Goal: Register for event/course

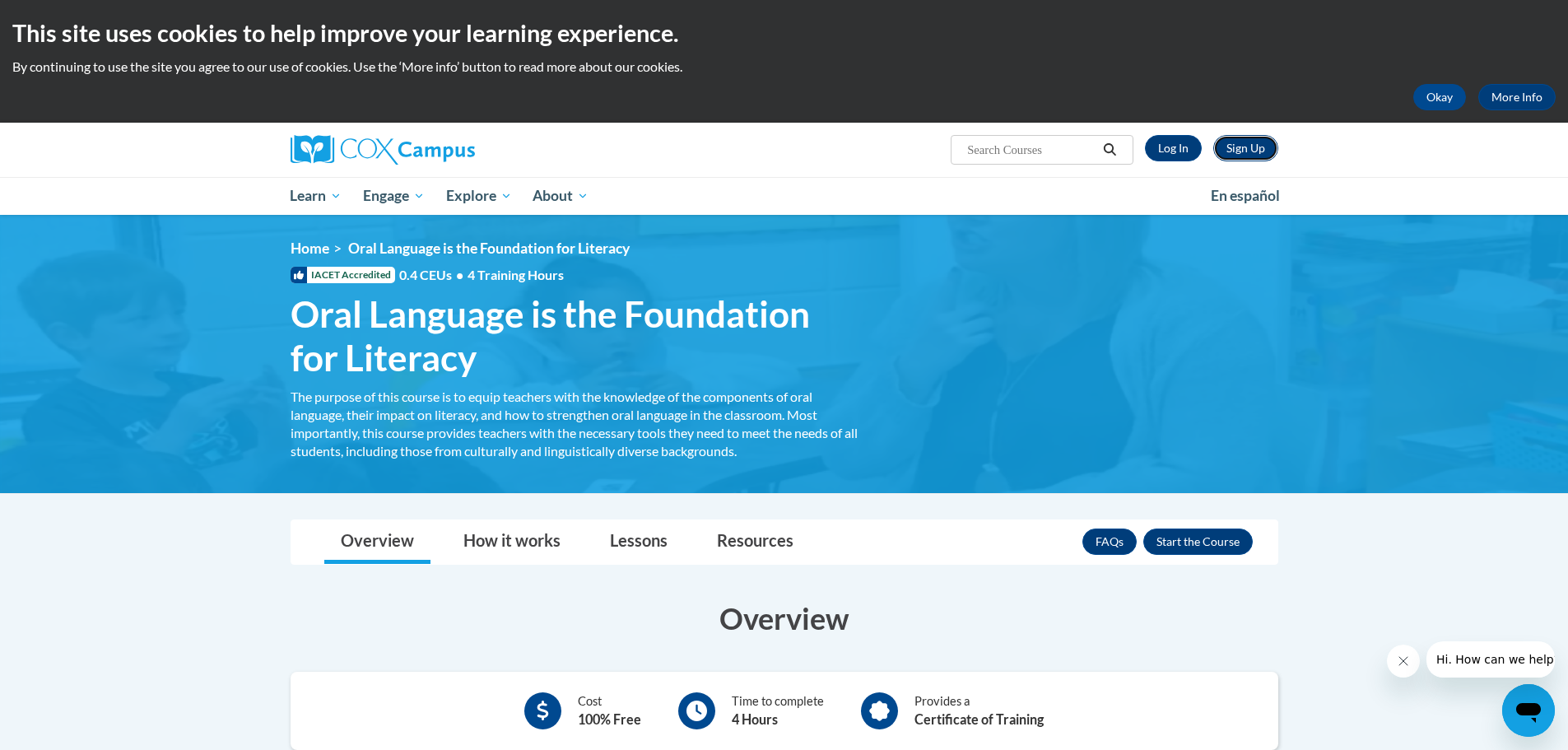
click at [1248, 145] on link "Sign Up" at bounding box center [1246, 148] width 65 height 26
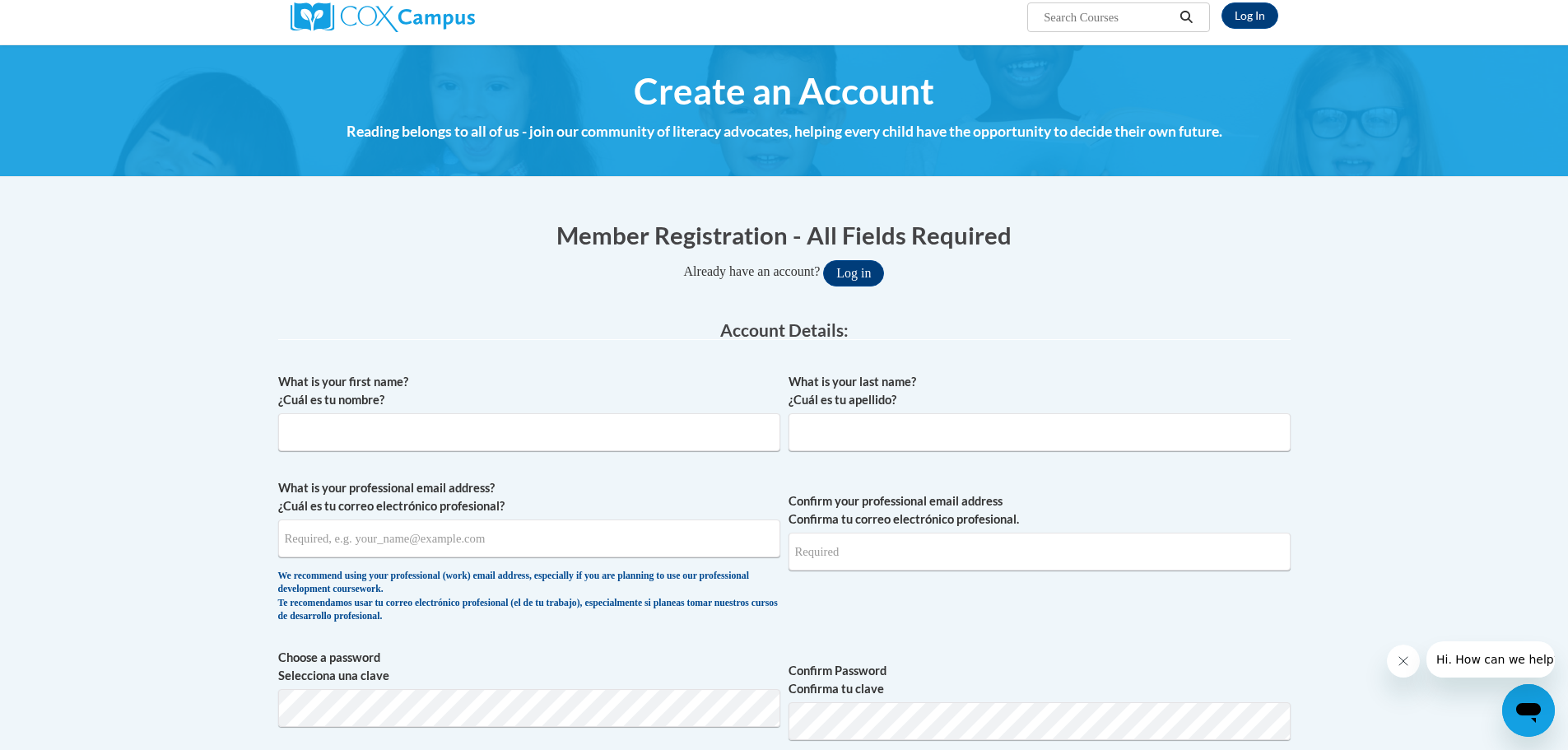
scroll to position [165, 0]
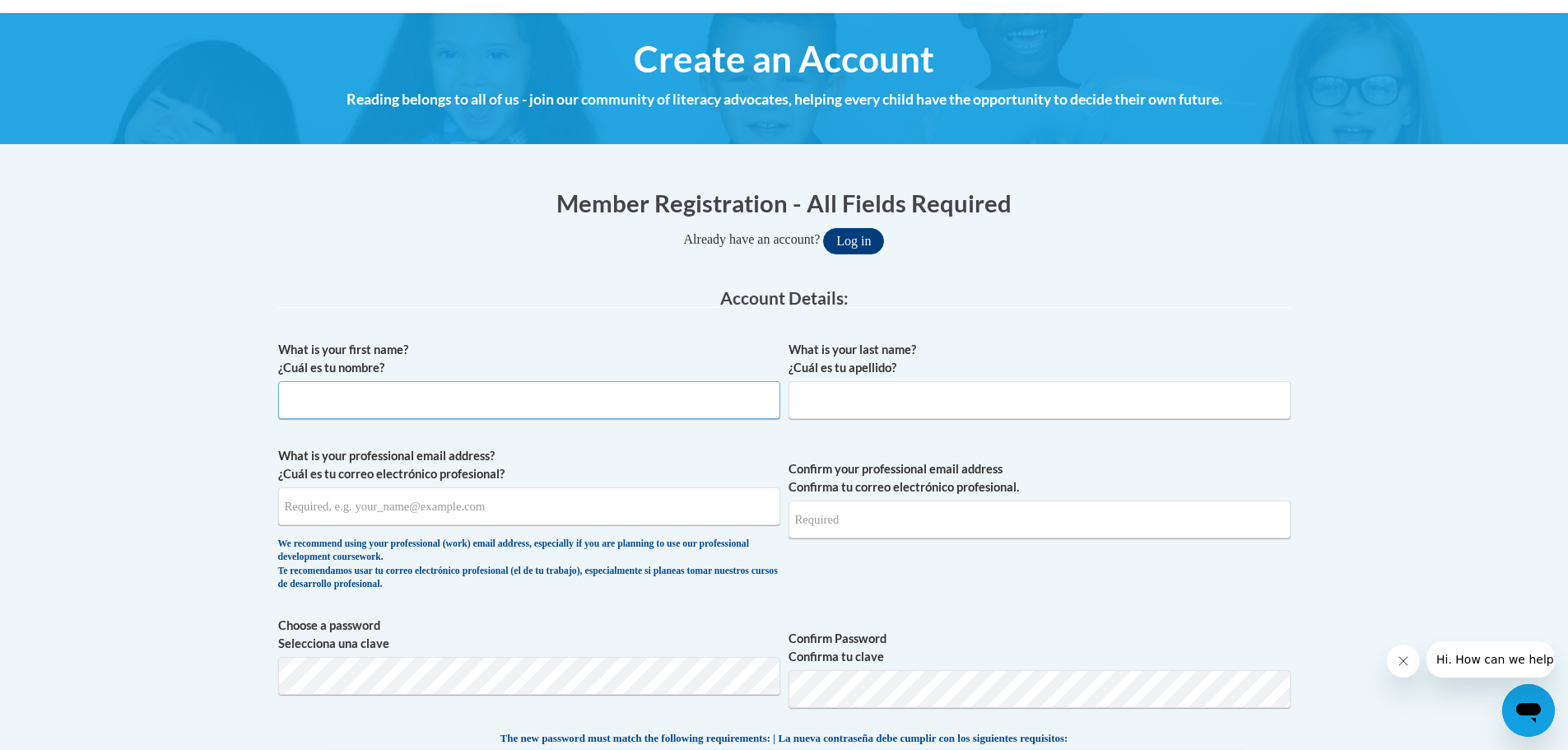
click at [387, 398] on input "What is your first name? ¿Cuál es tu nombre?" at bounding box center [529, 400] width 502 height 38
type input "Steven"
type input "Waigand"
drag, startPoint x: 440, startPoint y: 509, endPoint x: 306, endPoint y: 508, distance: 134.0
click at [306, 508] on input "sjwaigand@valdosta.edu" at bounding box center [529, 506] width 502 height 38
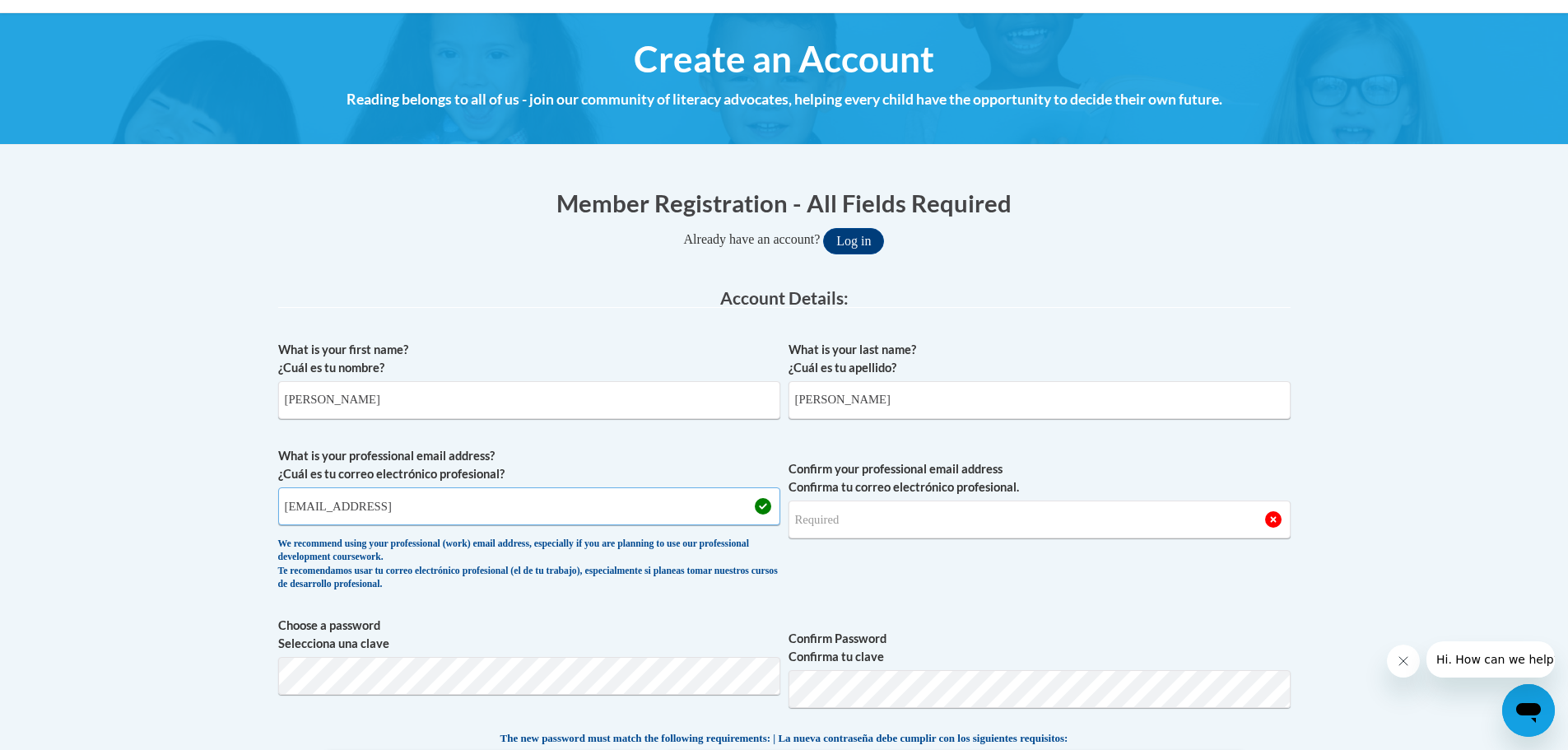
click at [454, 516] on input "sjwigand@valdosta.edua" at bounding box center [529, 506] width 502 height 38
click at [298, 509] on input "sjwigand@valdosta.edu" at bounding box center [529, 506] width 502 height 38
type input "sjwaigand@valdosta.edu"
drag, startPoint x: 446, startPoint y: 508, endPoint x: 247, endPoint y: 511, distance: 199.0
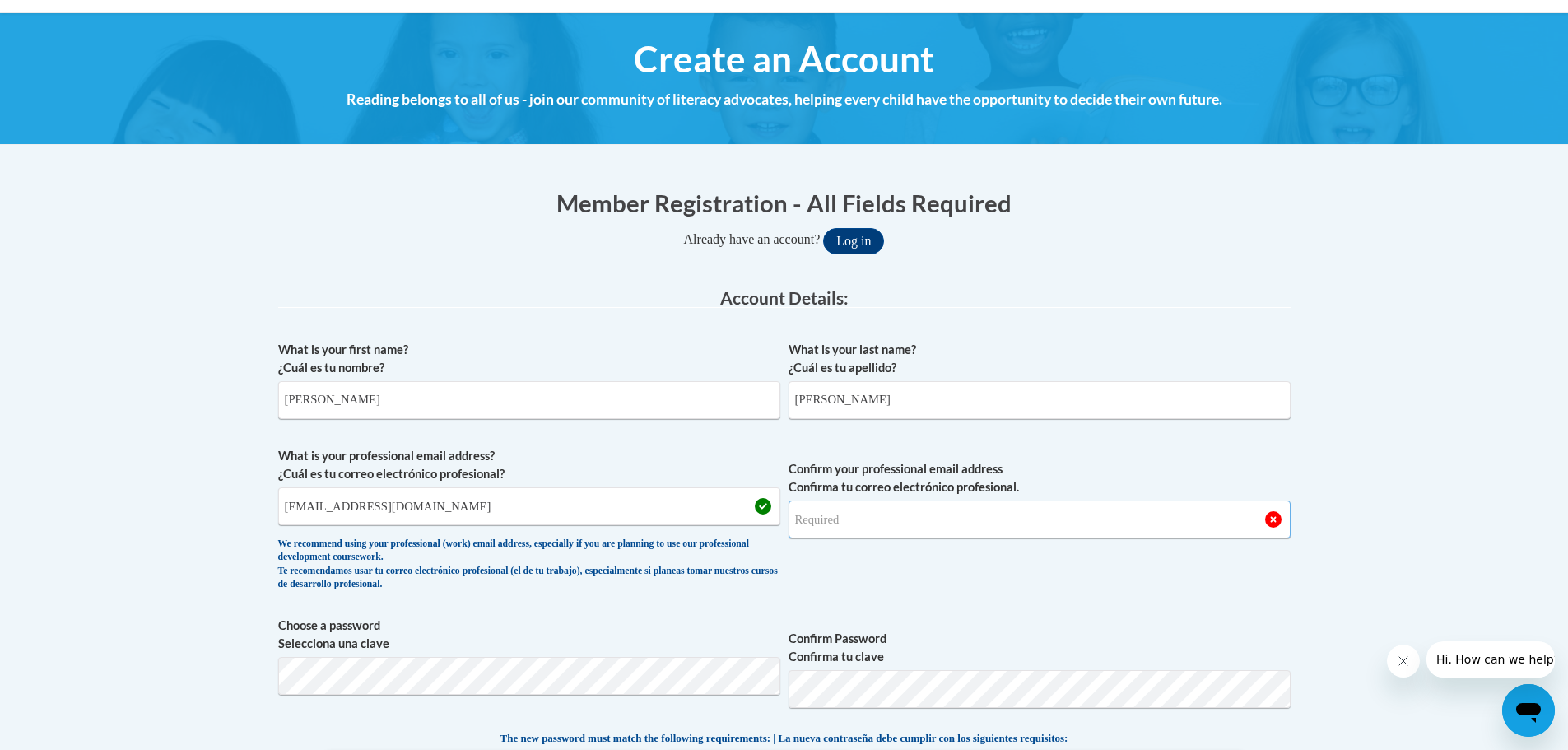
click at [924, 519] on input "Confirm your professional email address Confirma tu correo electrónico profesio…" at bounding box center [1039, 519] width 502 height 38
click at [828, 522] on input "Confirm your professional email address Confirma tu correo electrónico profesio…" at bounding box center [1039, 519] width 502 height 38
type input "sjwaigand@valdosta.edu"
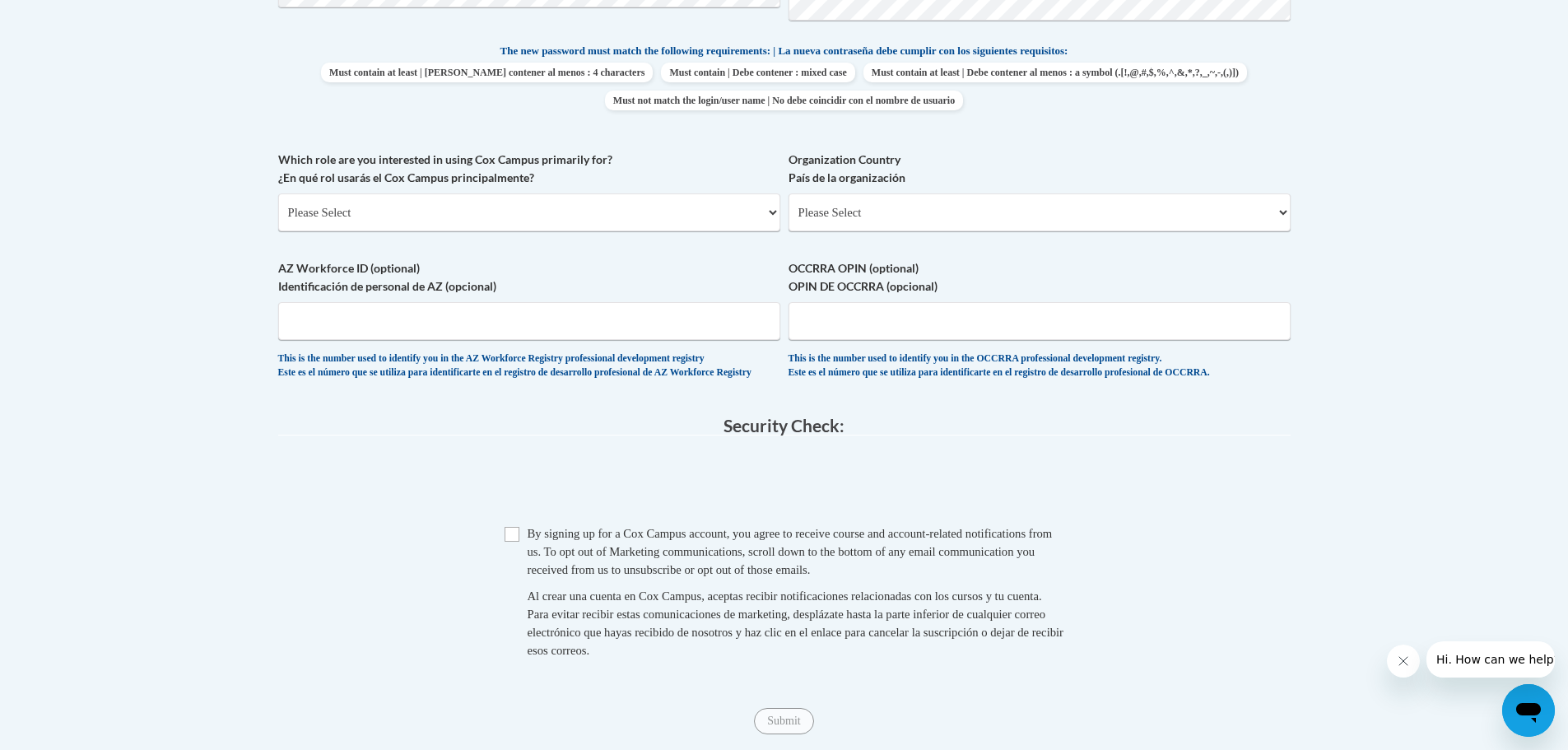
scroll to position [854, 0]
click at [507, 540] on input "Checkbox" at bounding box center [512, 532] width 15 height 15
checkbox input "true"
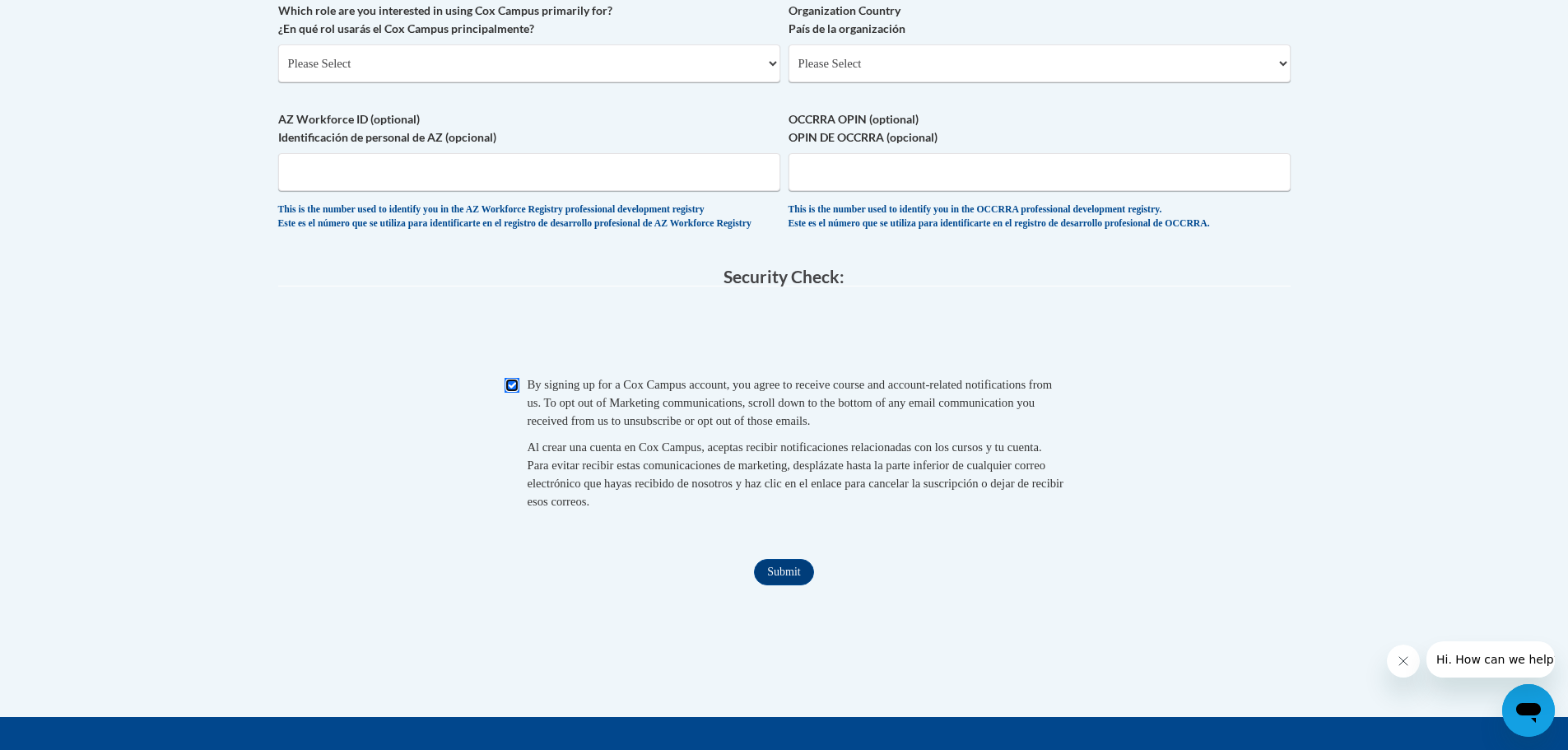
scroll to position [1019, 0]
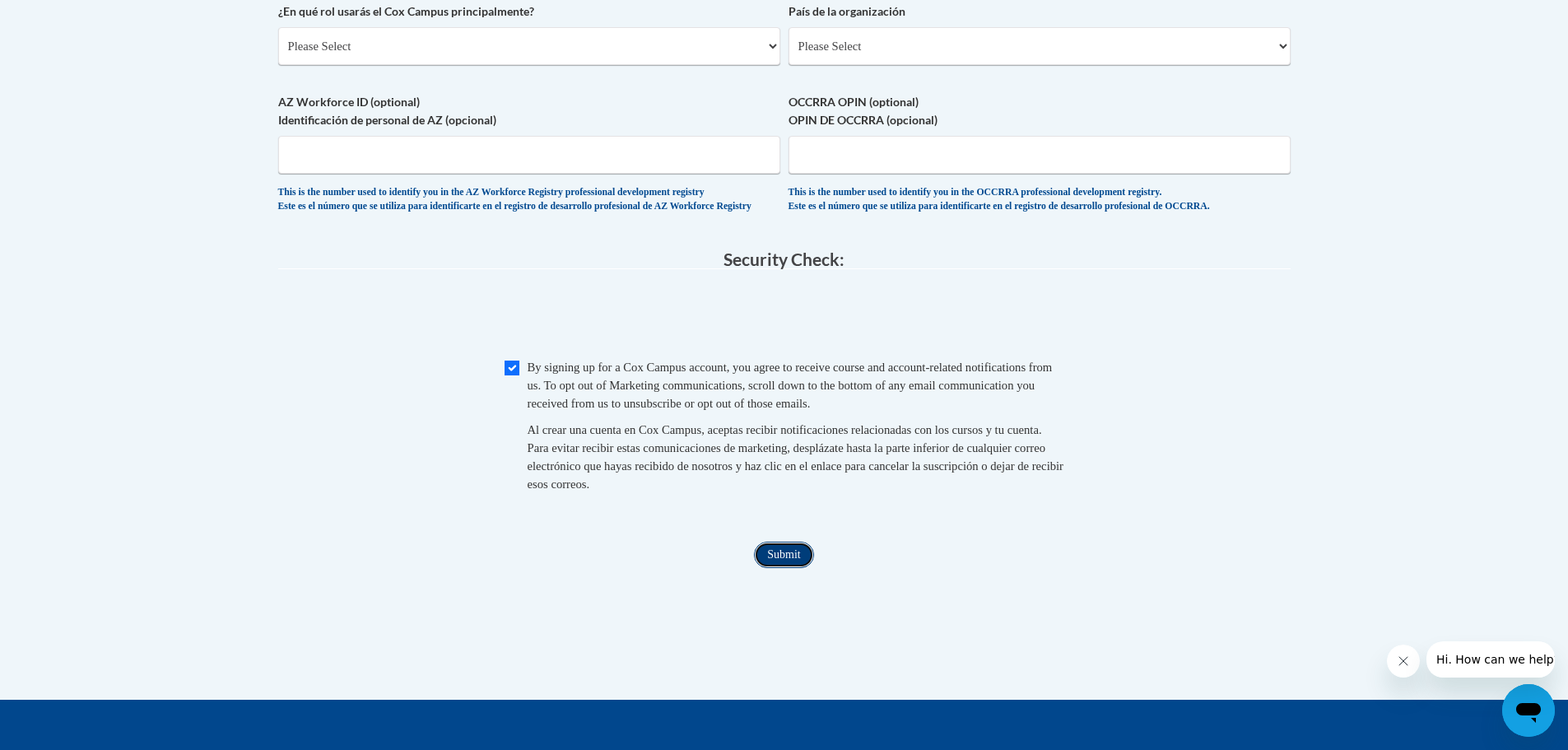
click at [774, 566] on input "Submit" at bounding box center [784, 555] width 60 height 26
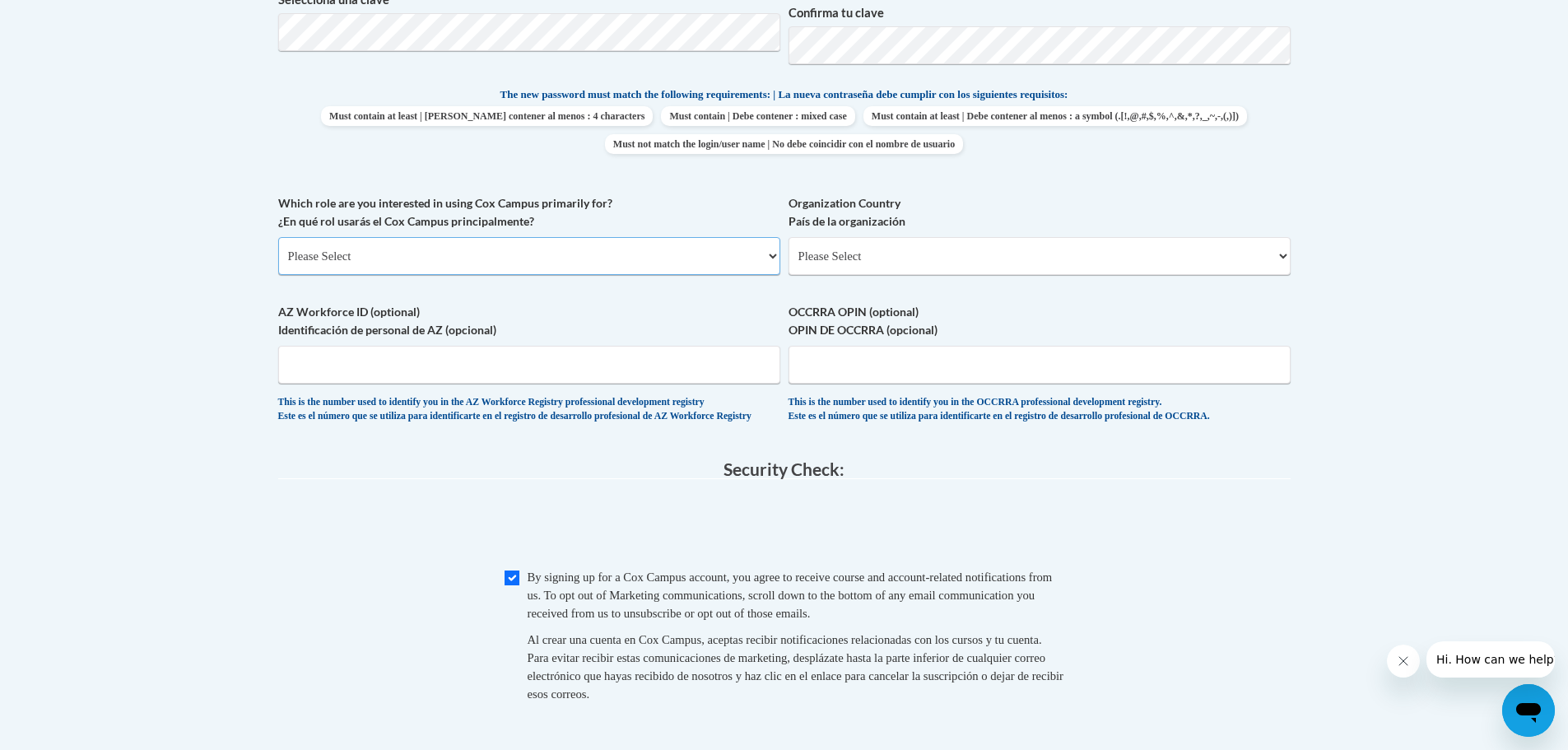
scroll to position [772, 0]
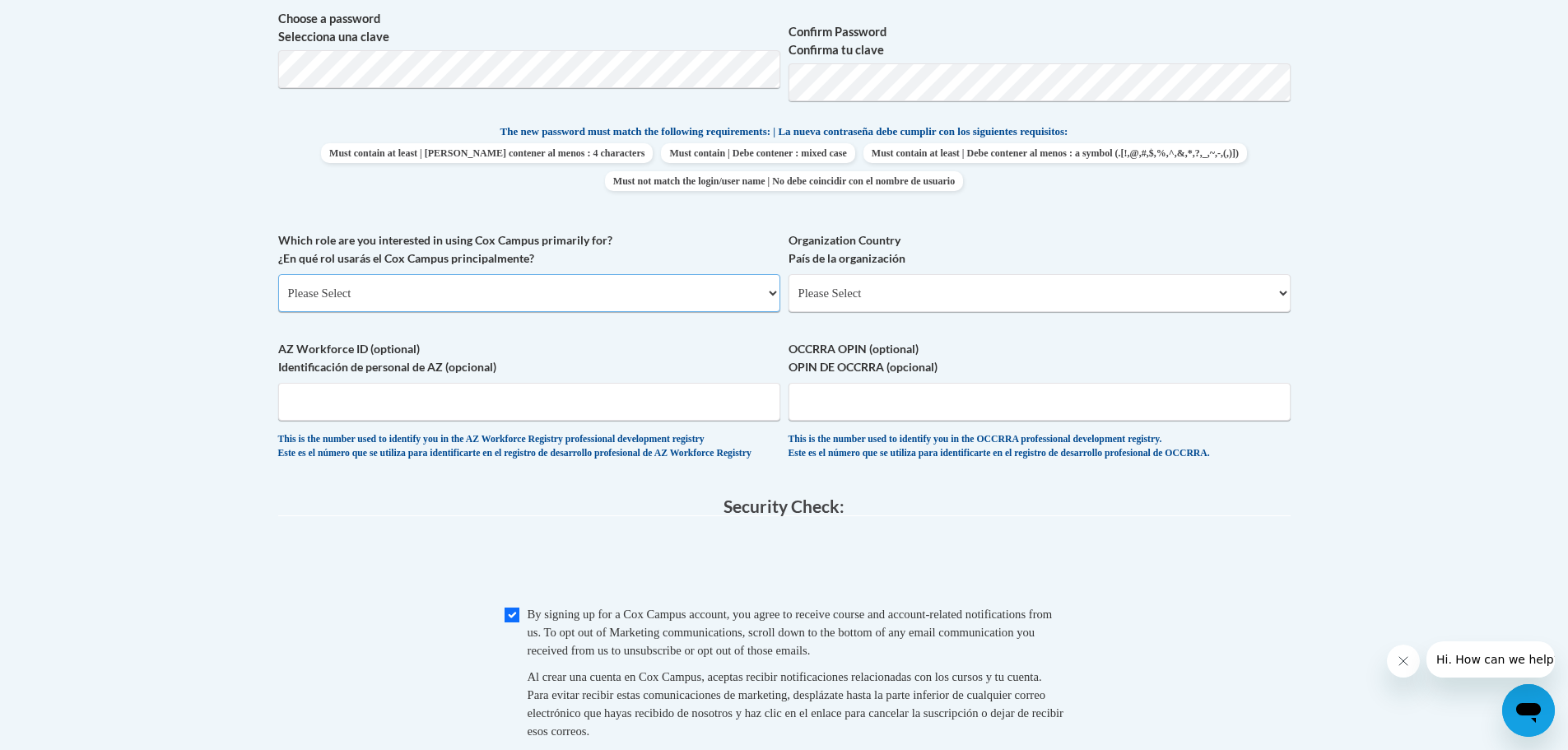
click at [641, 299] on select "Please Select College/University | Colegio/Universidad Community/Nonprofit Part…" at bounding box center [529, 292] width 502 height 38
select select "5a18ea06-2b54-4451-96f2-d152daf9eac5"
click at [278, 274] on select "Please Select College/University | Colegio/Universidad Community/Nonprofit Part…" at bounding box center [529, 292] width 502 height 38
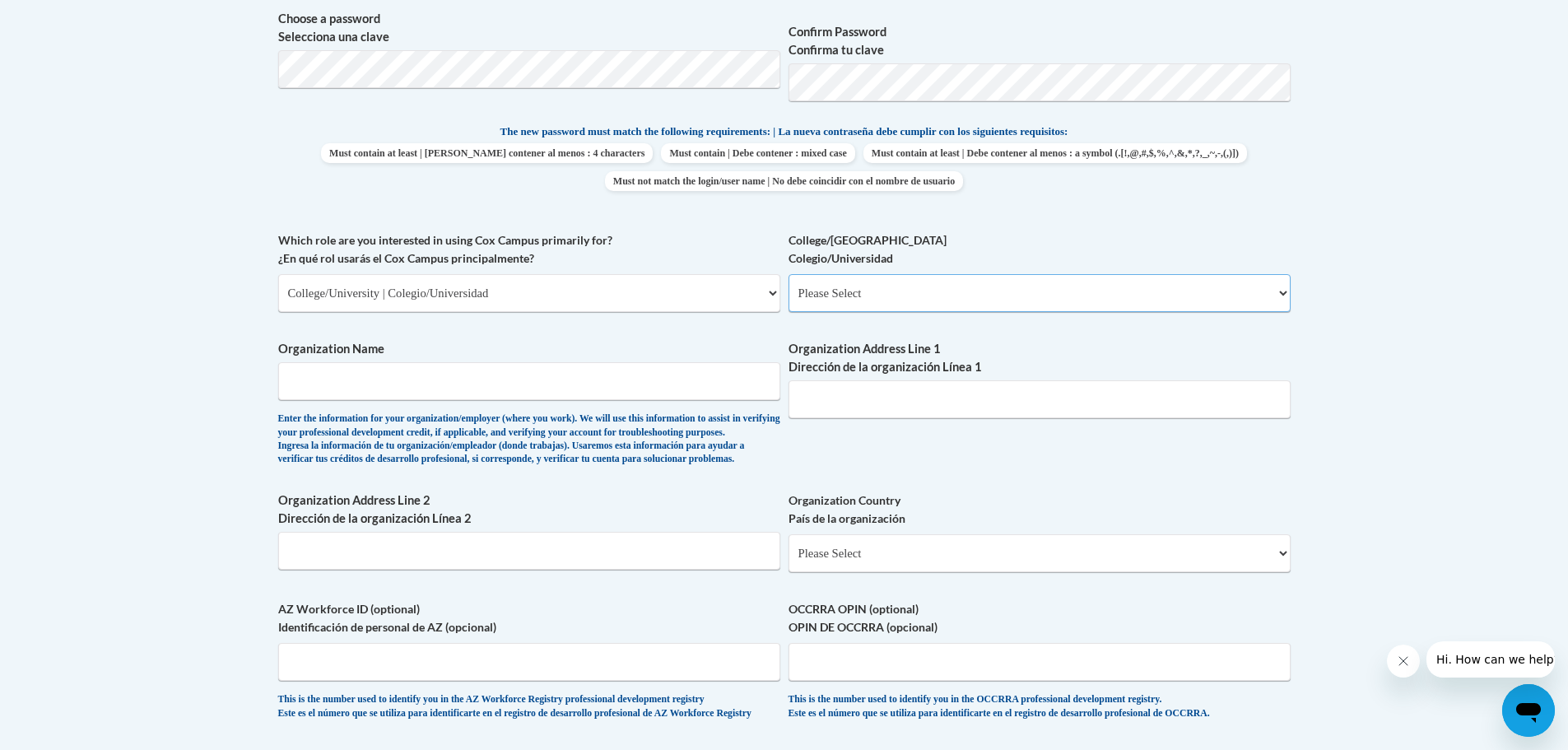
click at [888, 293] on select "Please Select College/University Staff | Empleado universitario College/Univers…" at bounding box center [1039, 292] width 502 height 38
select select "99b32b07-cffc-426c-8bf6-0cd77760d84b"
click at [788, 274] on select "Please Select College/University Staff | Empleado universitario College/Univers…" at bounding box center [1039, 292] width 502 height 38
click at [445, 383] on input "Organization Name" at bounding box center [529, 381] width 502 height 38
type input "Valdosta State University"
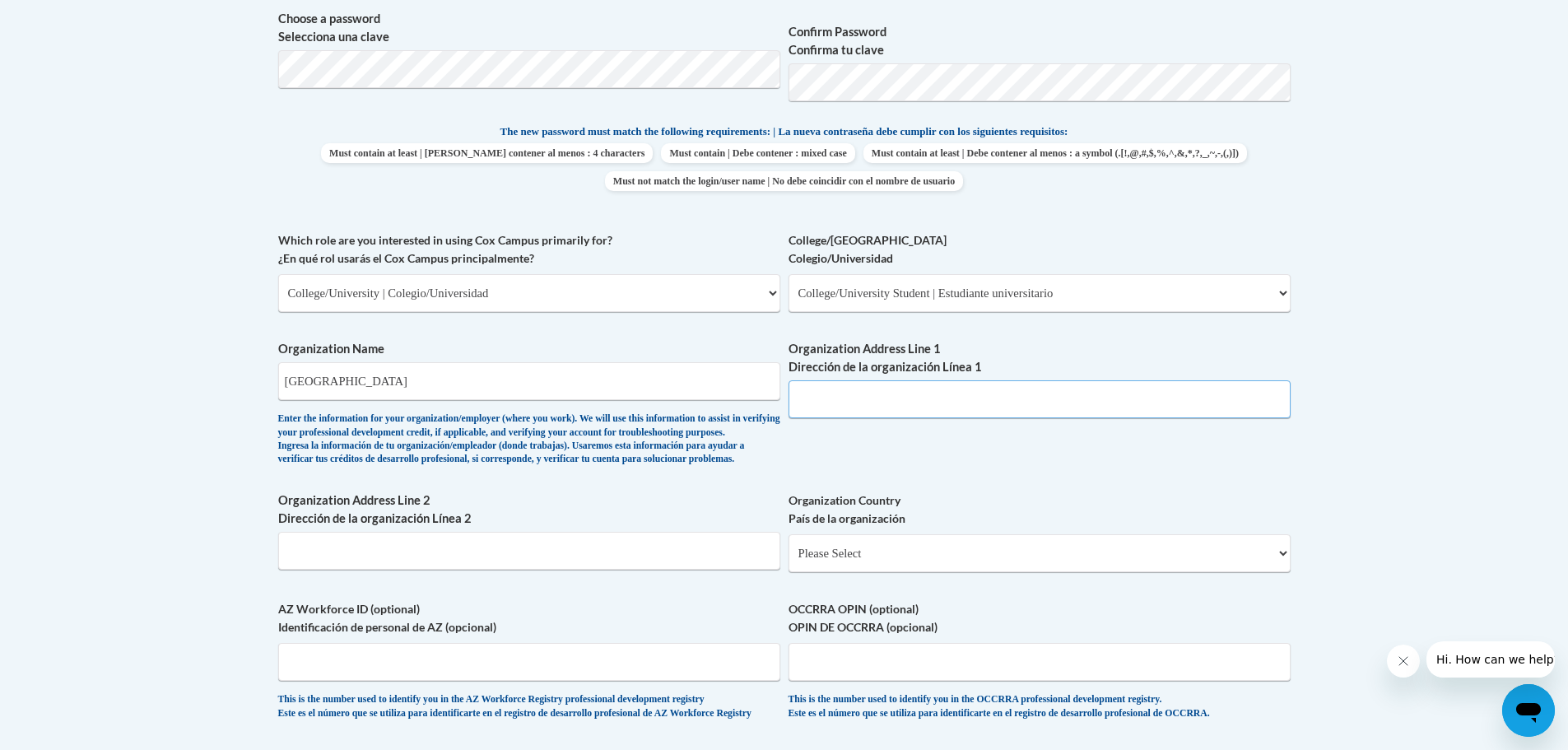
click at [855, 403] on input "Organization Address Line 1 Dirección de la organización Línea 1" at bounding box center [1039, 399] width 502 height 38
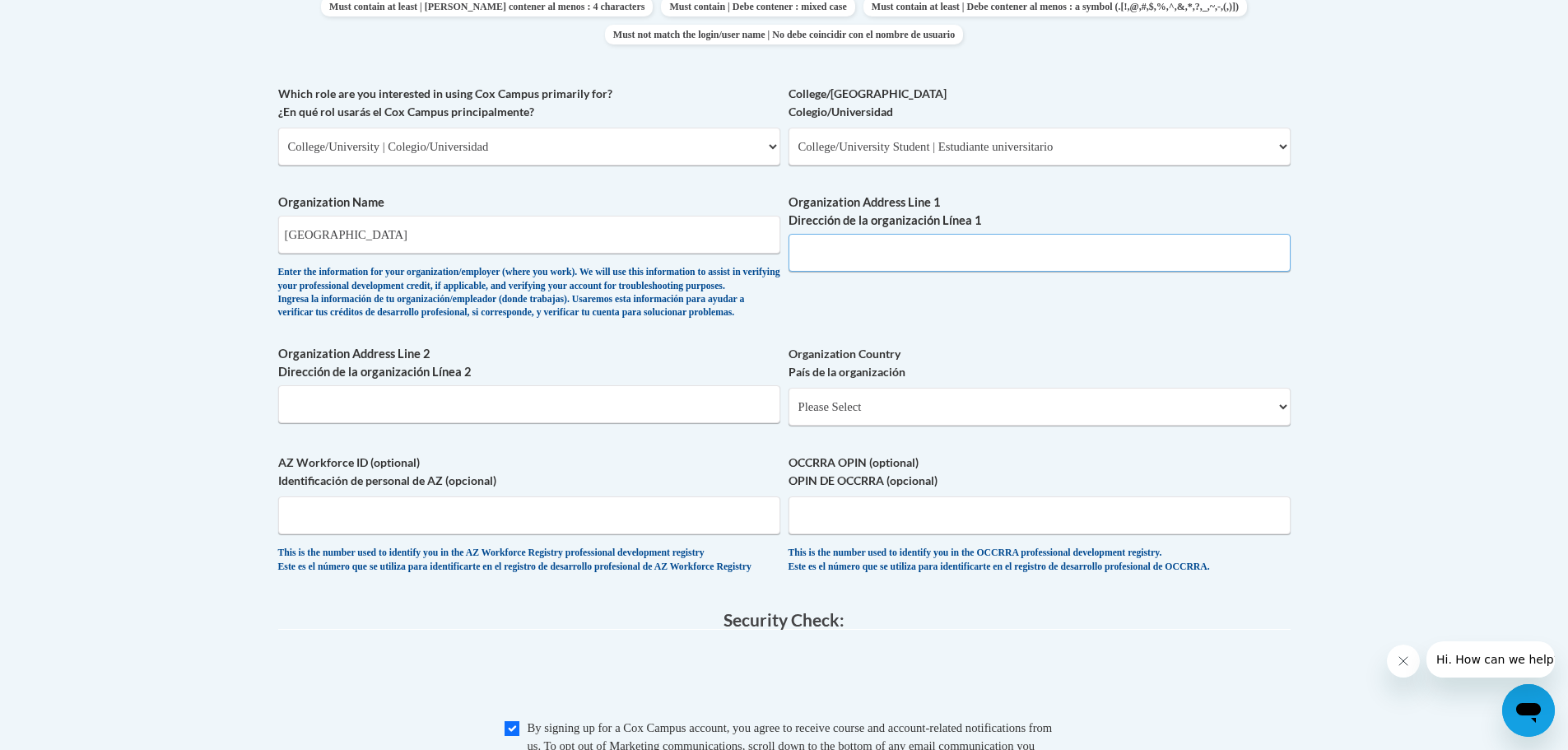
scroll to position [936, 0]
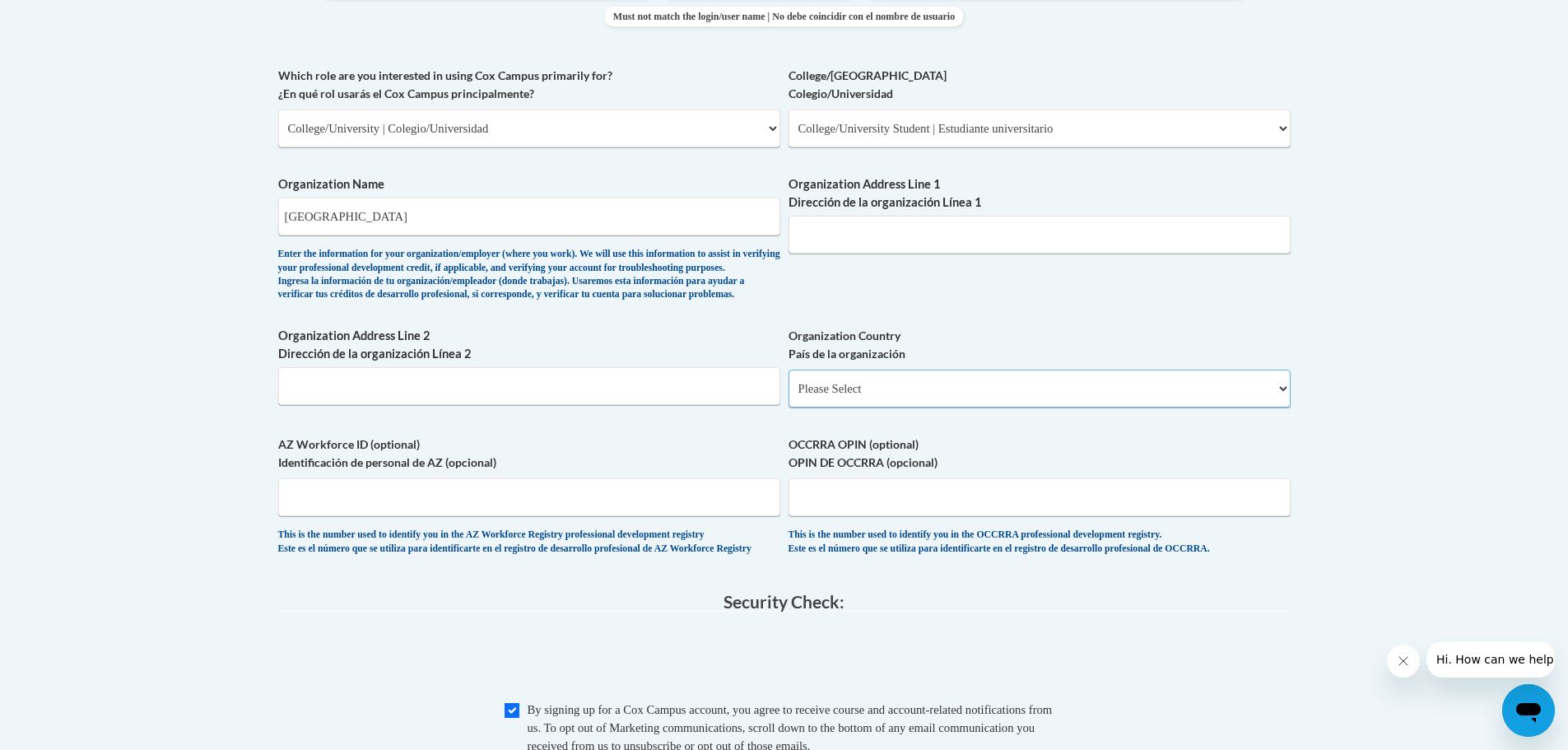
click at [962, 407] on select "Please Select United States | Estados Unidos Outside of the United States | Fue…" at bounding box center [1039, 388] width 502 height 38
select select "ad49bcad-a171-4b2e-b99c-48b446064914"
click at [788, 396] on select "Please Select United States | Estados Unidos Outside of the United States | Fue…" at bounding box center [1039, 388] width 502 height 38
select select
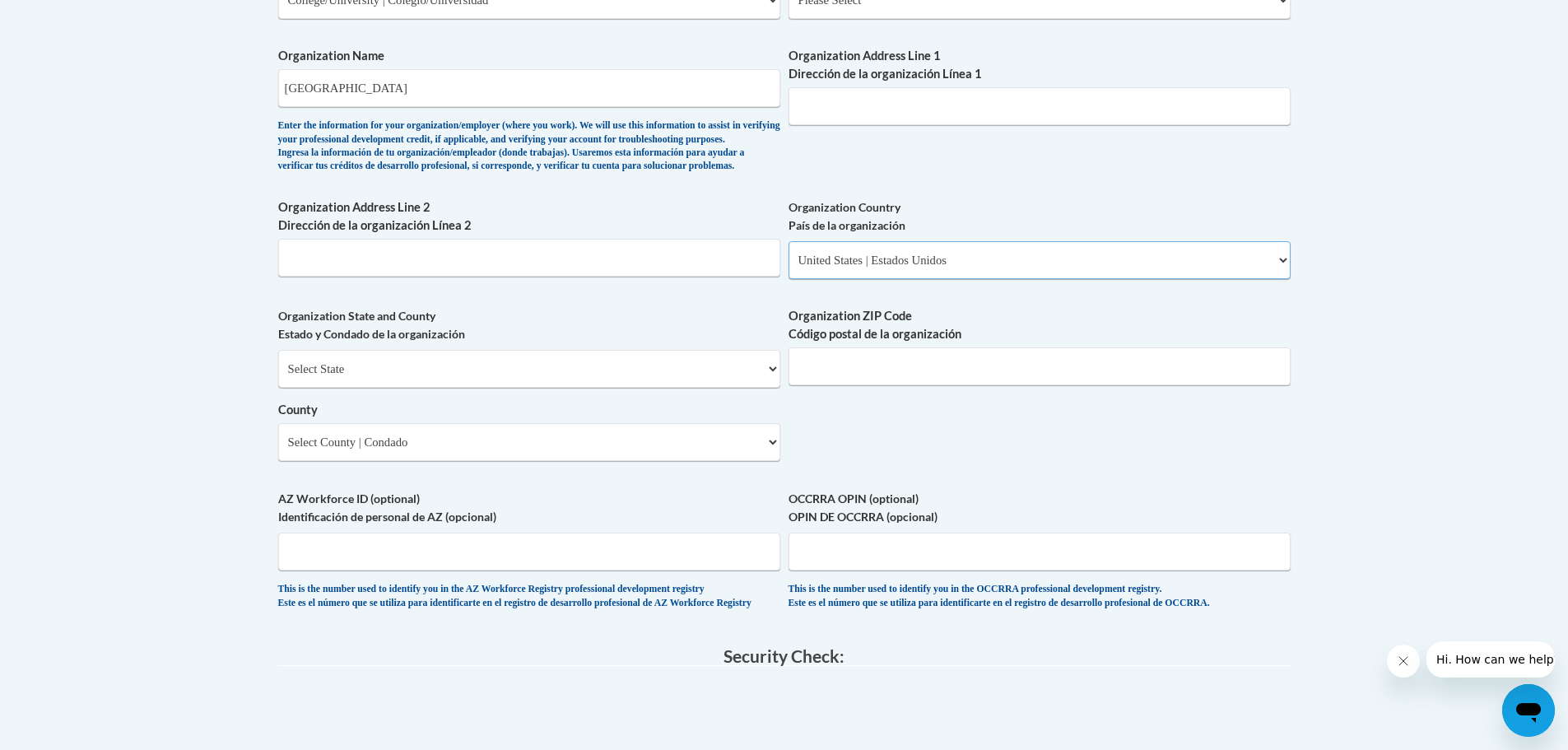
scroll to position [1101, 0]
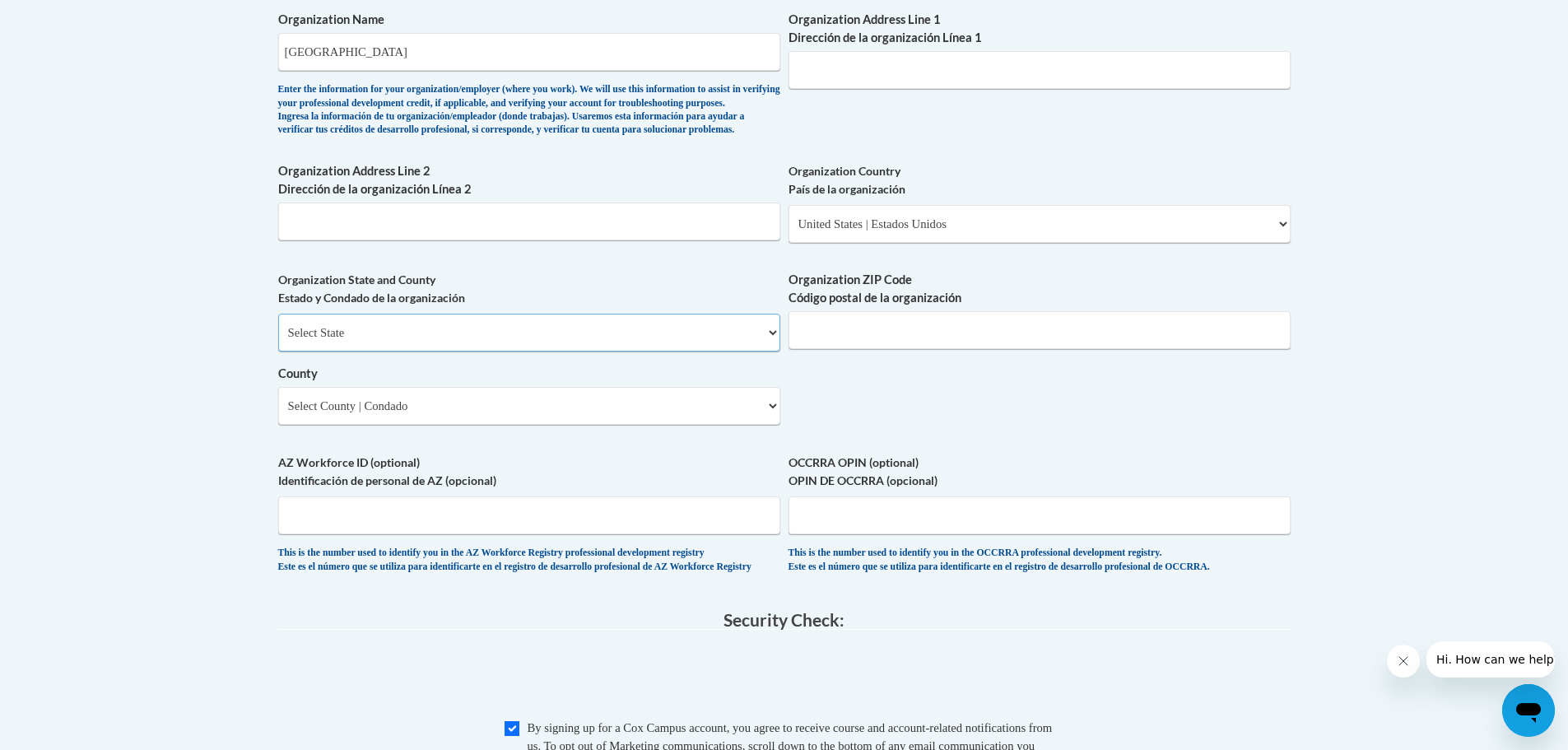
click at [566, 350] on select "Select State Alabama Alaska Arizona Arkansas California Colorado Connecticut De…" at bounding box center [529, 332] width 502 height 38
select select "Georgia"
click at [278, 341] on select "Select State Alabama Alaska Arizona Arkansas California Colorado Connecticut De…" at bounding box center [529, 332] width 502 height 38
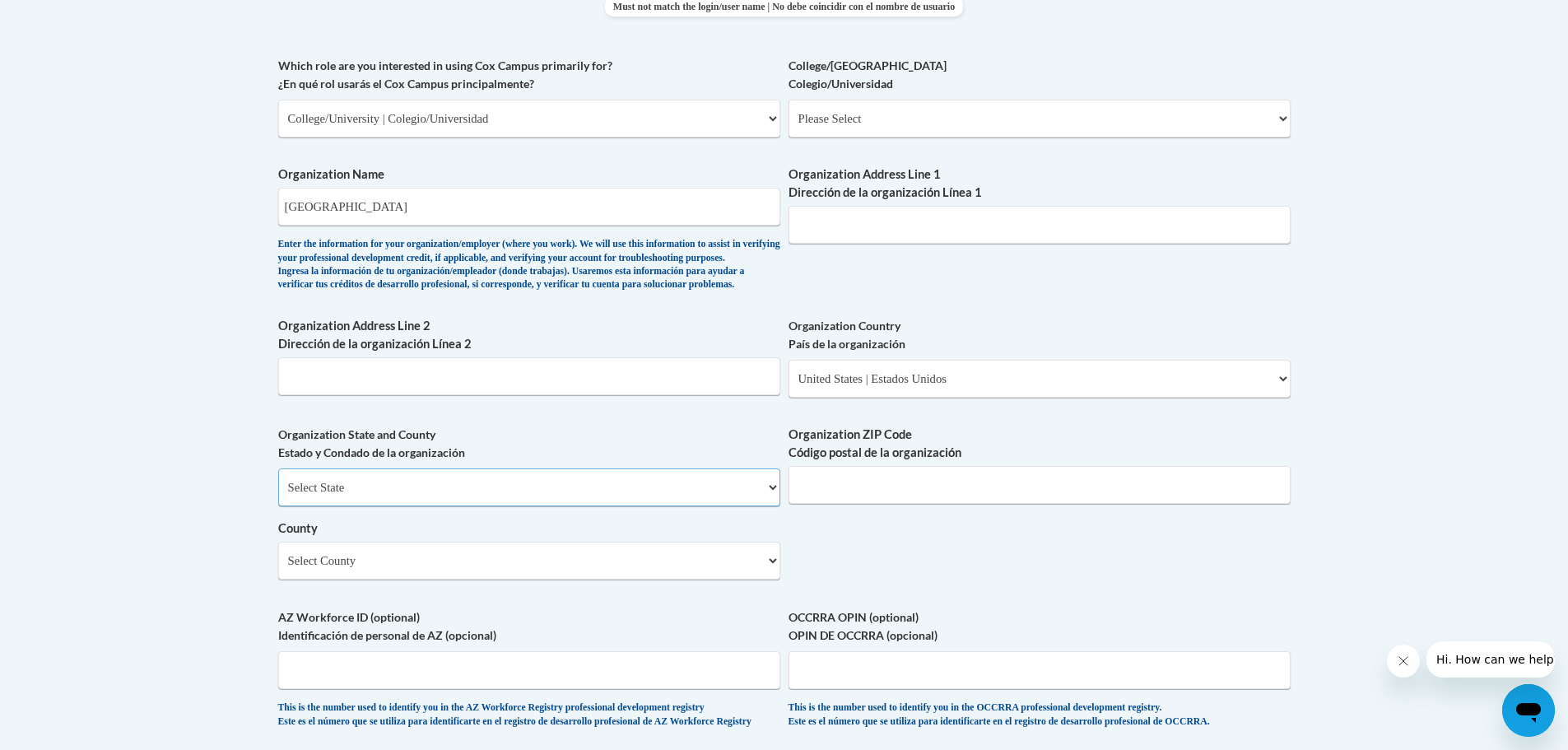
scroll to position [936, 0]
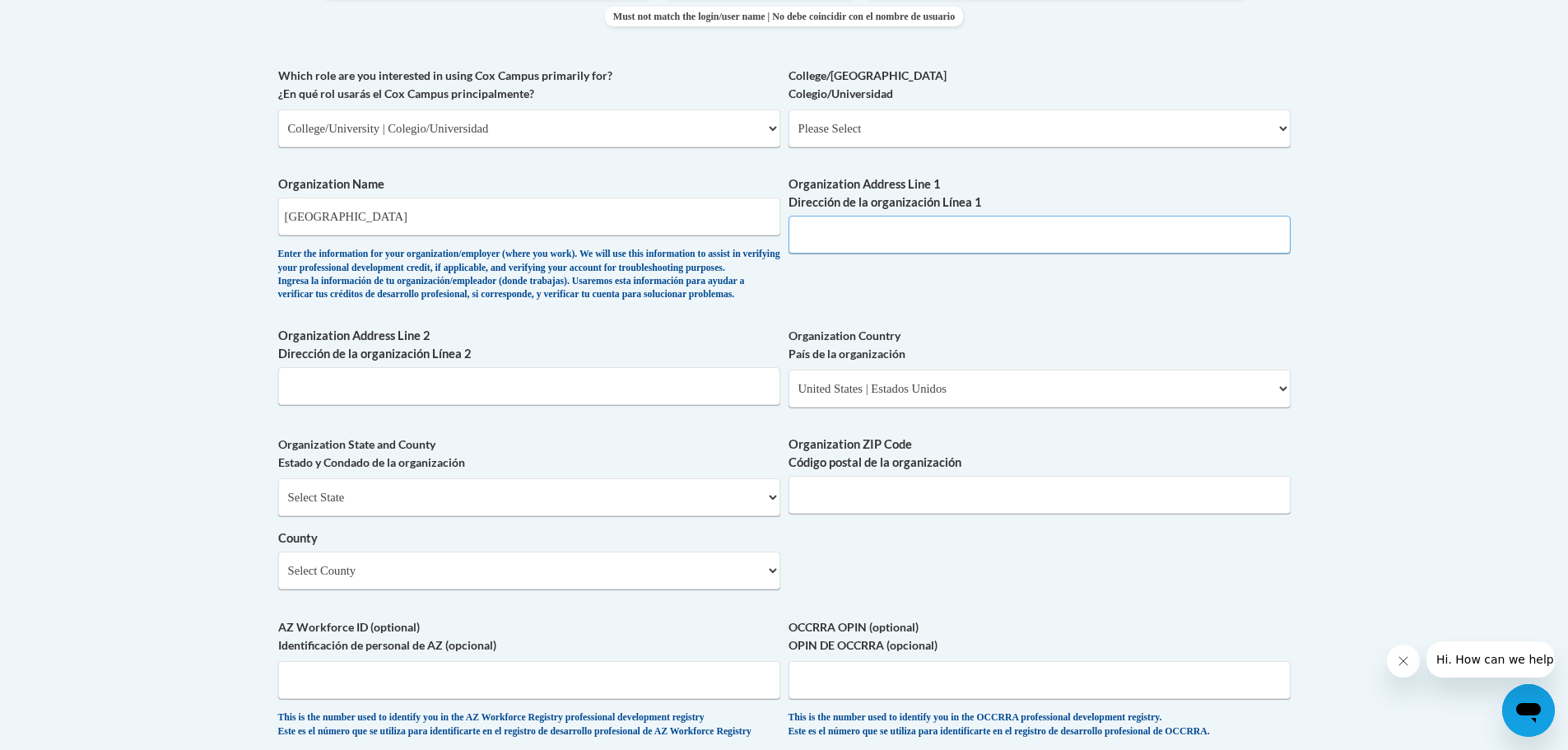
click at [936, 234] on input "Organization Address Line 1 Dirección de la organización Línea 1" at bounding box center [1039, 234] width 502 height 38
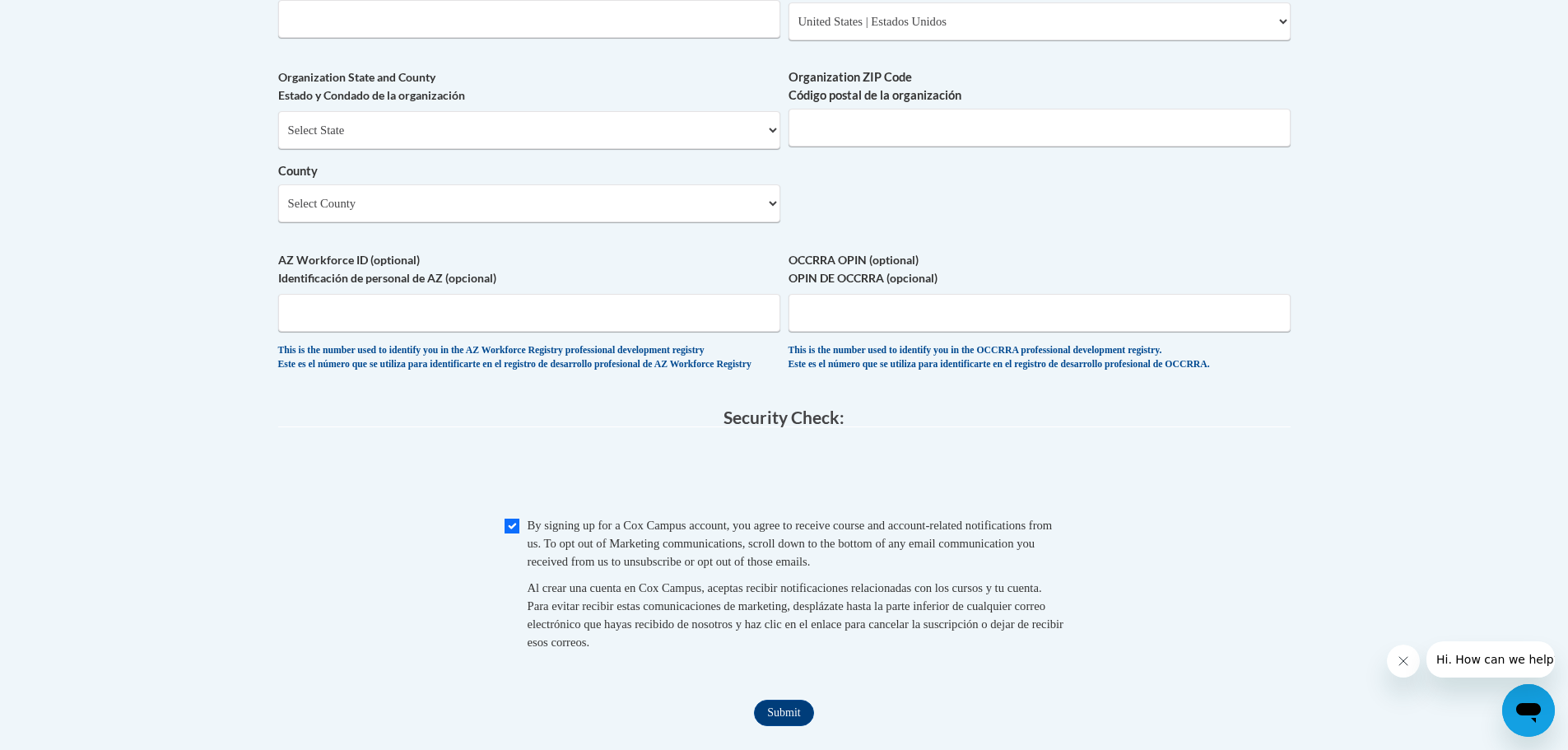
scroll to position [1204, 0]
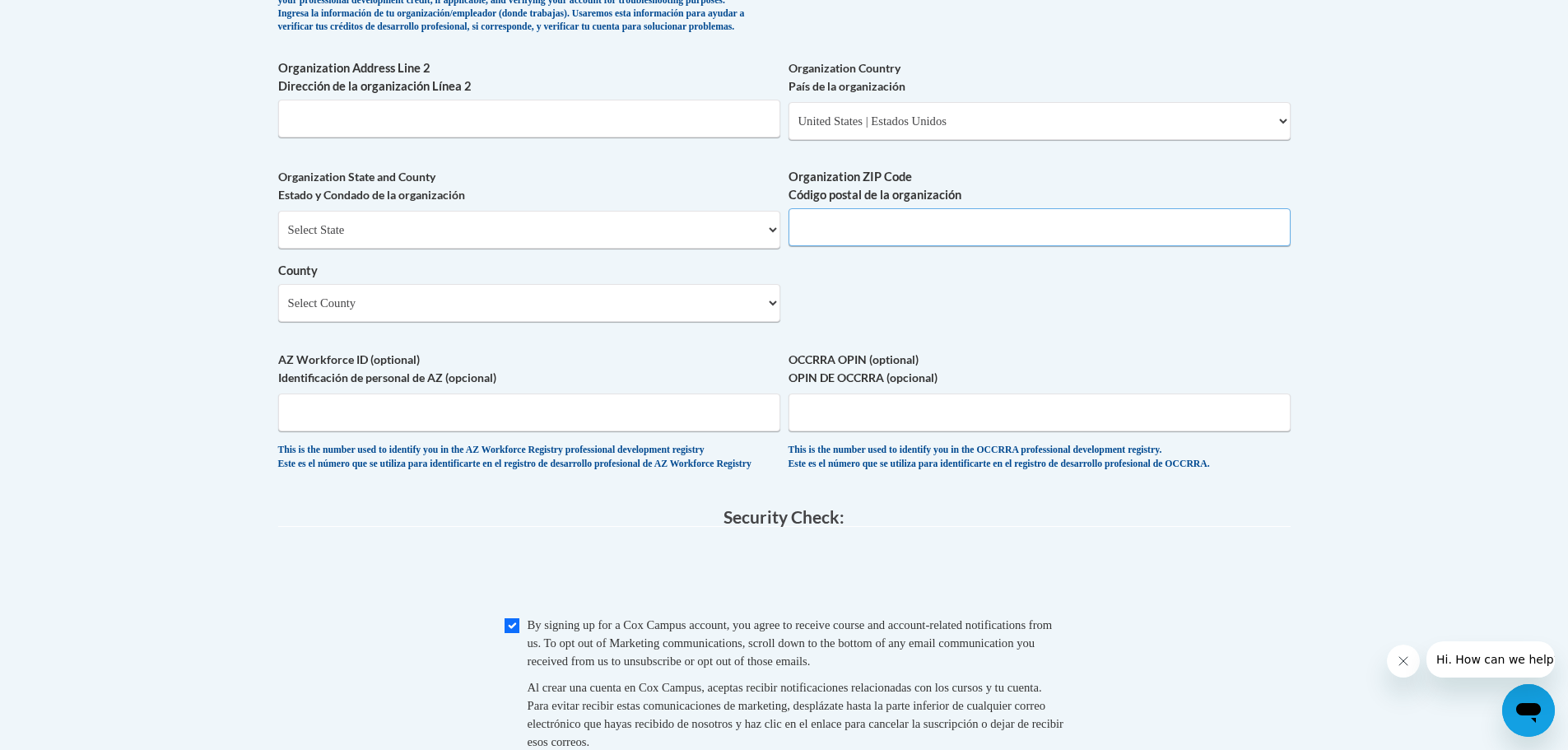
click at [846, 246] on input "Organization ZIP Code Código postal de la organización" at bounding box center [1039, 227] width 502 height 38
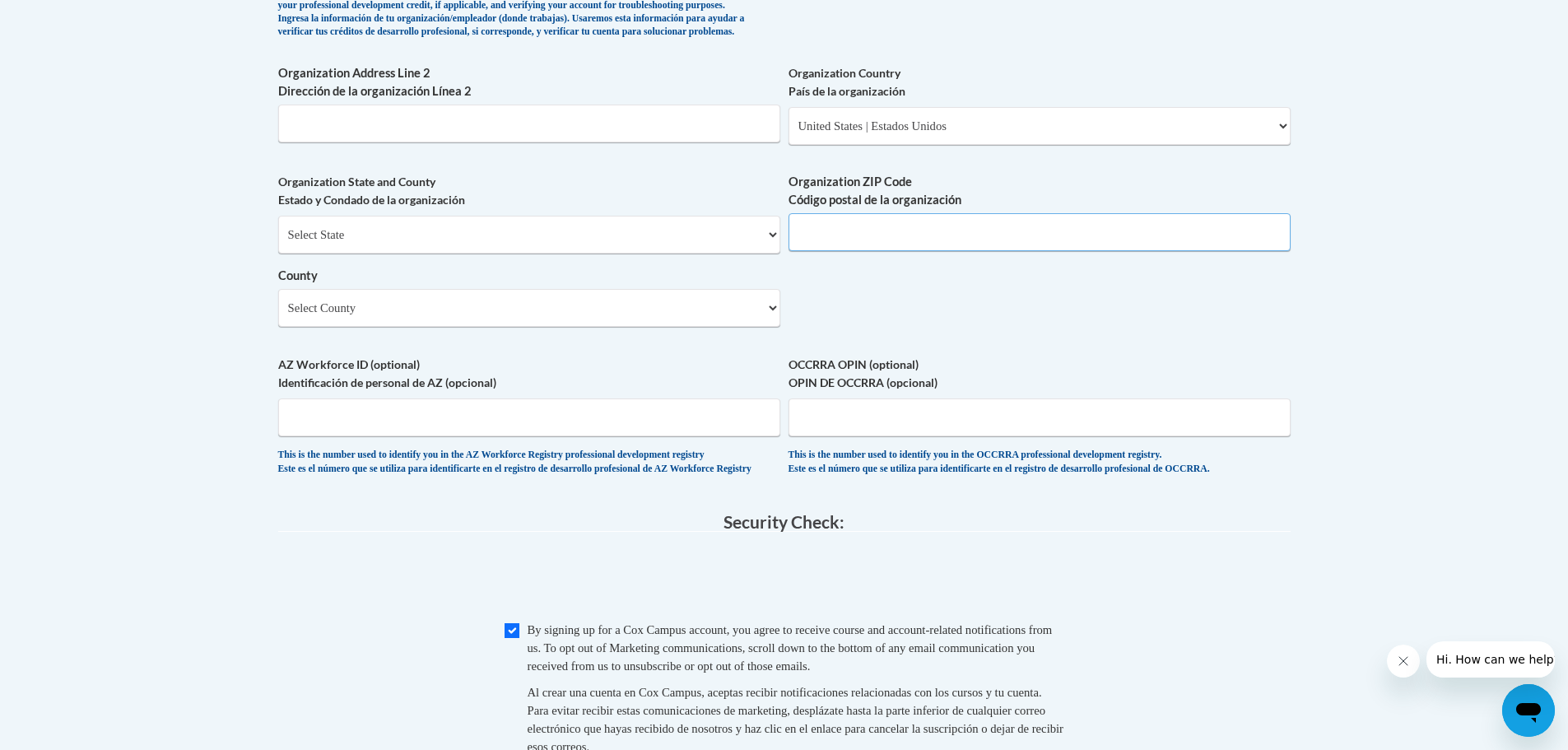
scroll to position [1039, 0]
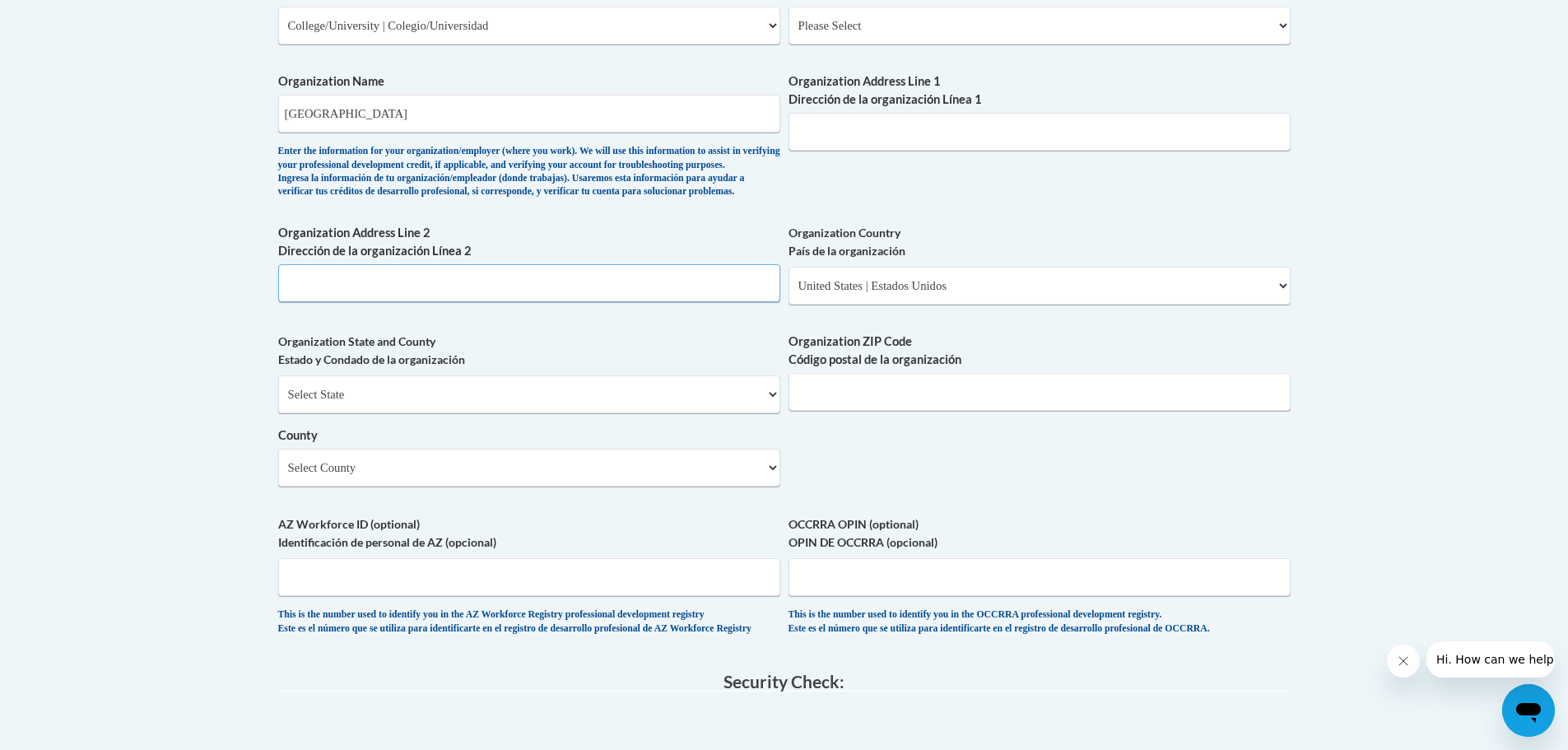
click at [429, 302] on input "Organization Address Line 2 Dirección de la organización Línea 2" at bounding box center [529, 283] width 502 height 38
click at [831, 138] on input "Organization Address Line 1 Dirección de la organización Línea 1" at bounding box center [1039, 131] width 502 height 38
type input "1500 N Patterson St"
click at [870, 411] on input "Organization ZIP Code Código postal de la organización" at bounding box center [1039, 392] width 502 height 38
click at [852, 411] on input "Organization ZIP Code Código postal de la organización" at bounding box center [1039, 392] width 502 height 38
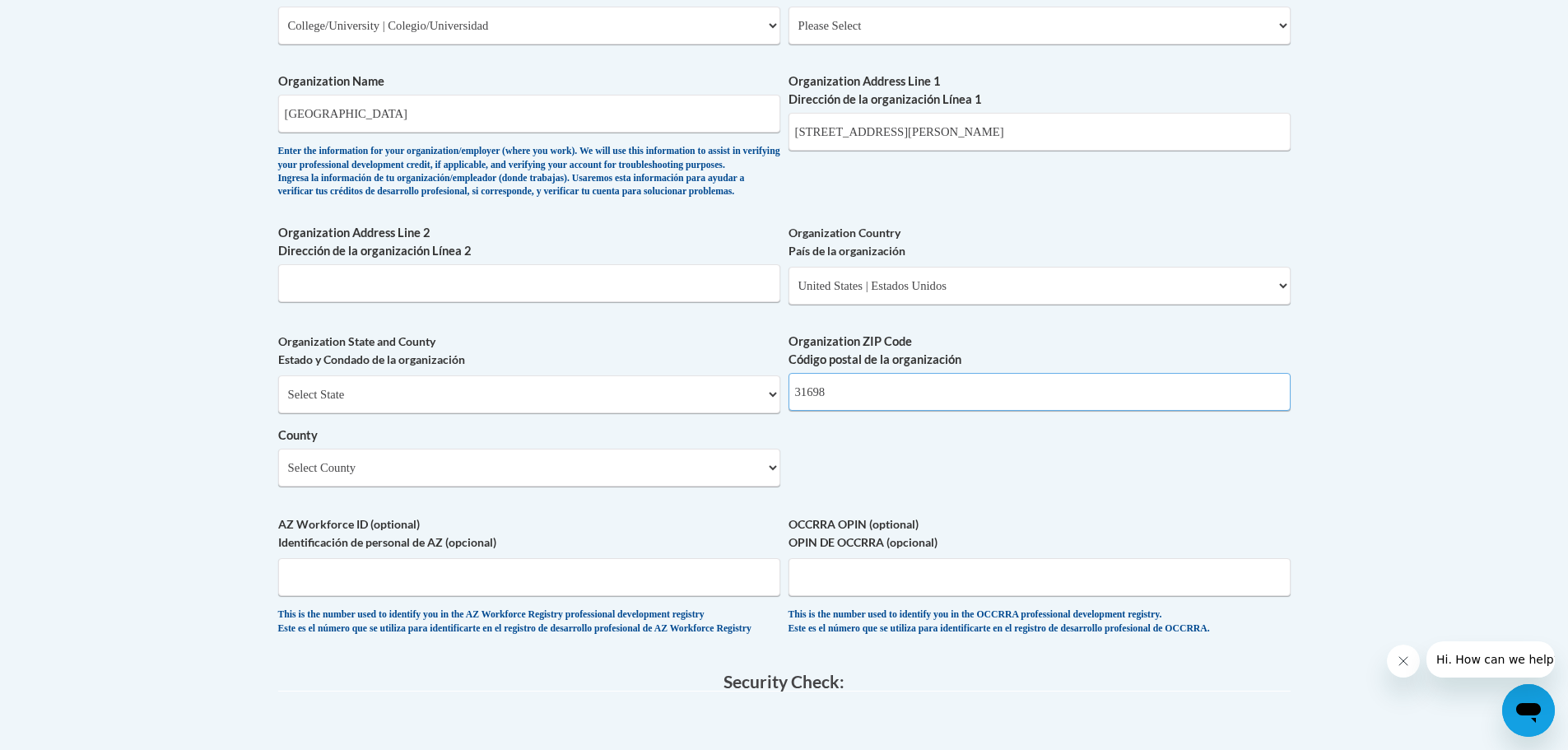
type input "31698"
click at [495, 487] on select "Select County Appling Atkinson Bacon Baker Baldwin Banks Barrow Bartow Ben Hill…" at bounding box center [529, 467] width 502 height 38
click at [450, 487] on select "Select County Appling Atkinson Bacon Baker Baldwin Banks Barrow Bartow Ben Hill…" at bounding box center [529, 467] width 502 height 38
select select "Lowndes"
click at [278, 476] on select "Select County Appling Atkinson Bacon Baker Baldwin Banks Barrow Bartow Ben Hill…" at bounding box center [529, 467] width 502 height 38
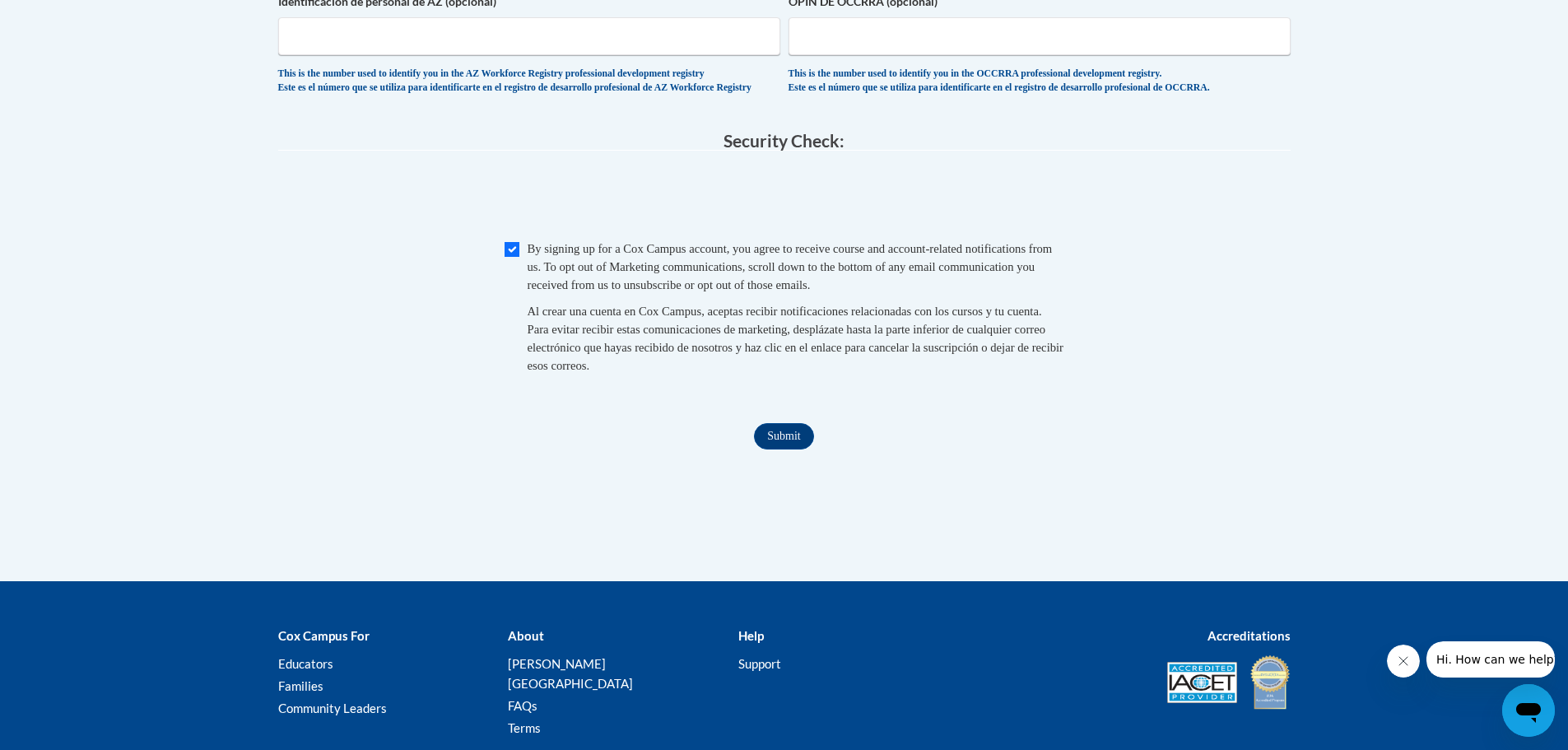
scroll to position [1616, 0]
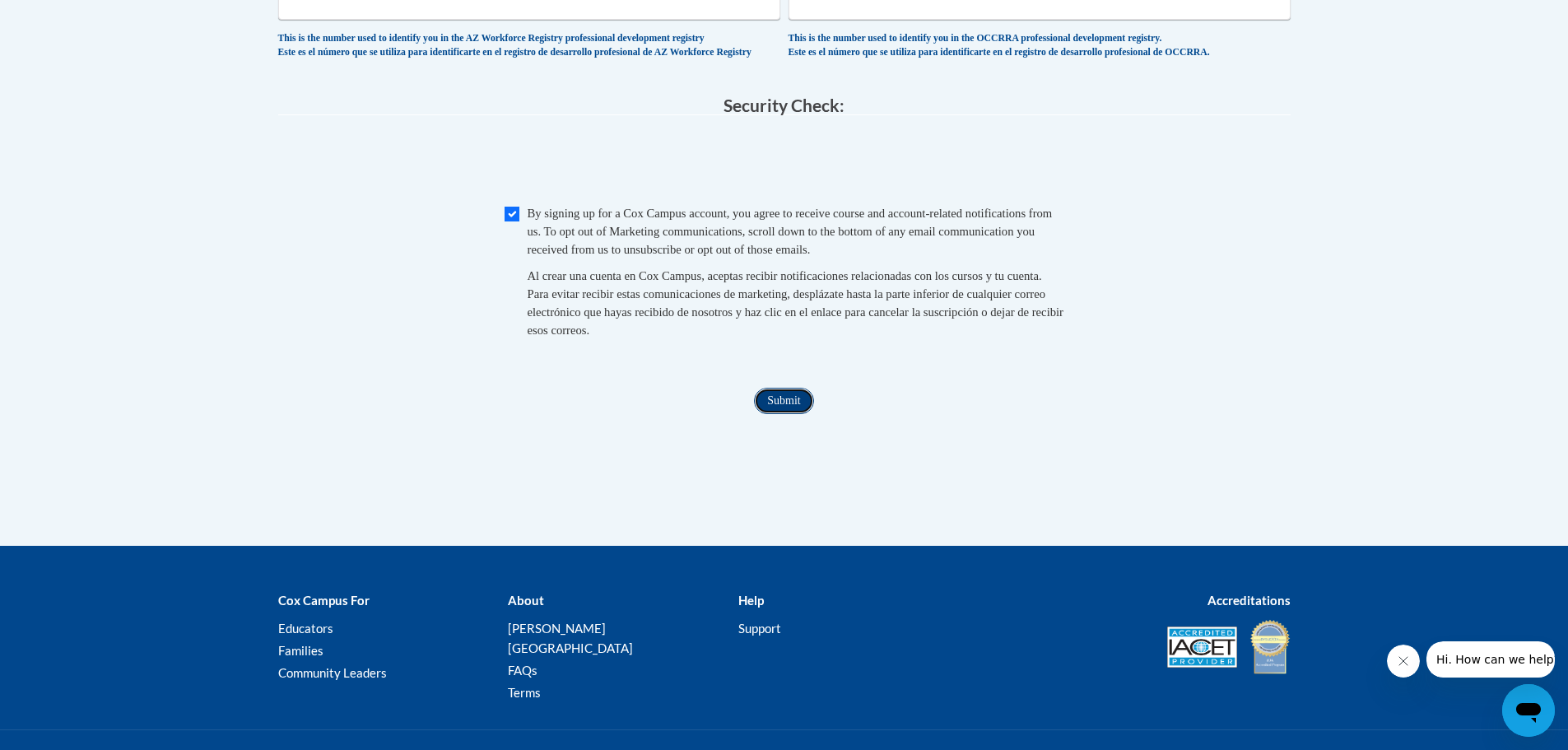
click at [777, 415] on input "Submit" at bounding box center [784, 401] width 60 height 26
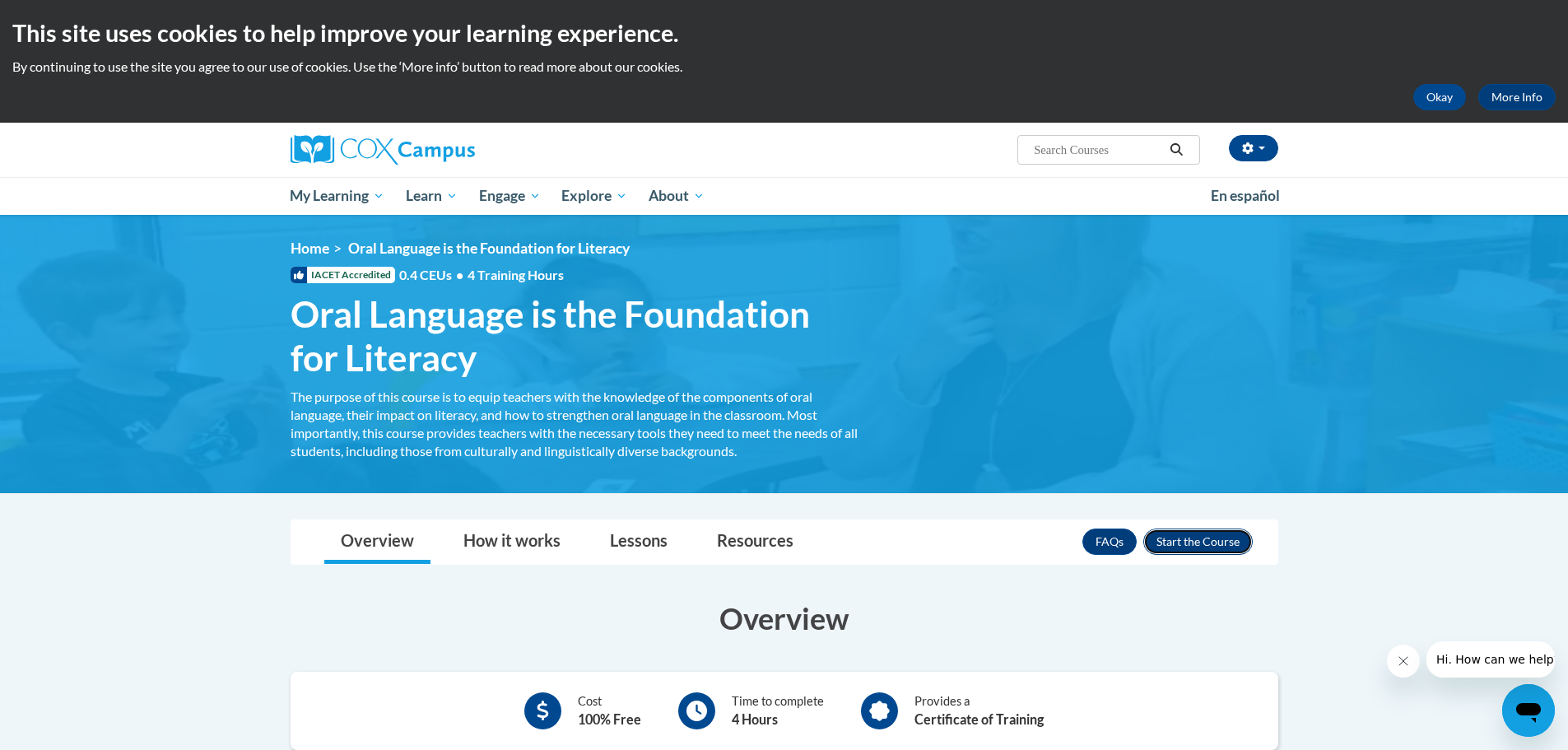
click at [1233, 539] on button "Enroll" at bounding box center [1198, 542] width 110 height 26
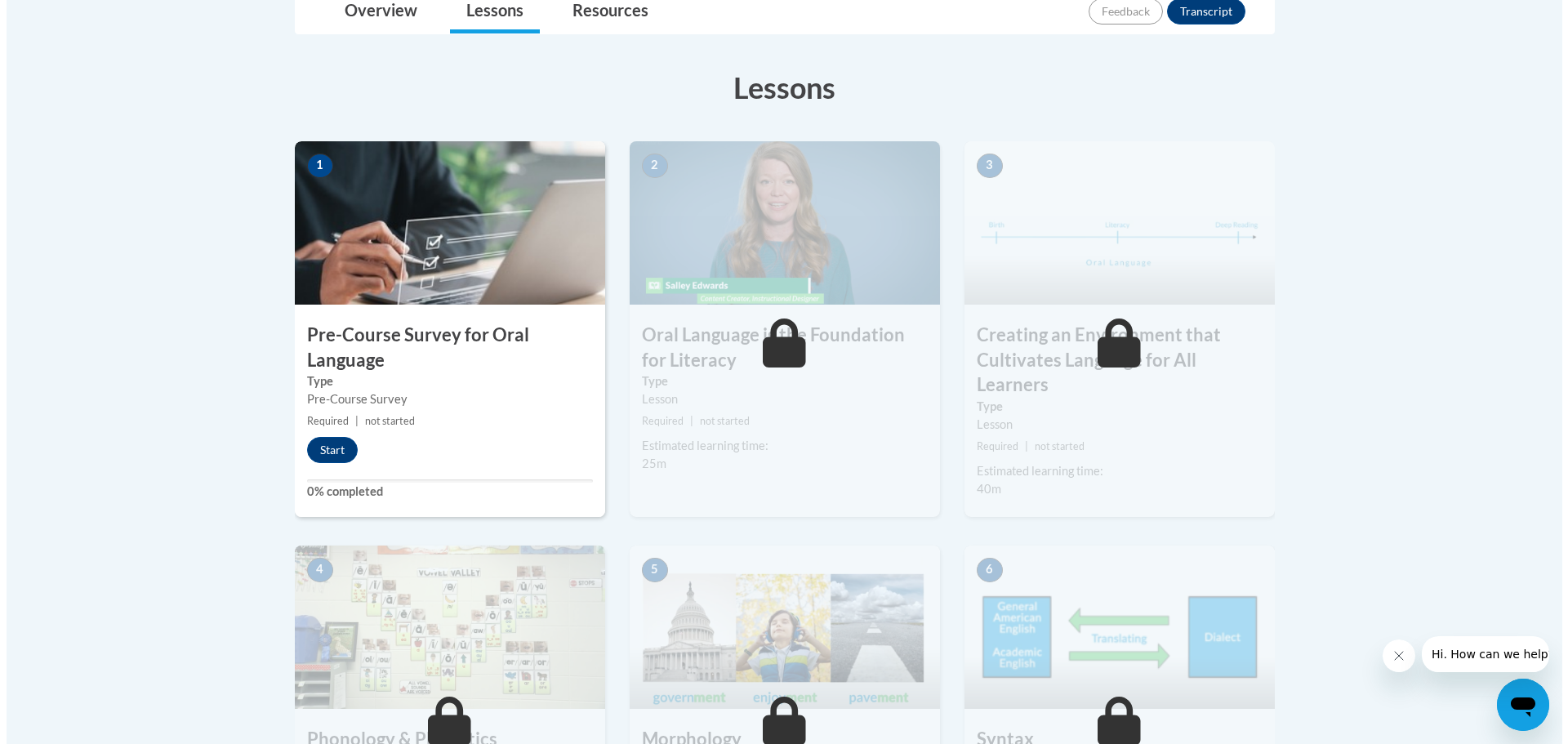
scroll to position [409, 0]
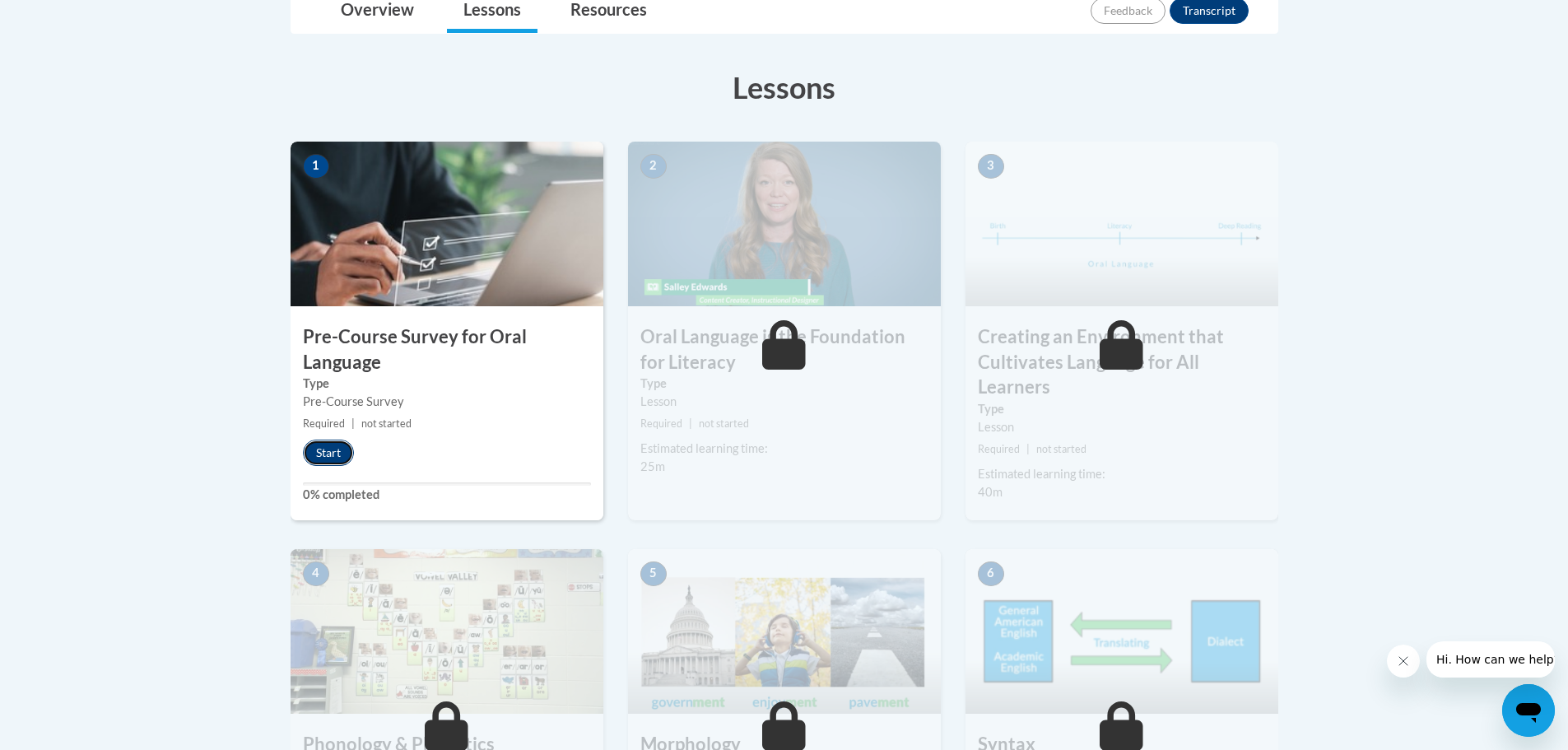
click at [326, 443] on button "Start" at bounding box center [328, 453] width 51 height 26
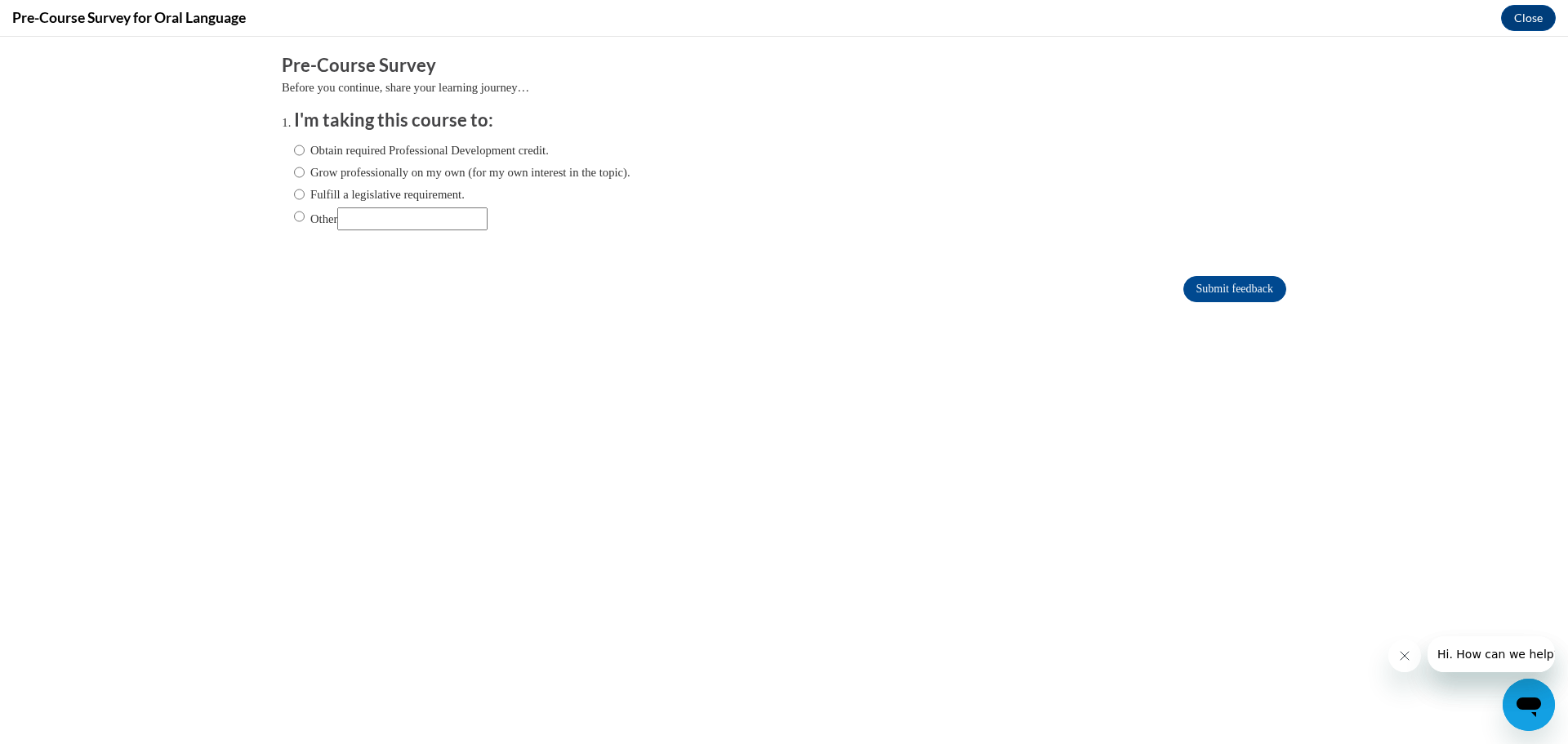
scroll to position [0, 0]
click at [294, 151] on input "Obtain required Professional Development credit." at bounding box center [300, 150] width 10 height 18
radio input "true"
click at [1402, 661] on icon "Close message from company" at bounding box center [1403, 655] width 13 height 13
click at [1404, 662] on button "Close message from company" at bounding box center [1404, 656] width 33 height 33
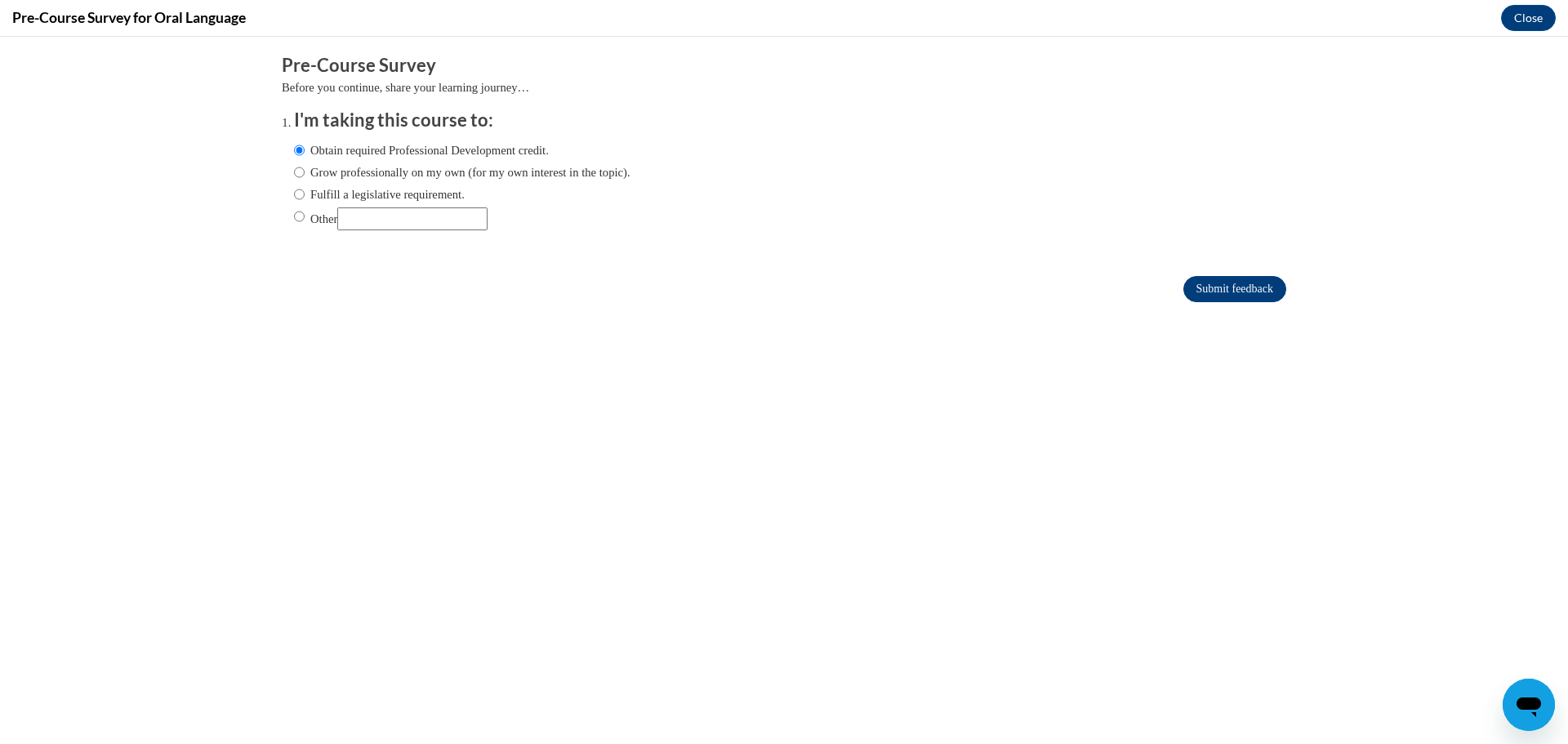
click at [1215, 287] on input "Submit feedback" at bounding box center [1235, 289] width 103 height 26
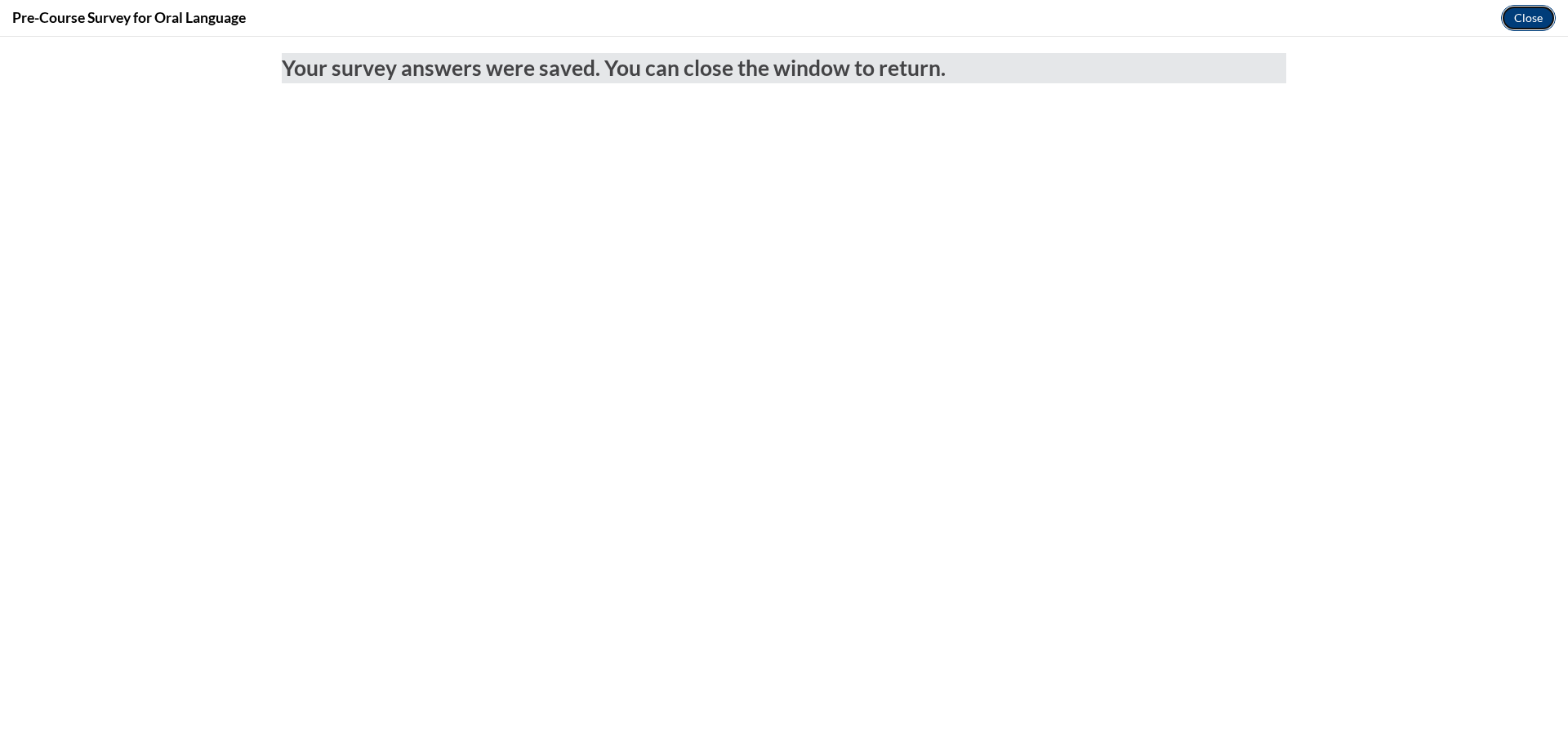
click at [1517, 16] on button "Close" at bounding box center [1528, 18] width 55 height 26
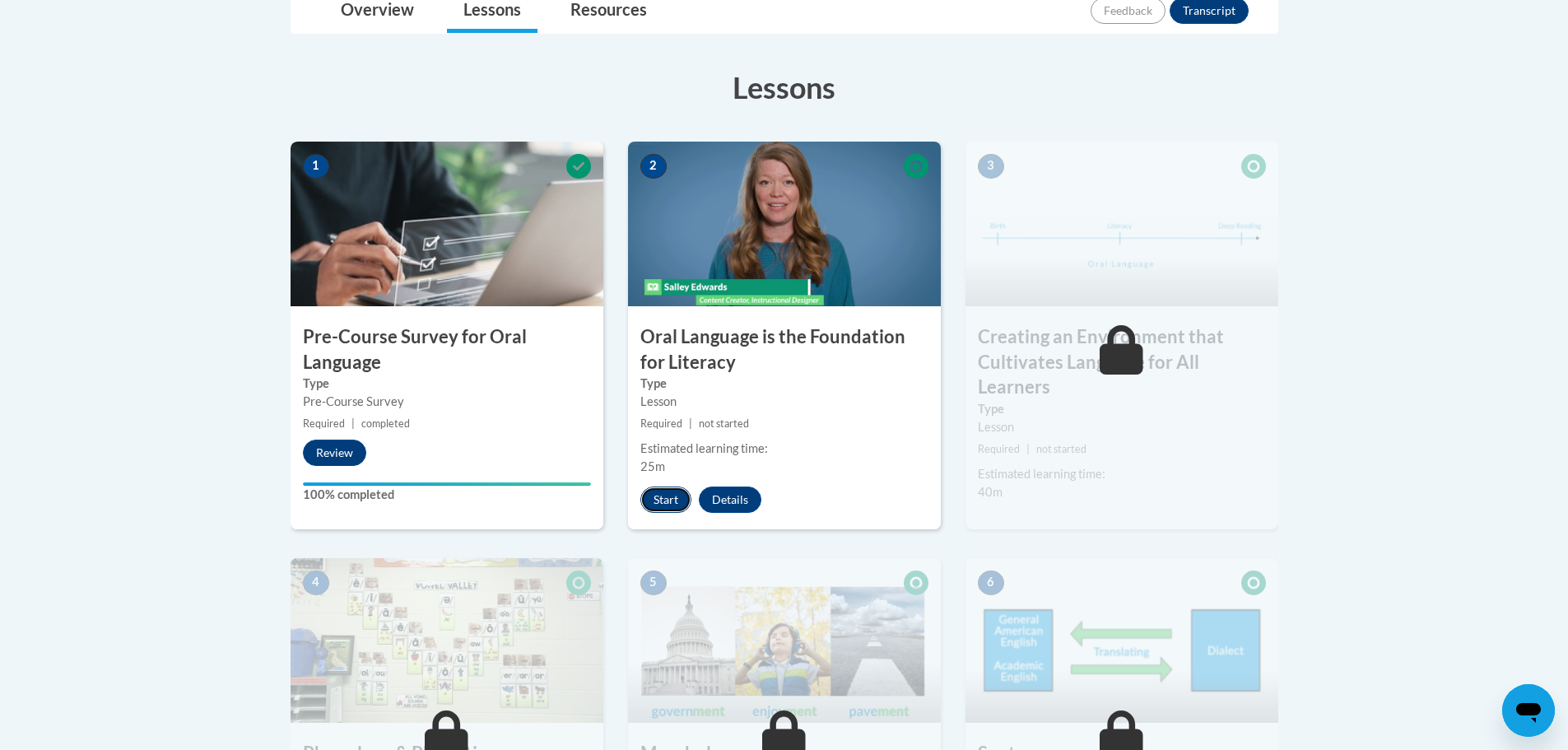
click at [665, 501] on button "Start" at bounding box center [665, 500] width 51 height 26
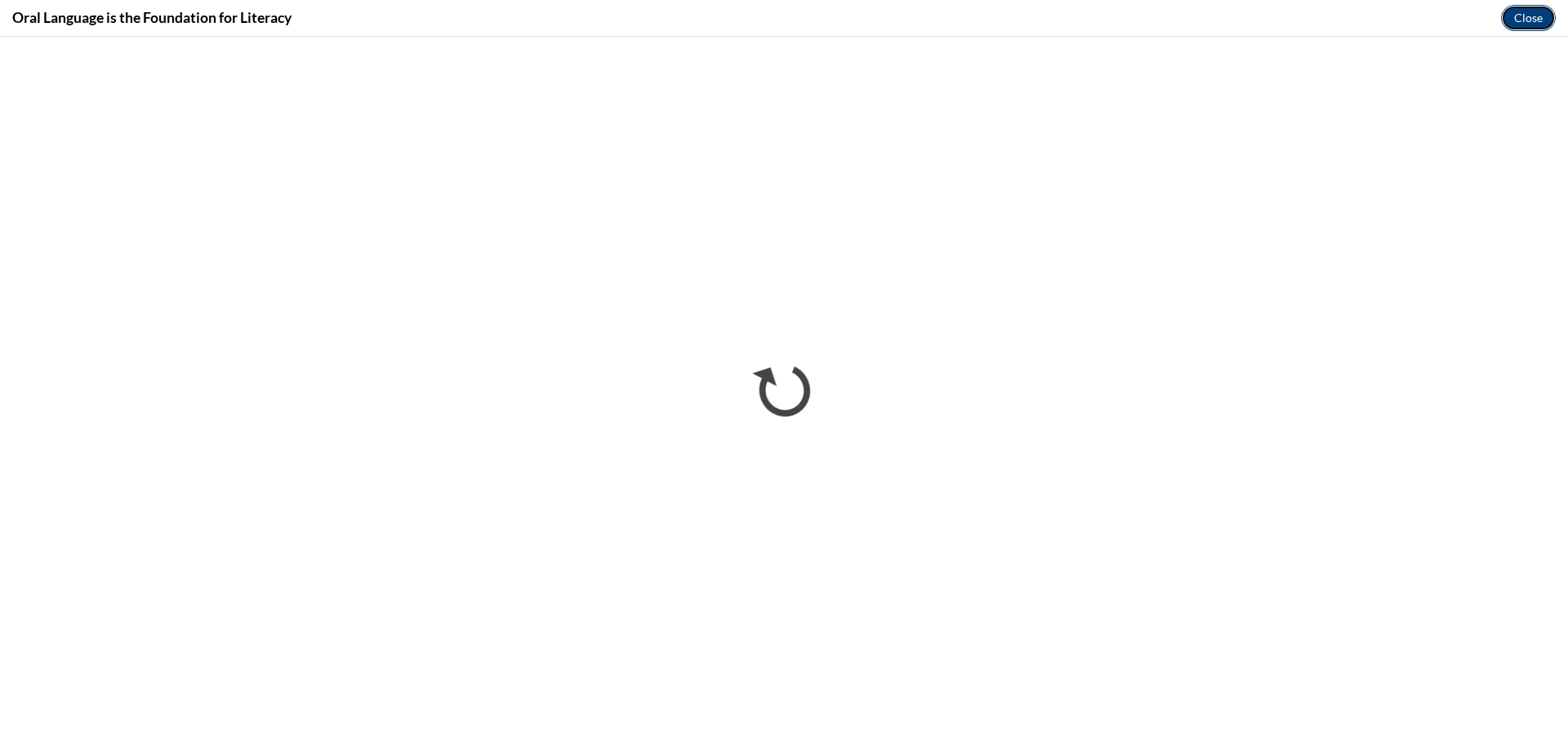
click at [1531, 18] on button "Close" at bounding box center [1528, 18] width 55 height 26
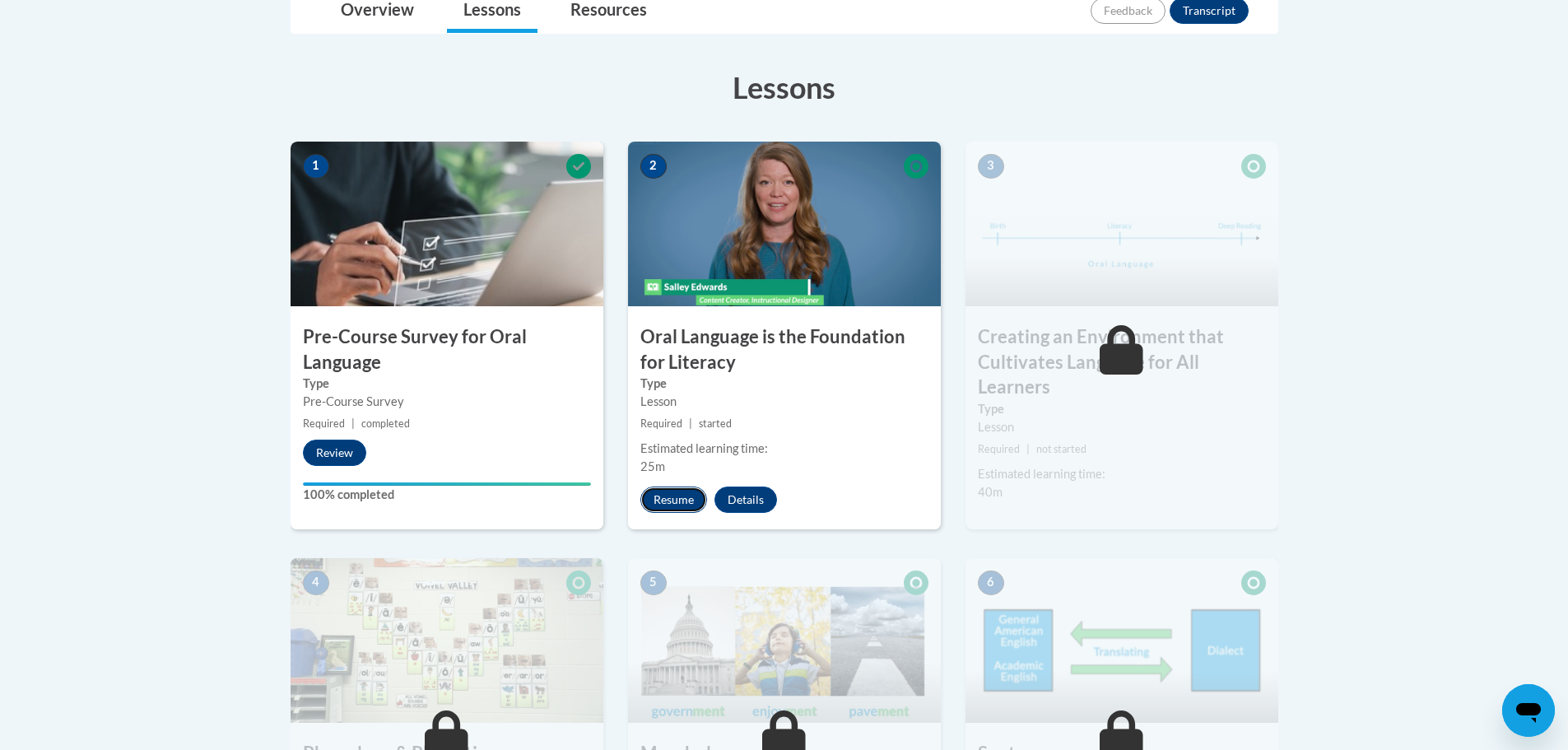
click at [679, 501] on button "Resume" at bounding box center [673, 500] width 67 height 26
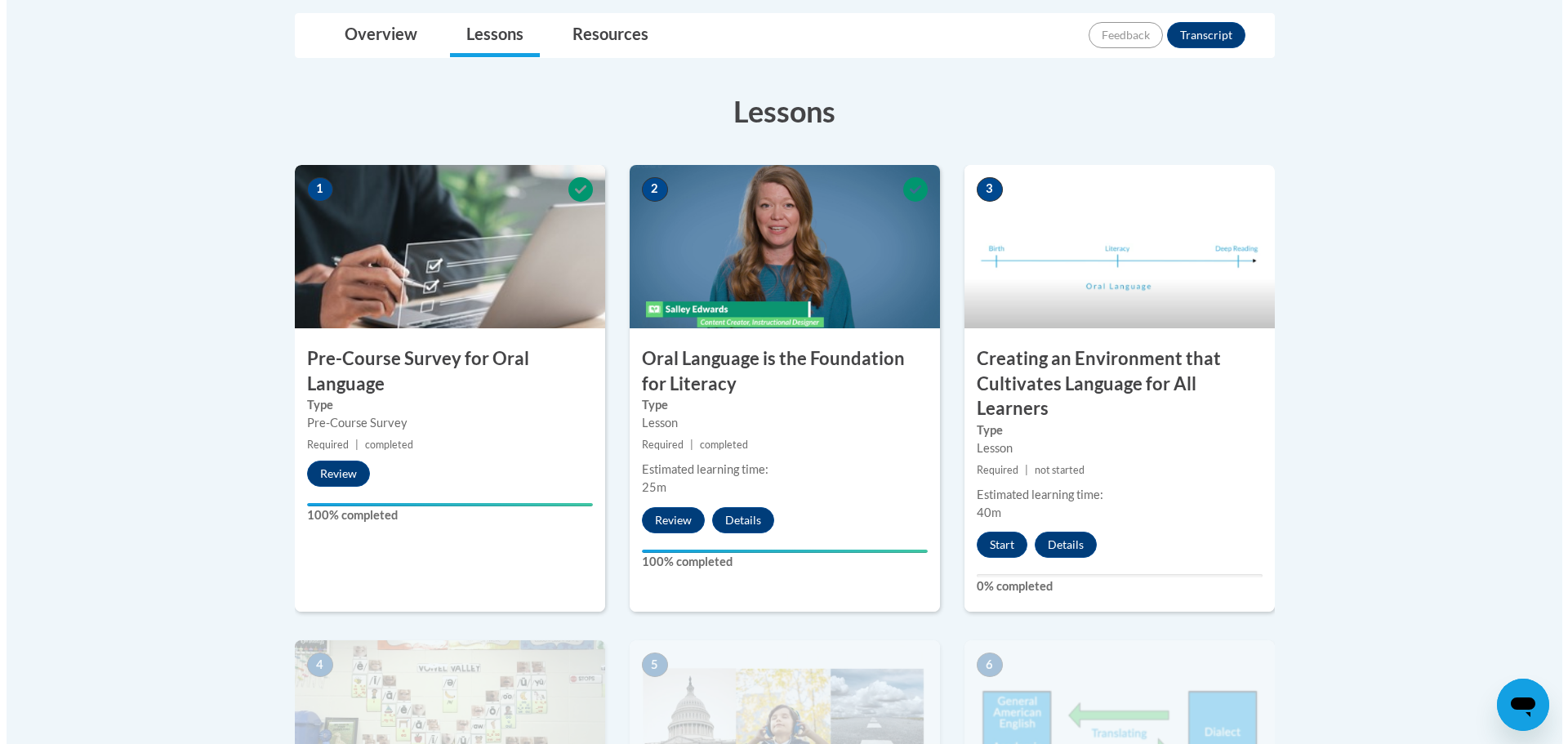
scroll to position [409, 0]
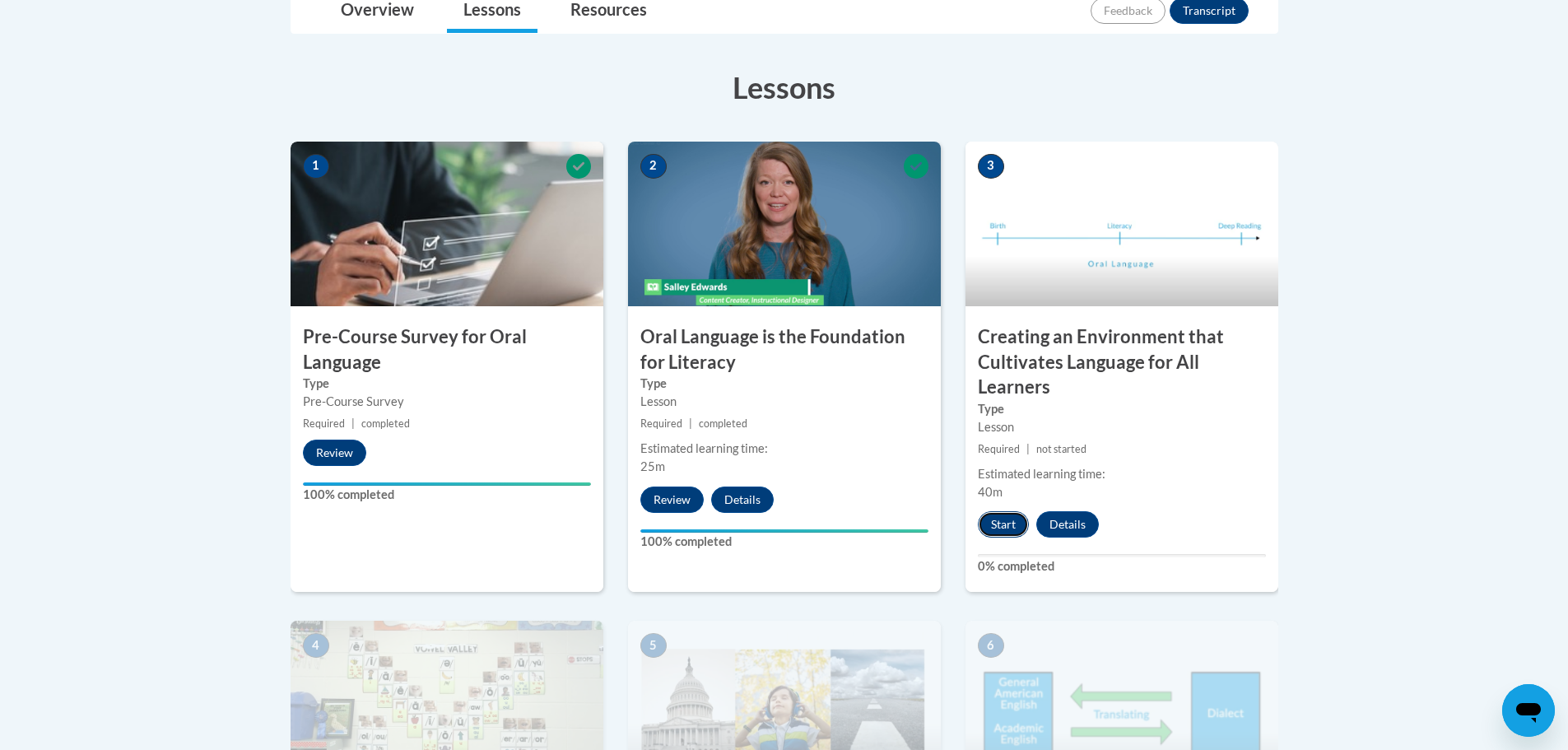
click at [996, 532] on button "Start" at bounding box center [1003, 524] width 51 height 26
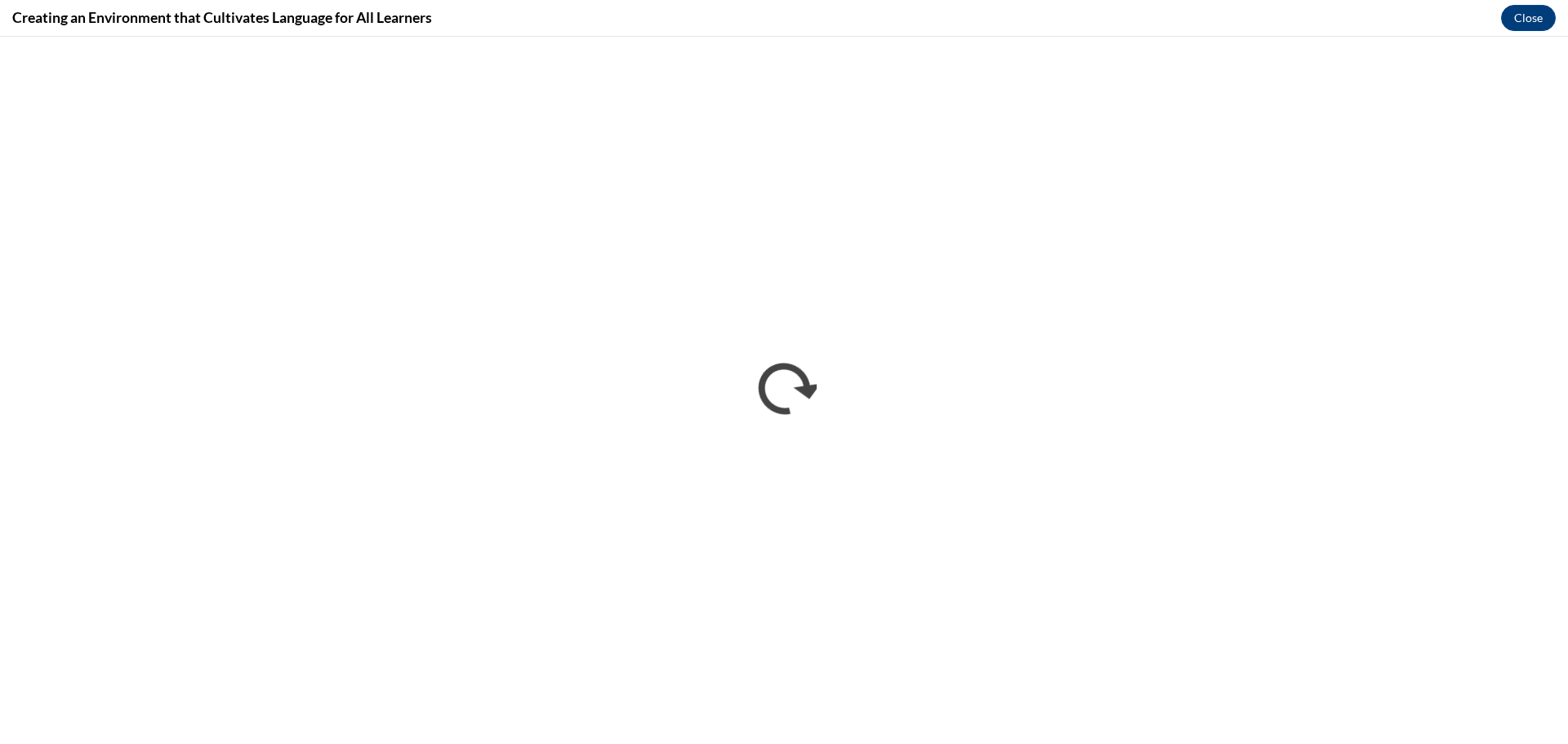
scroll to position [0, 0]
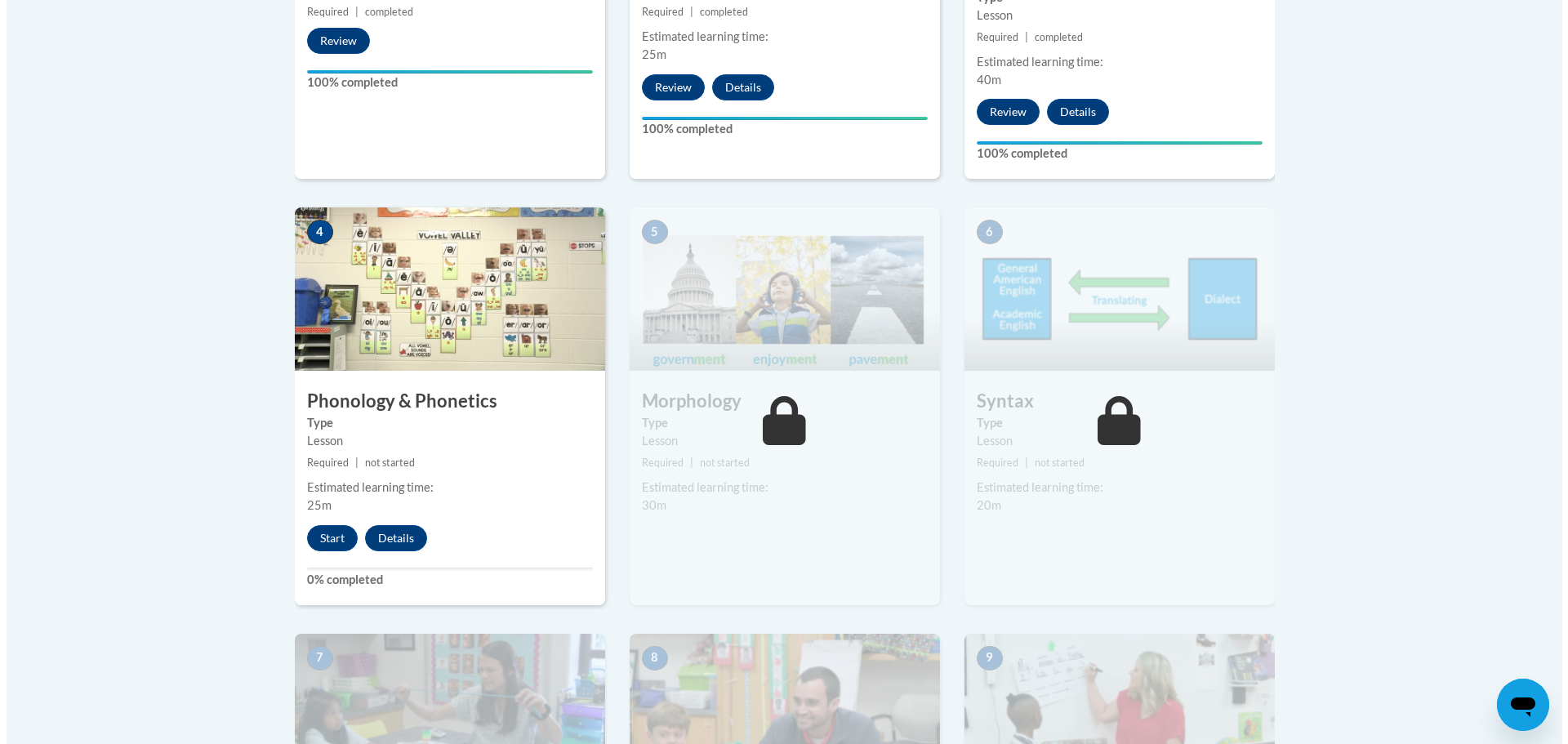
scroll to position [817, 0]
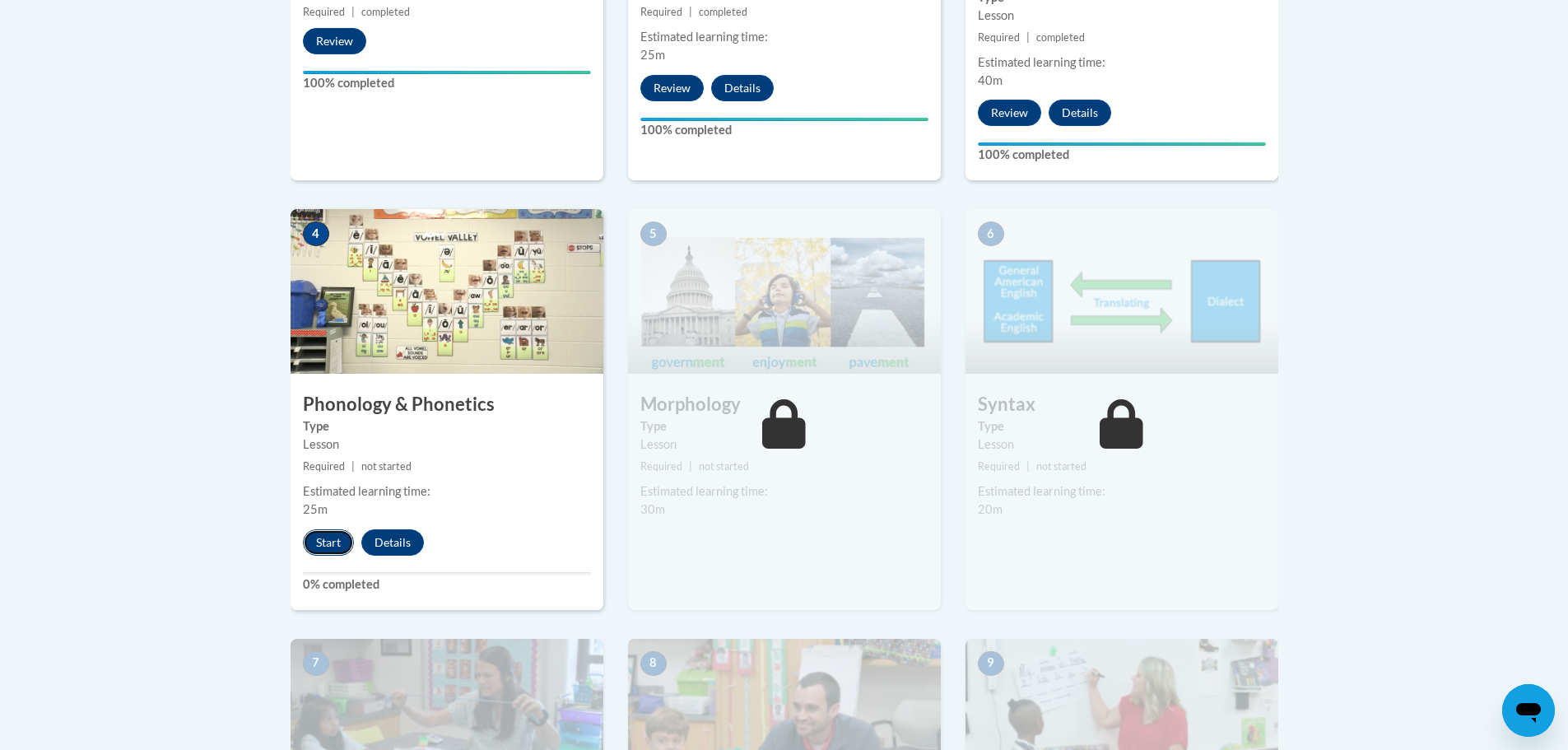
click at [339, 551] on button "Start" at bounding box center [328, 543] width 51 height 26
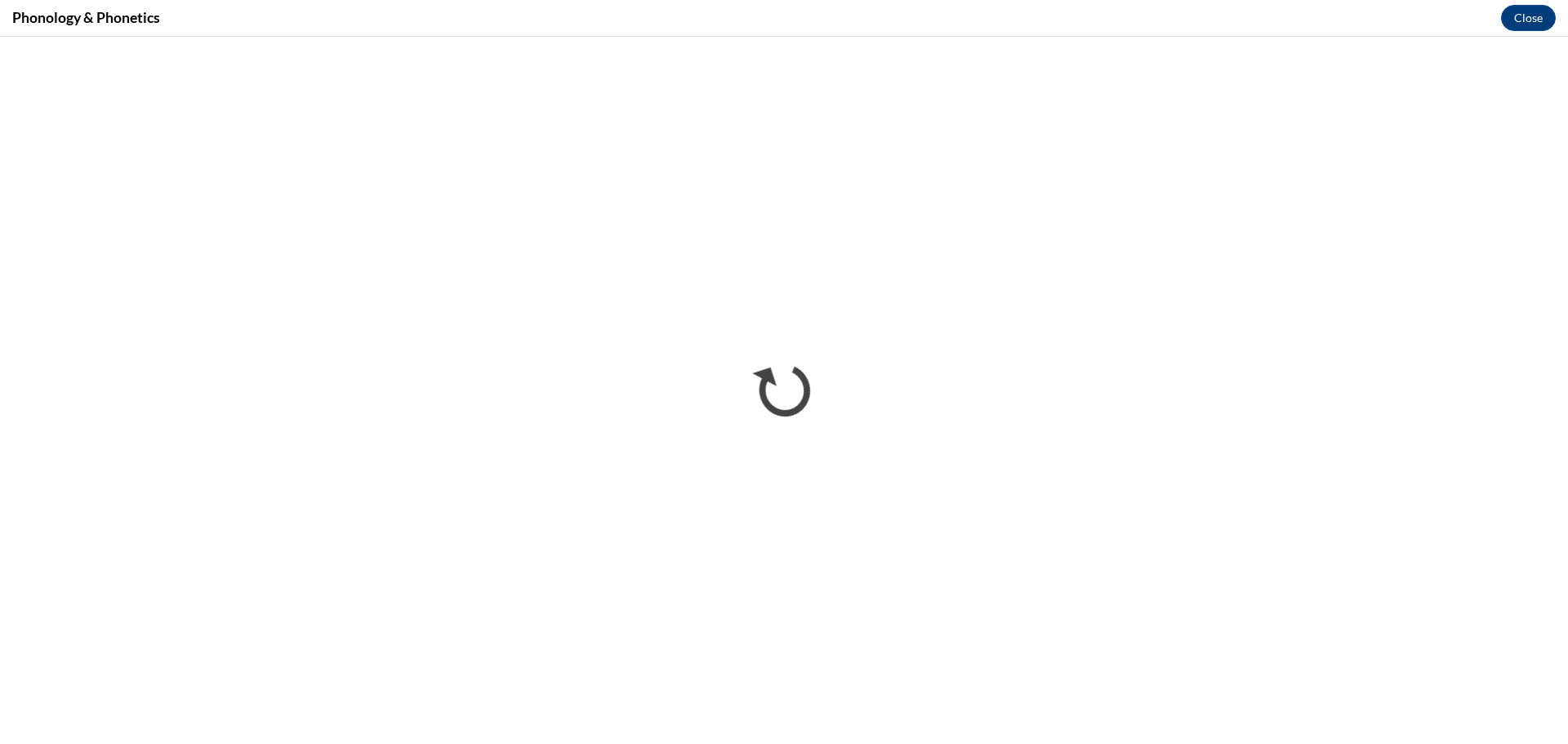
scroll to position [0, 0]
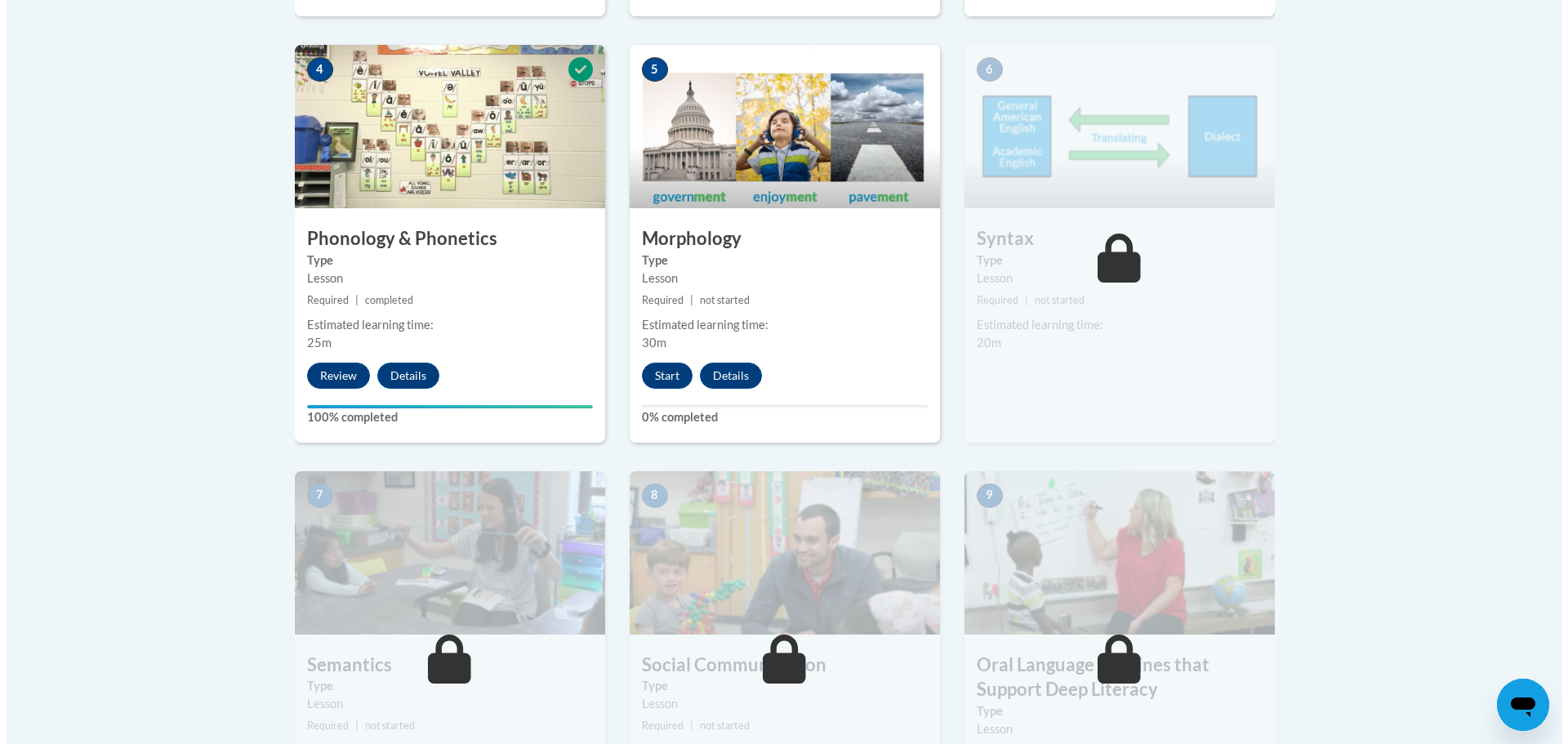
scroll to position [980, 0]
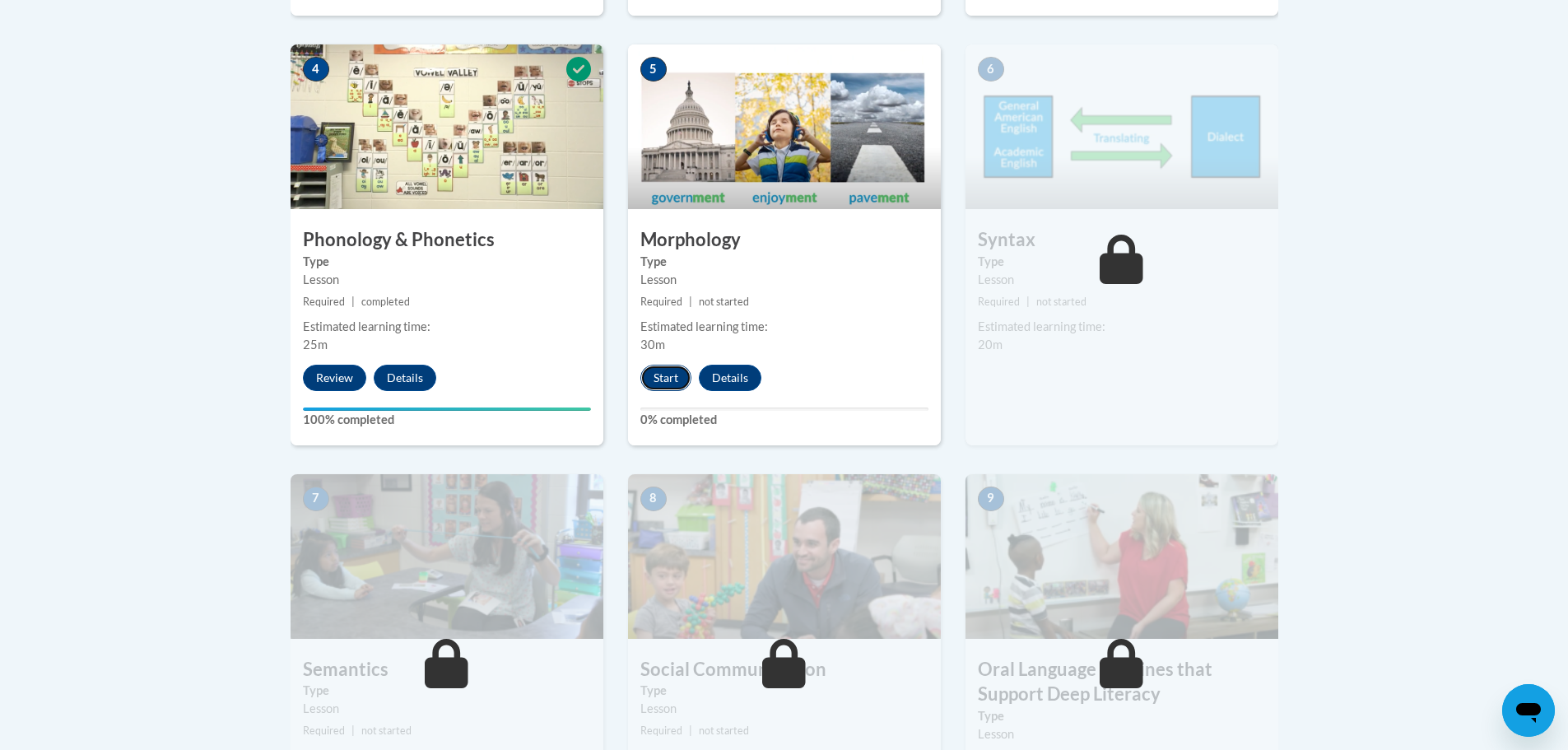
click at [661, 379] on button "Start" at bounding box center [665, 378] width 51 height 26
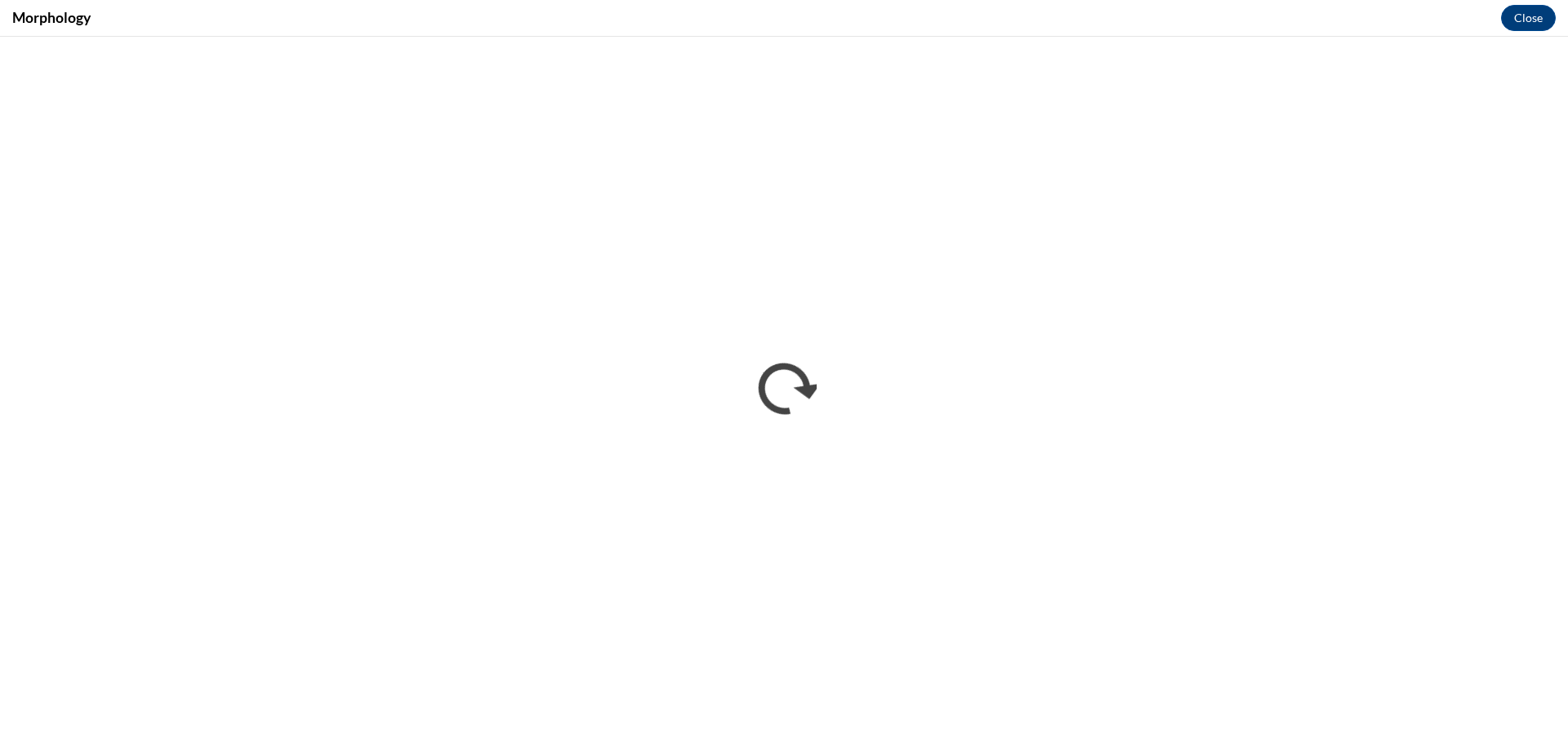
scroll to position [0, 0]
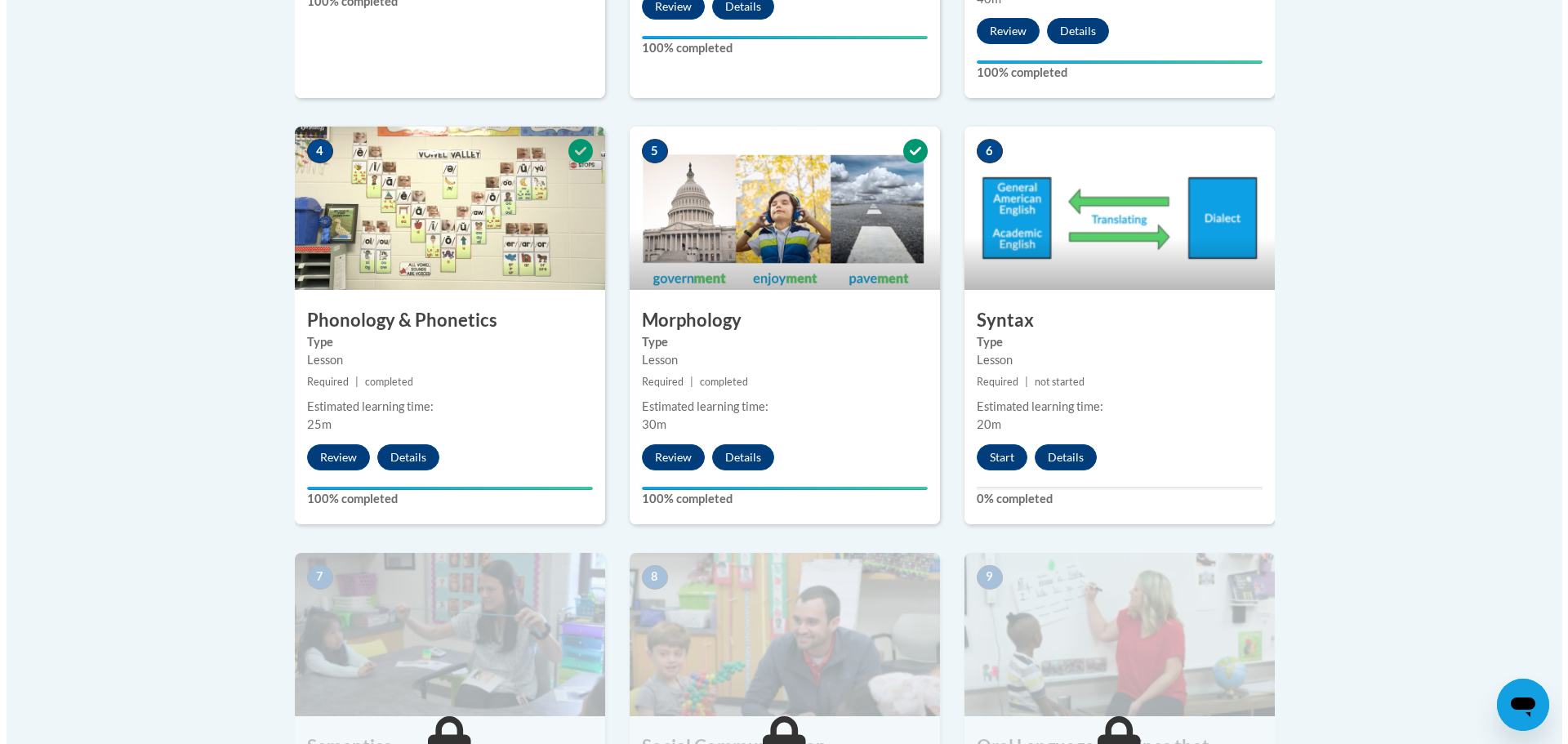
scroll to position [898, 0]
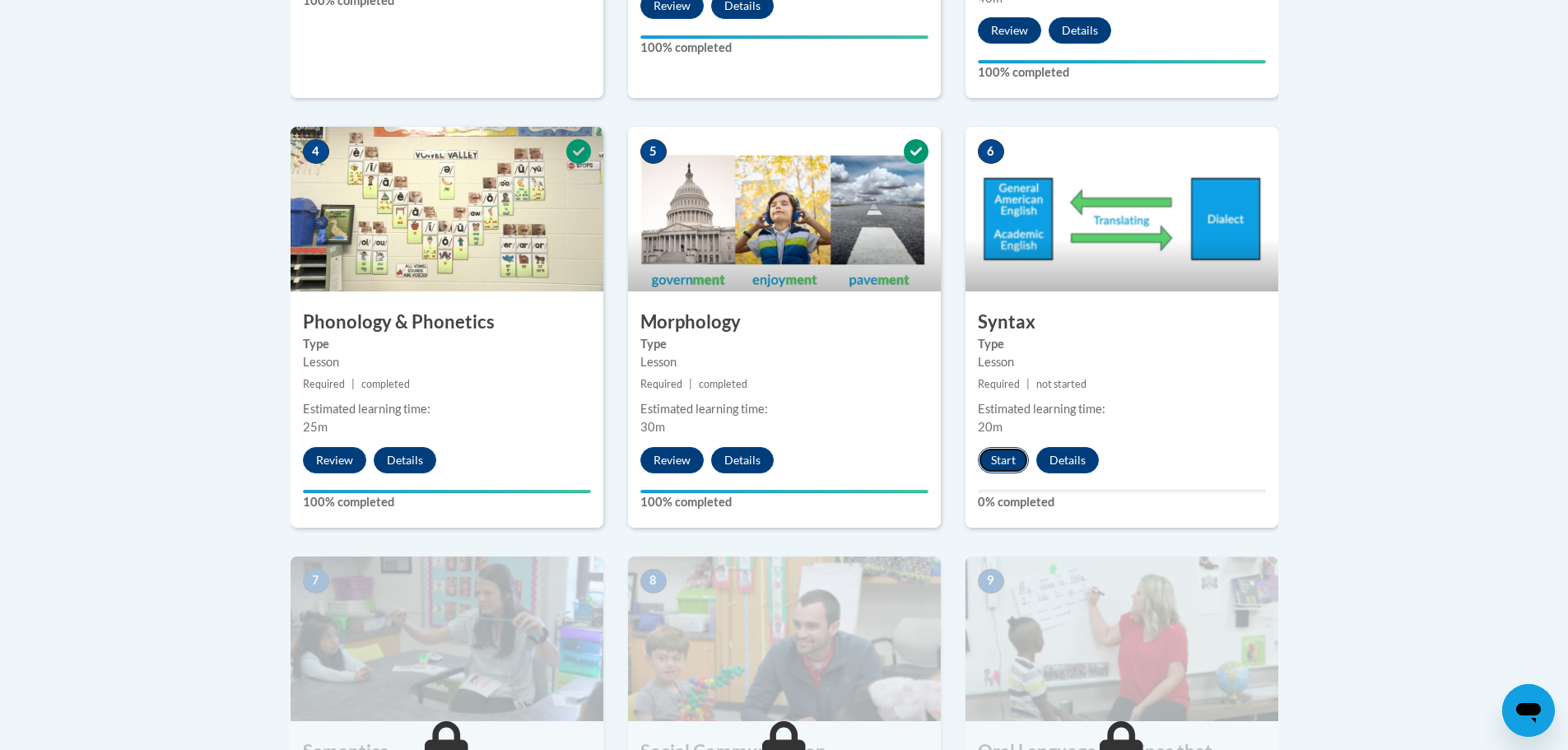
click at [1006, 460] on button "Start" at bounding box center [1003, 460] width 51 height 26
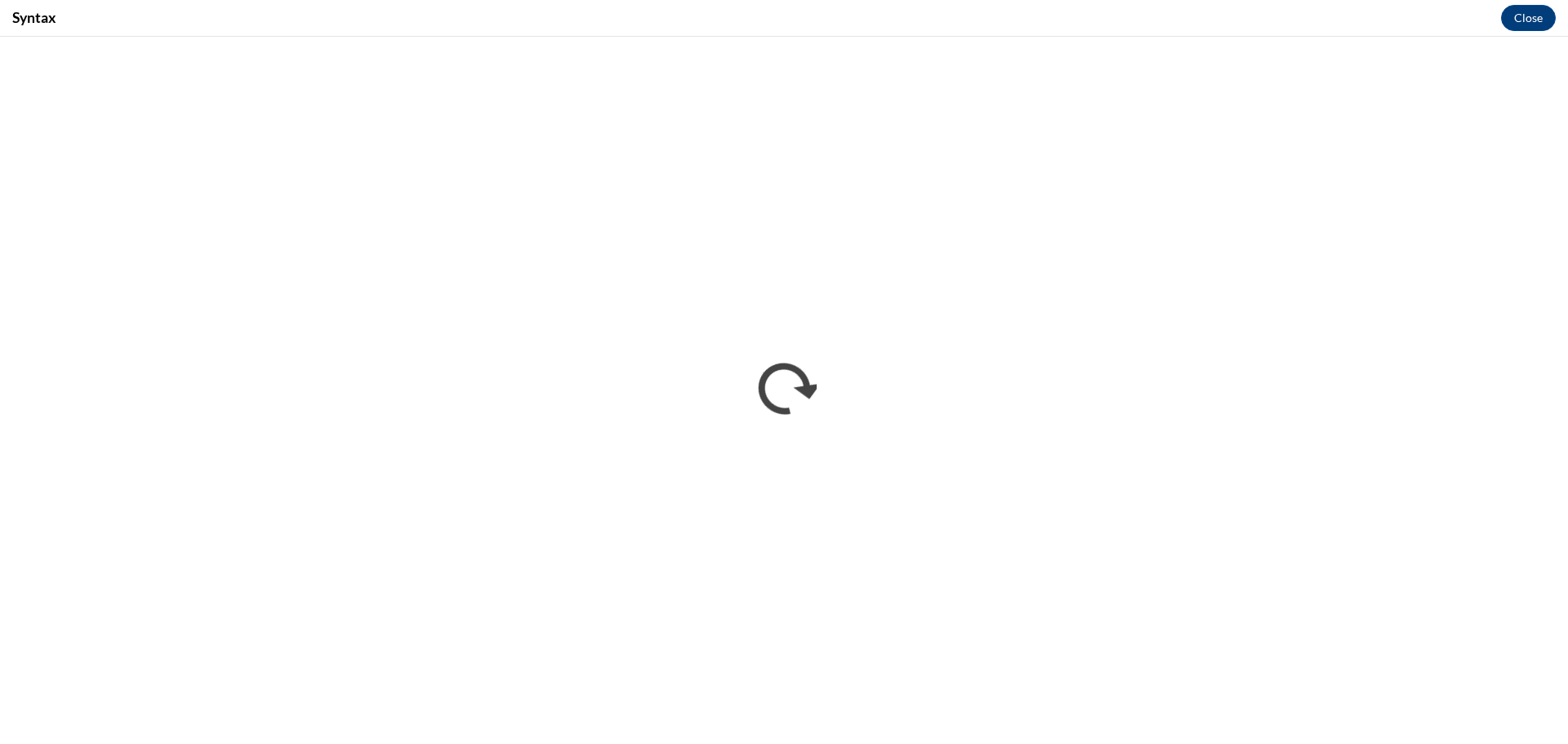
scroll to position [0, 0]
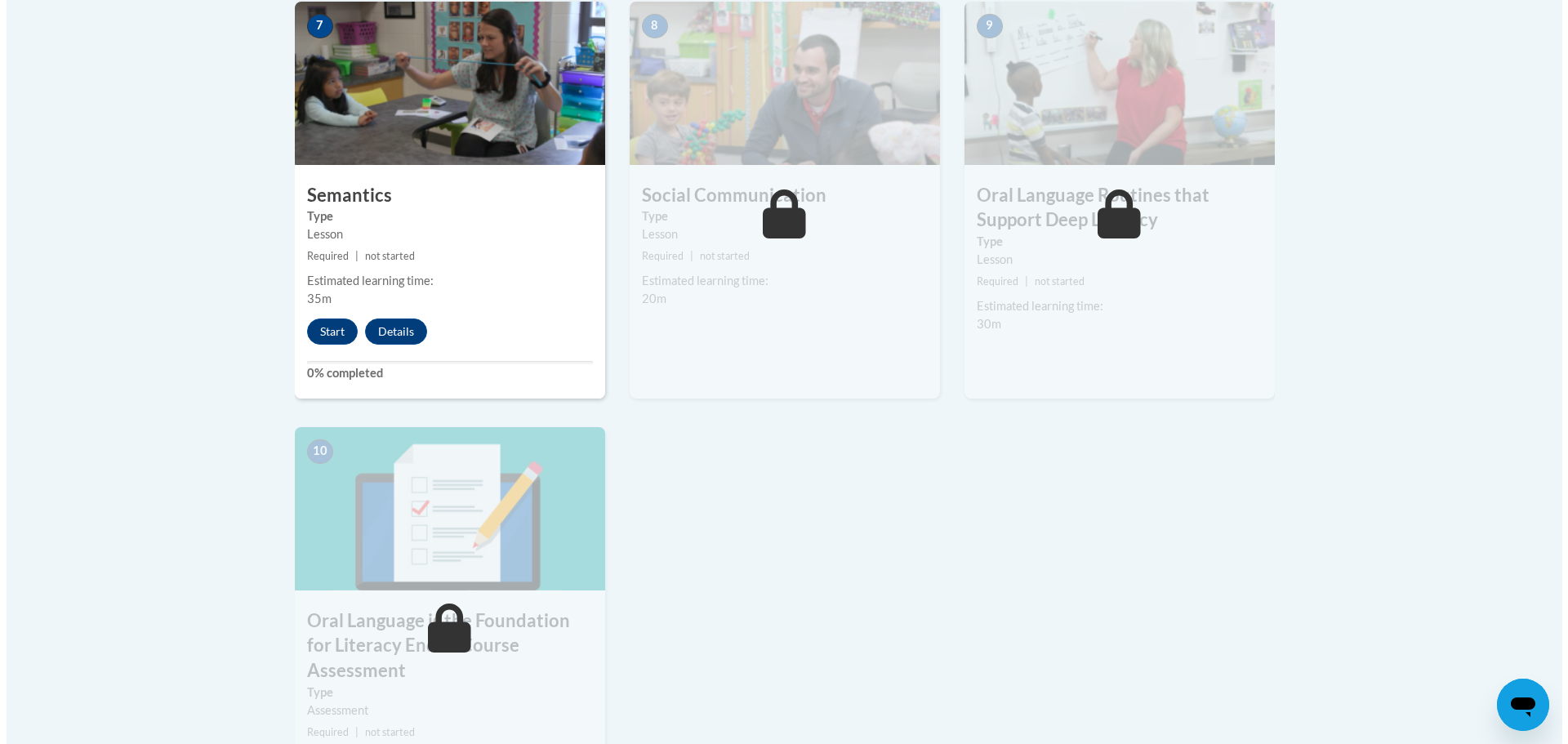
scroll to position [1471, 0]
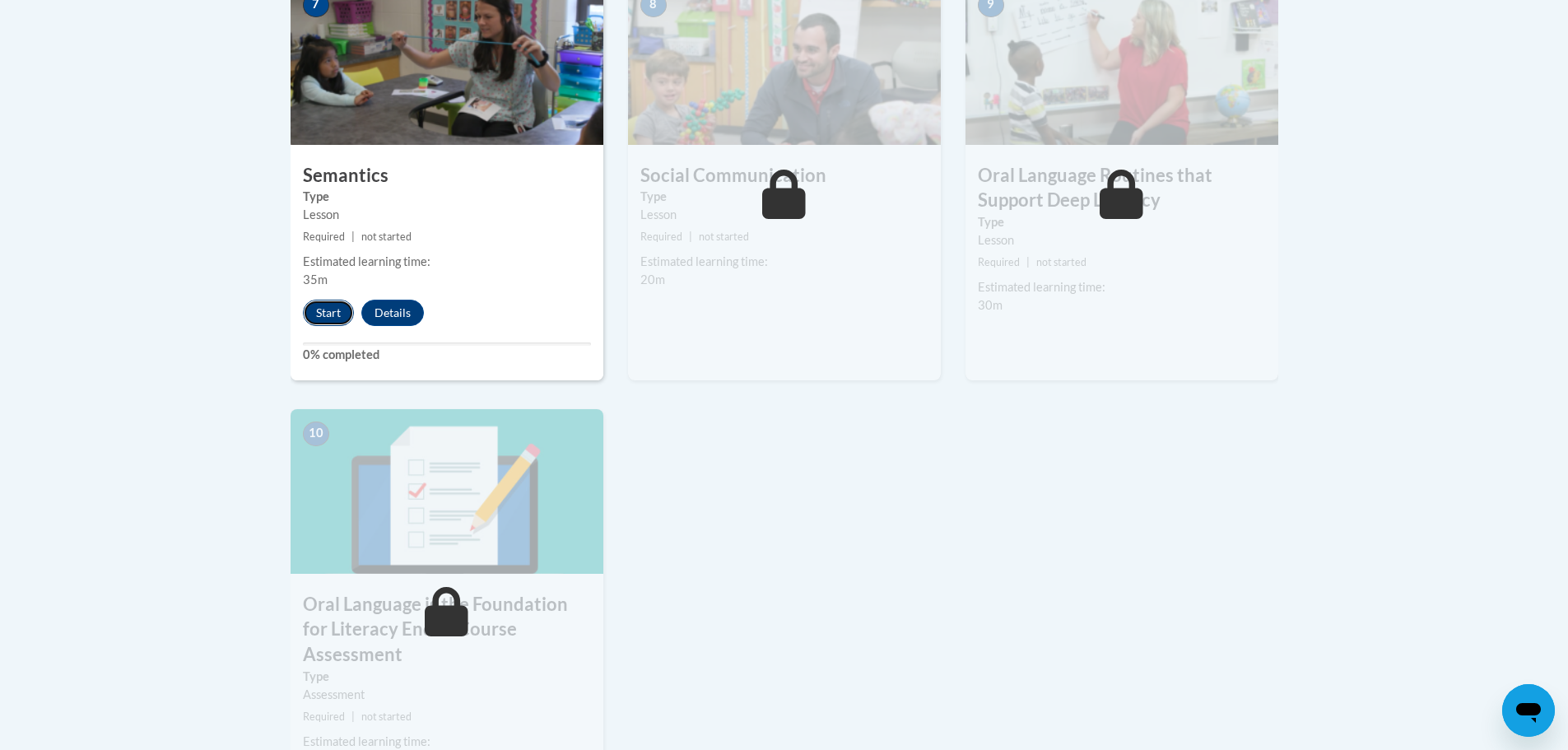
click at [333, 312] on button "Start" at bounding box center [328, 313] width 51 height 26
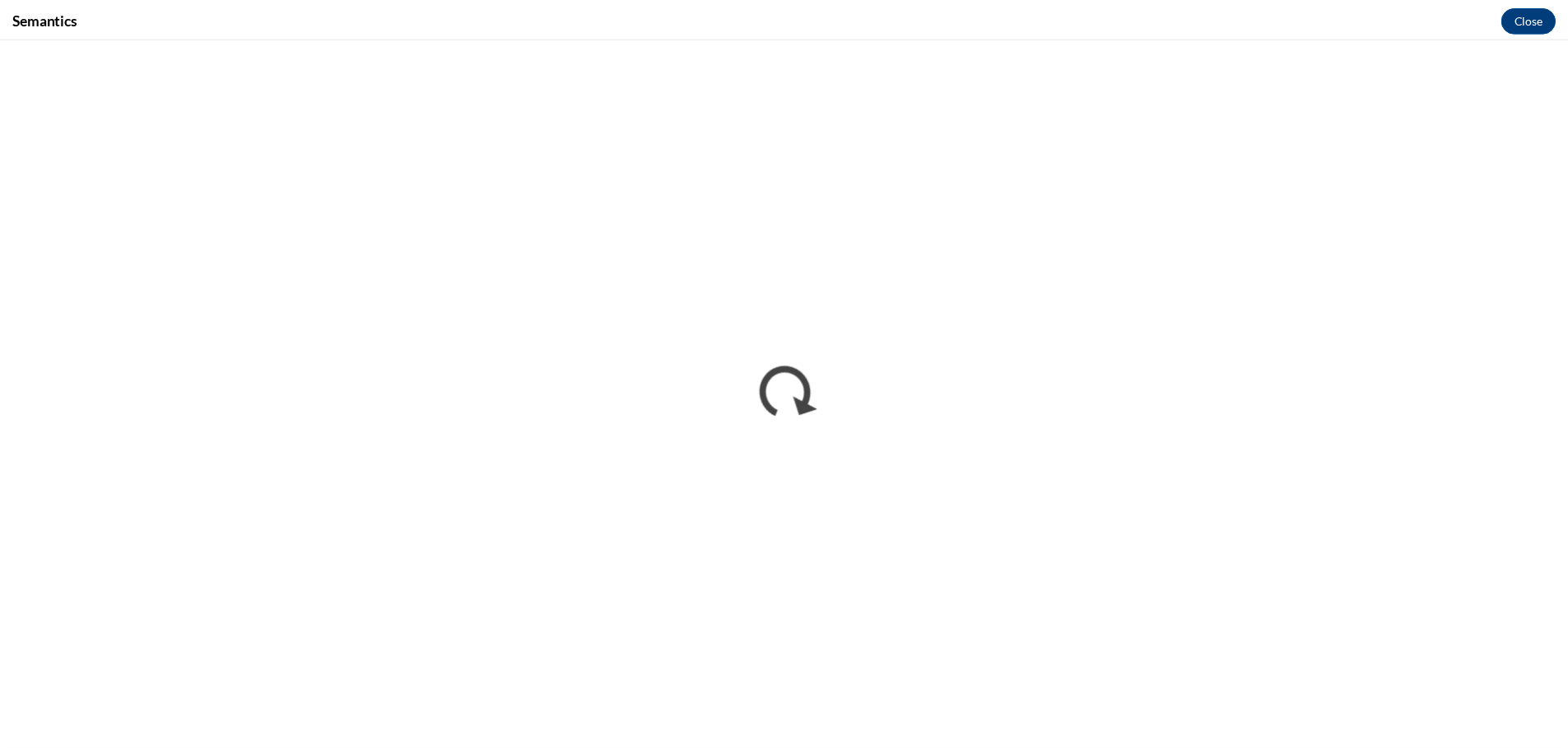
scroll to position [0, 0]
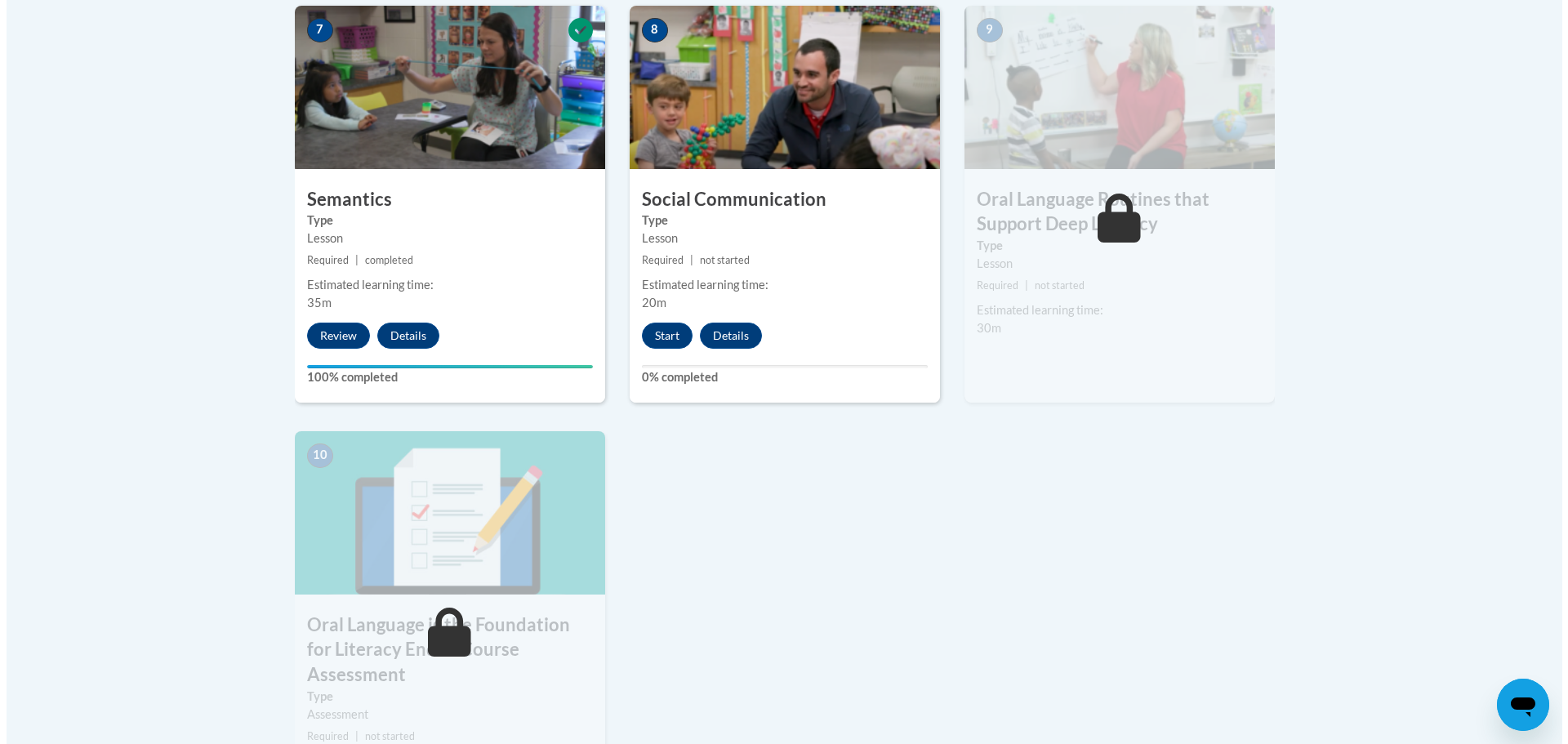
scroll to position [1363, 0]
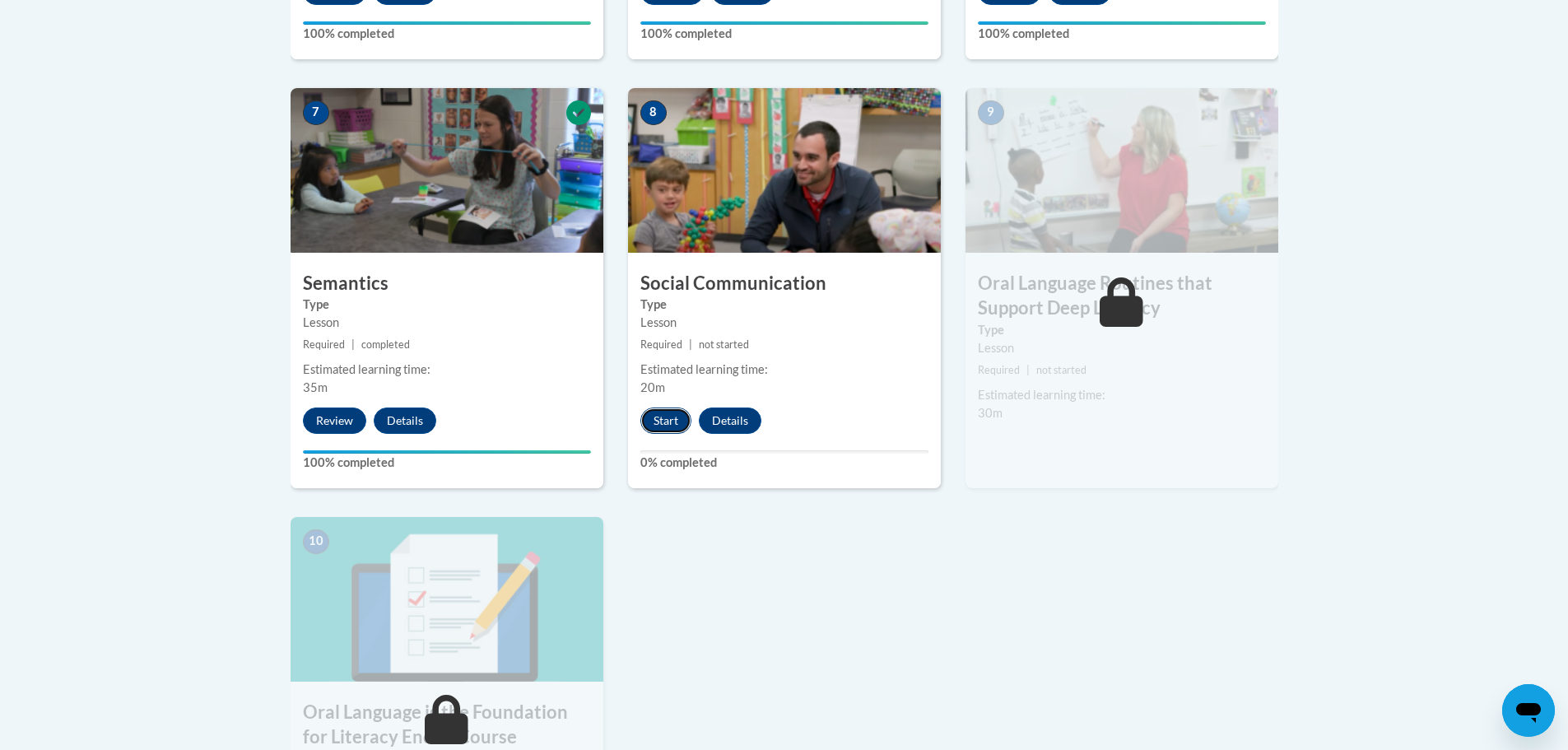
click at [656, 423] on button "Start" at bounding box center [665, 421] width 51 height 26
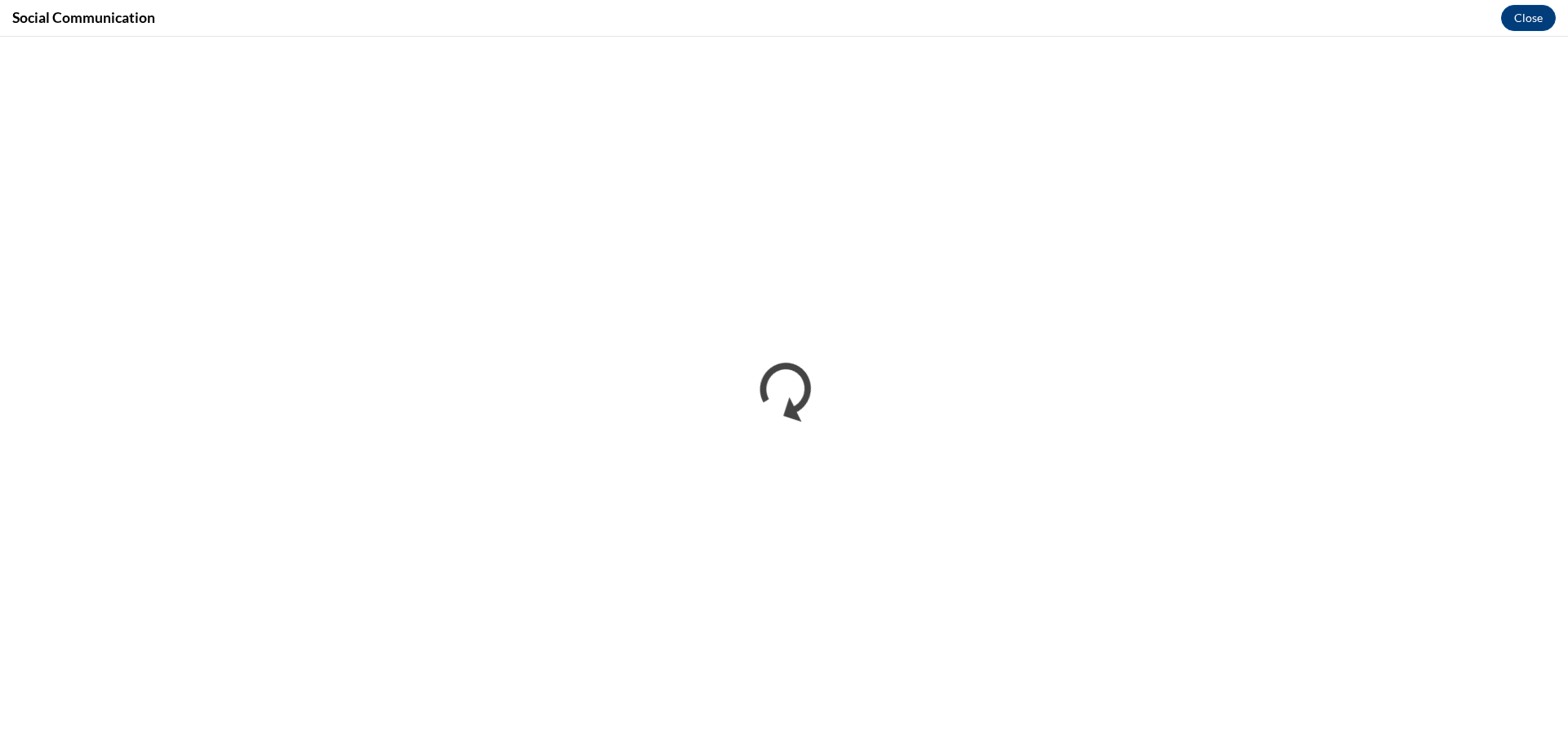
scroll to position [0, 0]
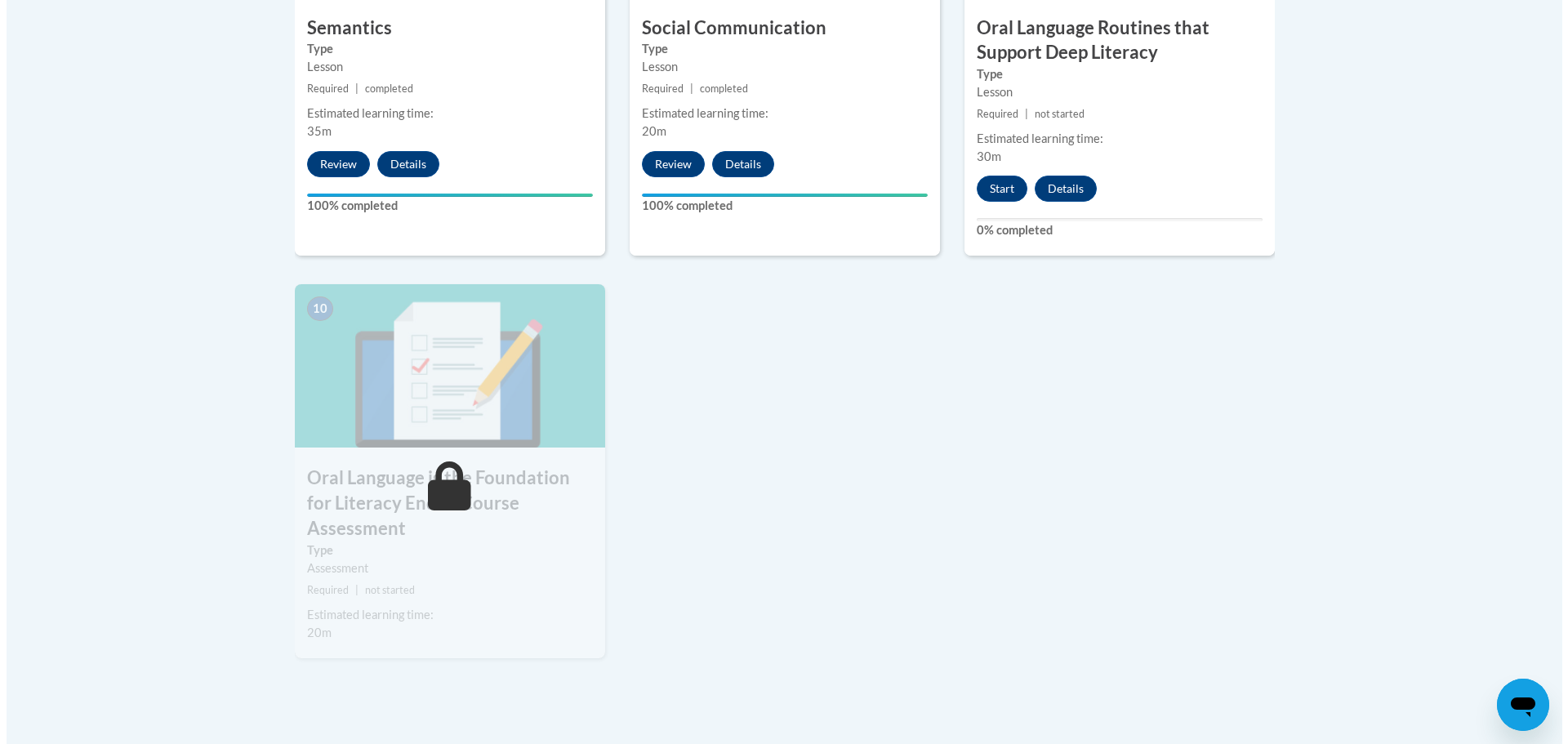
scroll to position [1633, 0]
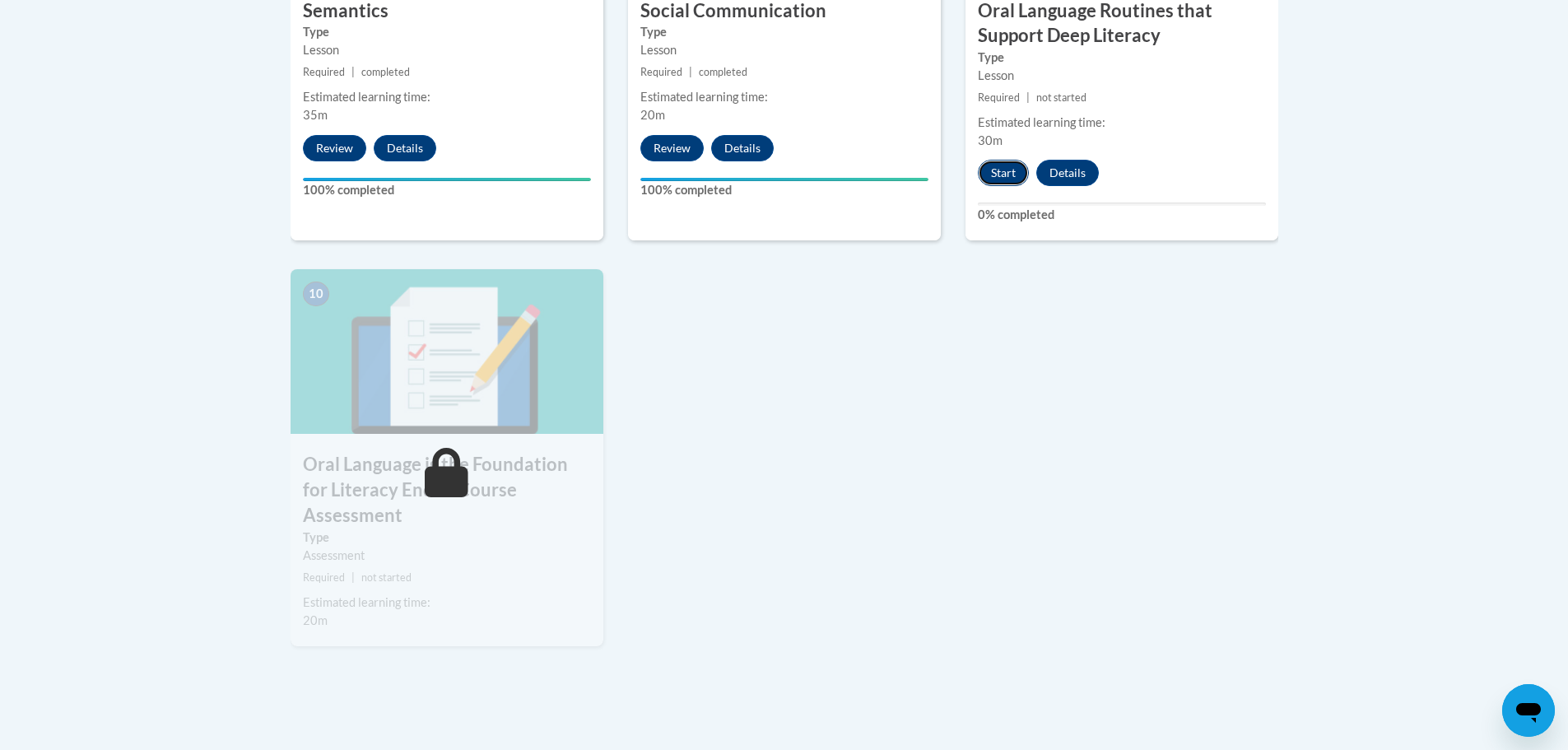
click at [997, 174] on button "Start" at bounding box center [1003, 173] width 51 height 26
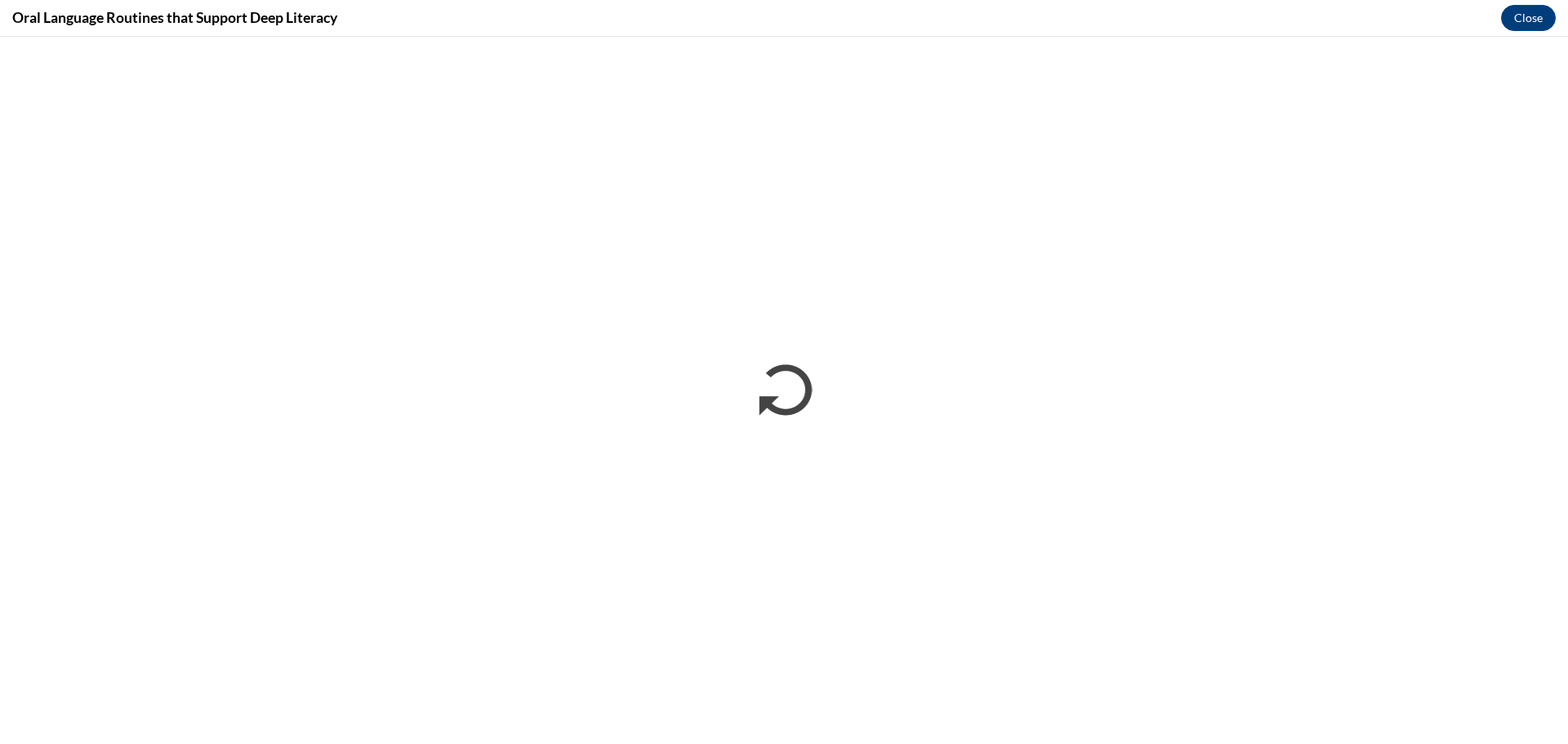
scroll to position [0, 0]
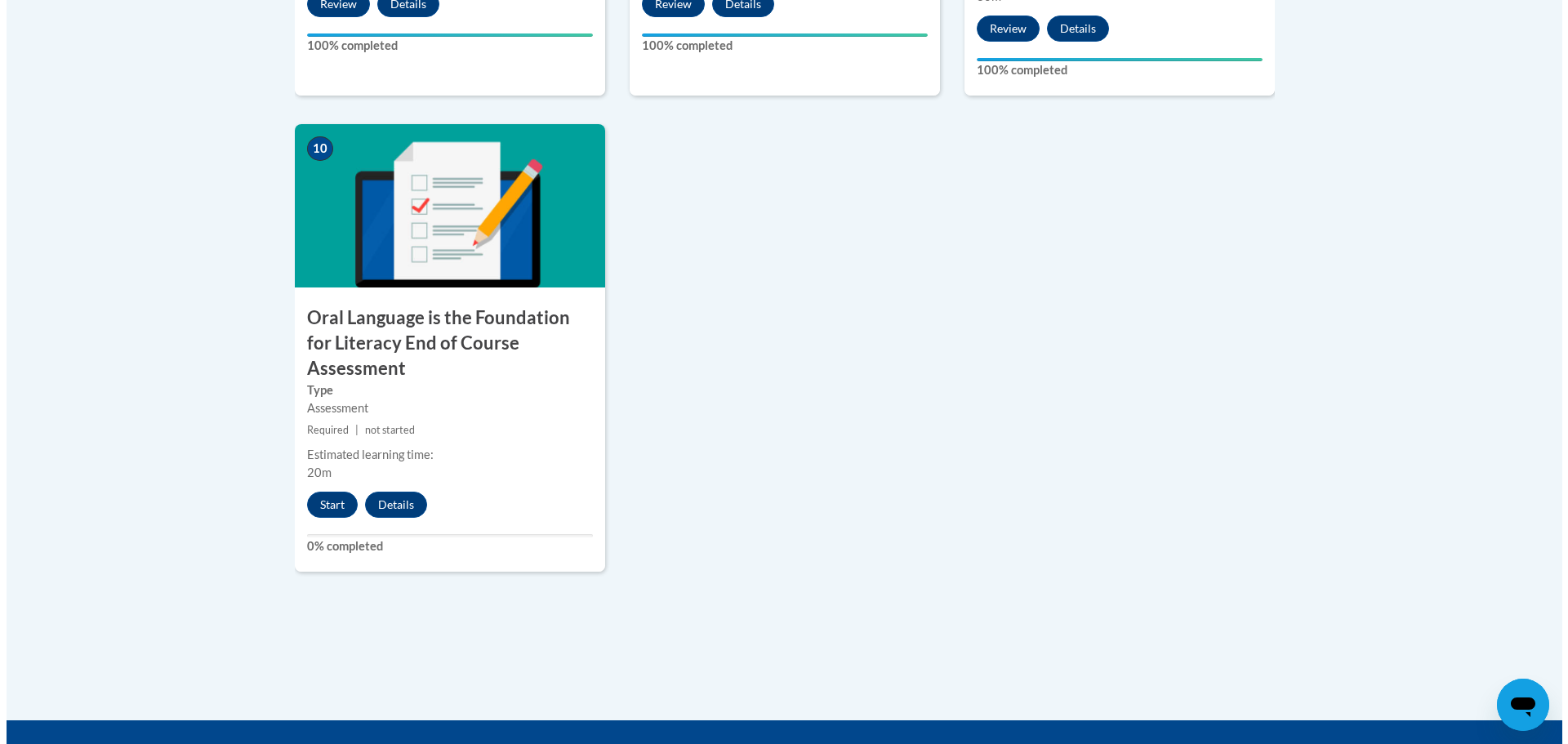
scroll to position [1797, 0]
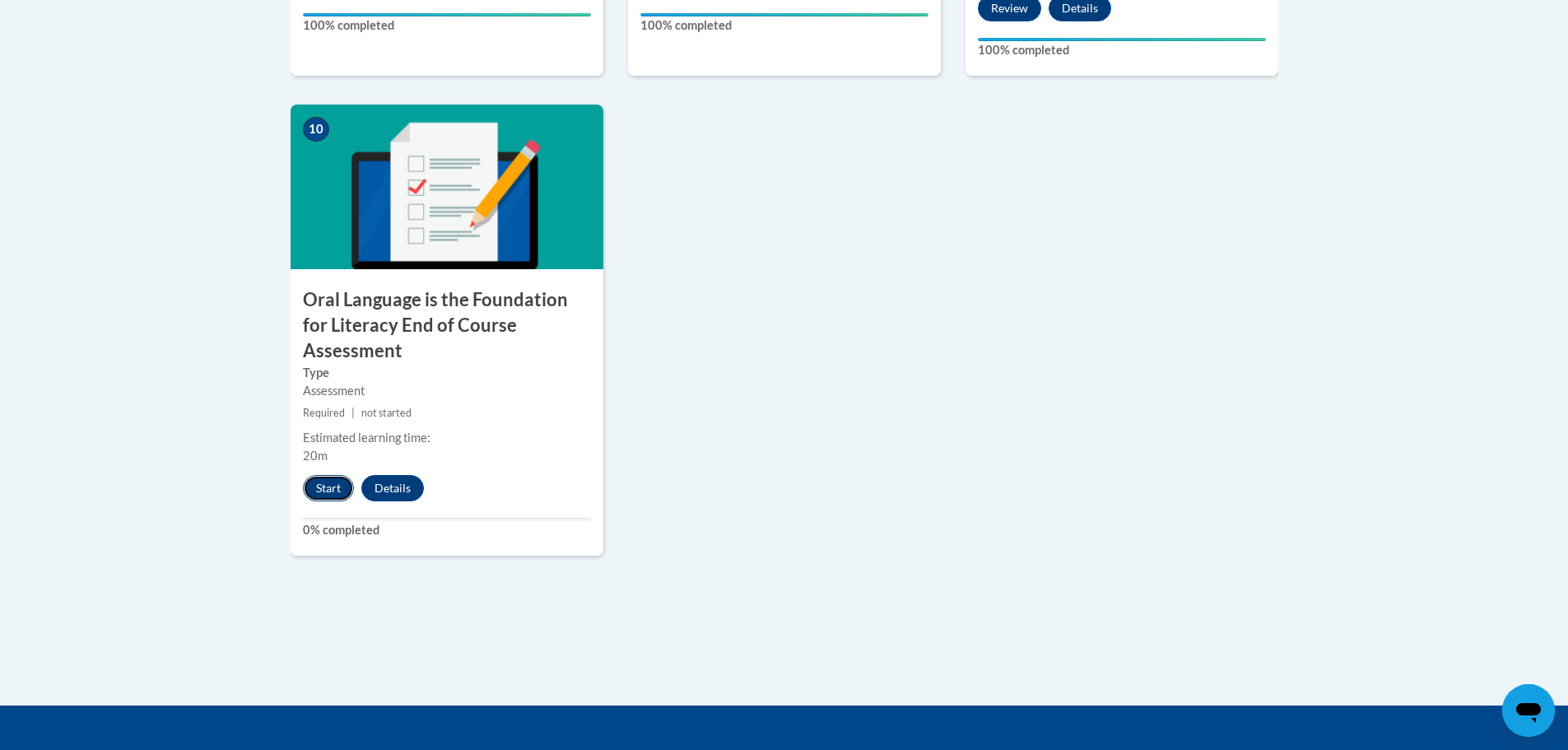
click at [334, 475] on button "Start" at bounding box center [328, 488] width 51 height 26
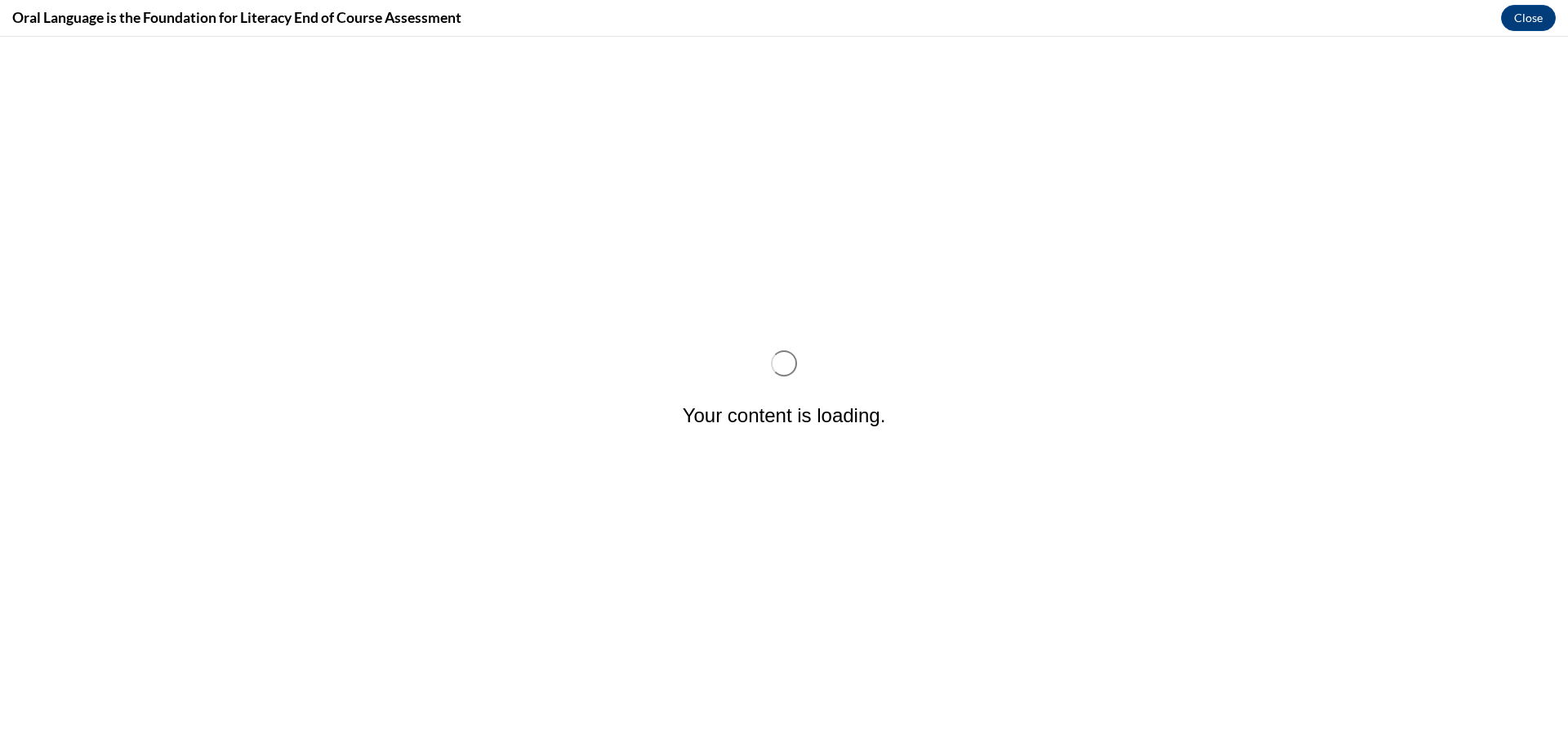
scroll to position [0, 0]
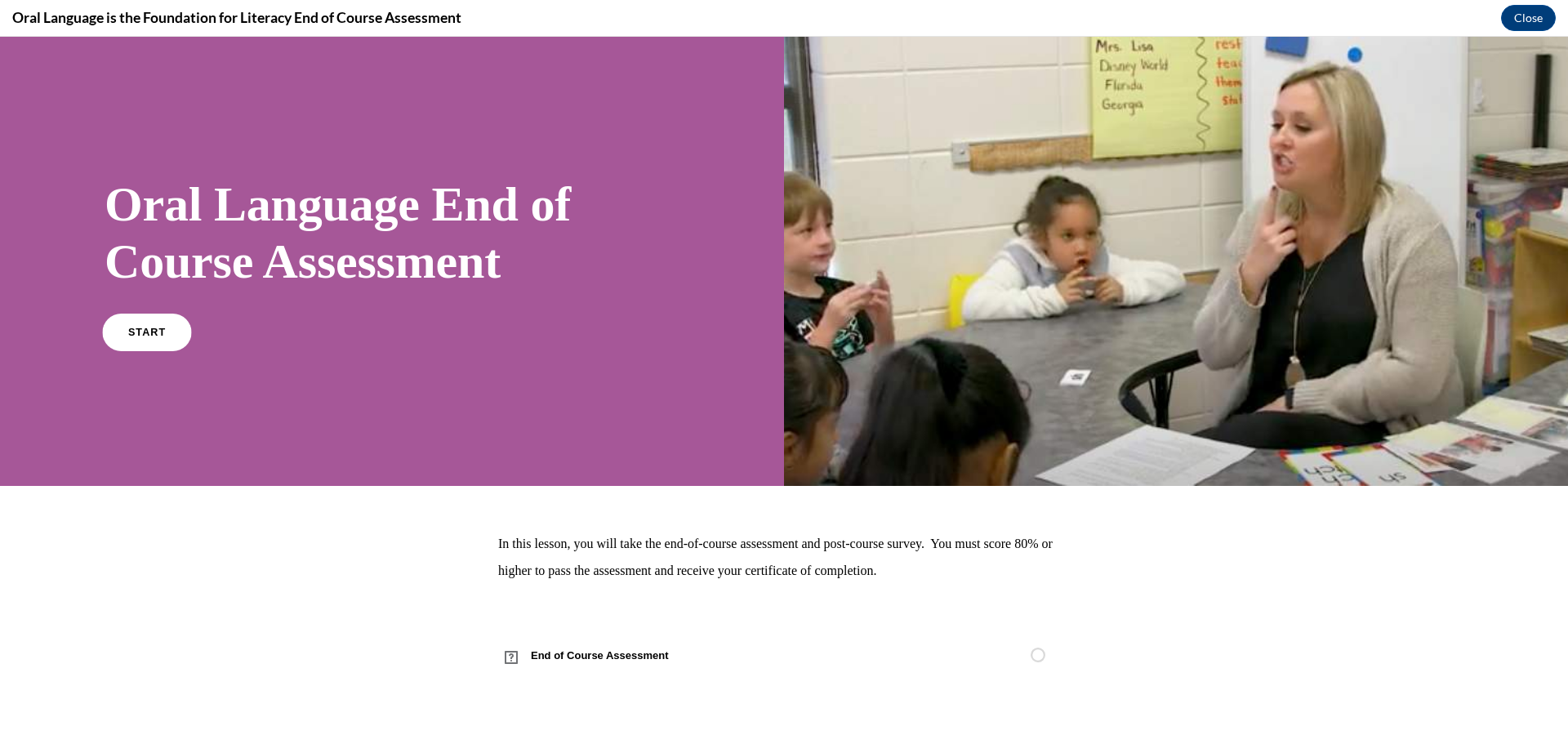
click at [152, 334] on span "START" at bounding box center [146, 332] width 37 height 12
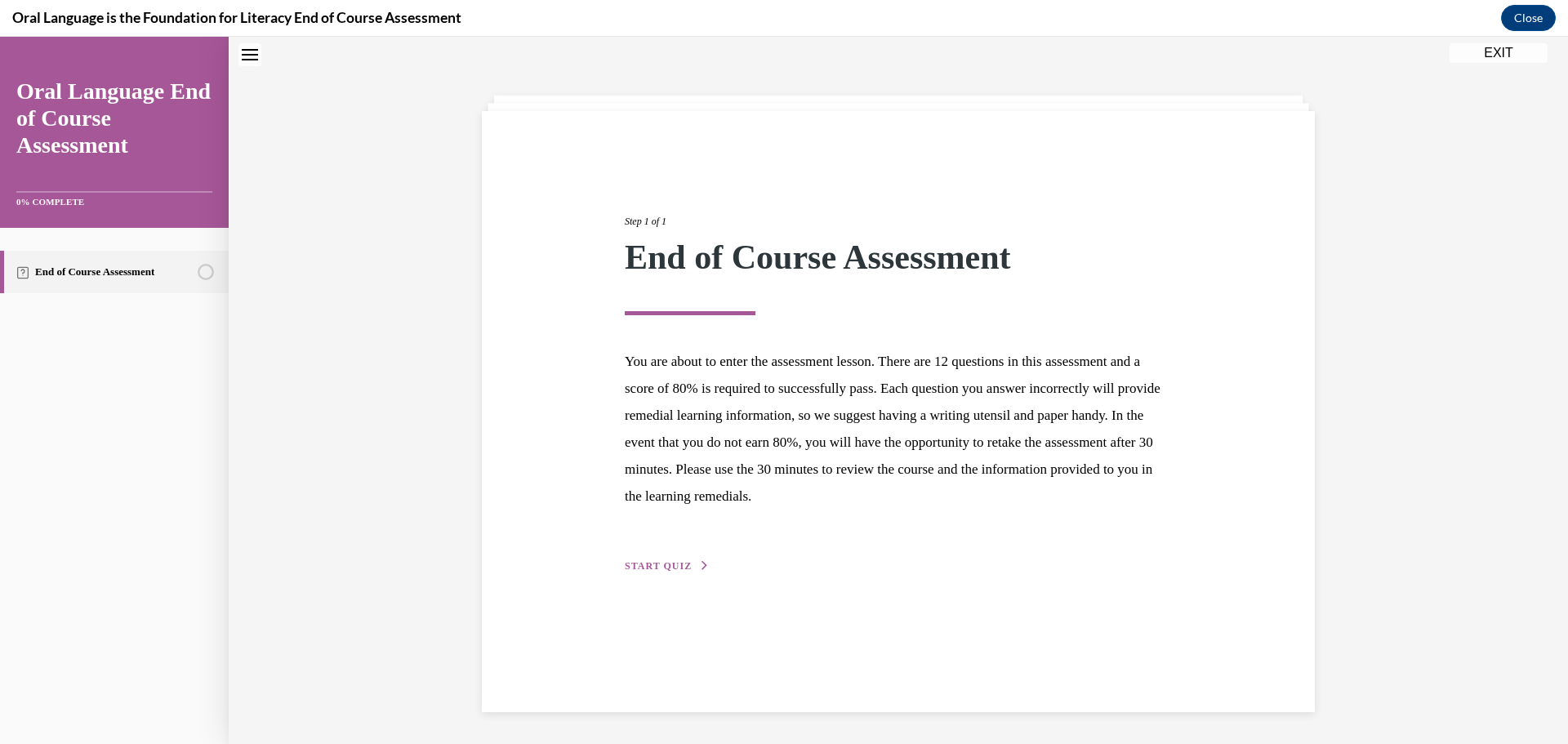
scroll to position [51, 0]
click at [652, 563] on span "START QUIZ" at bounding box center [658, 565] width 67 height 11
